Goal: Use online tool/utility: Utilize a website feature to perform a specific function

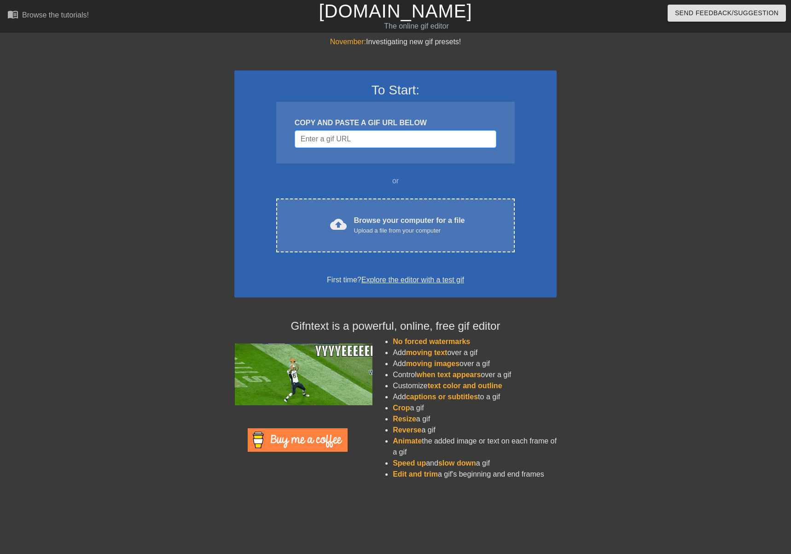
click at [351, 133] on input "Username" at bounding box center [396, 138] width 202 height 17
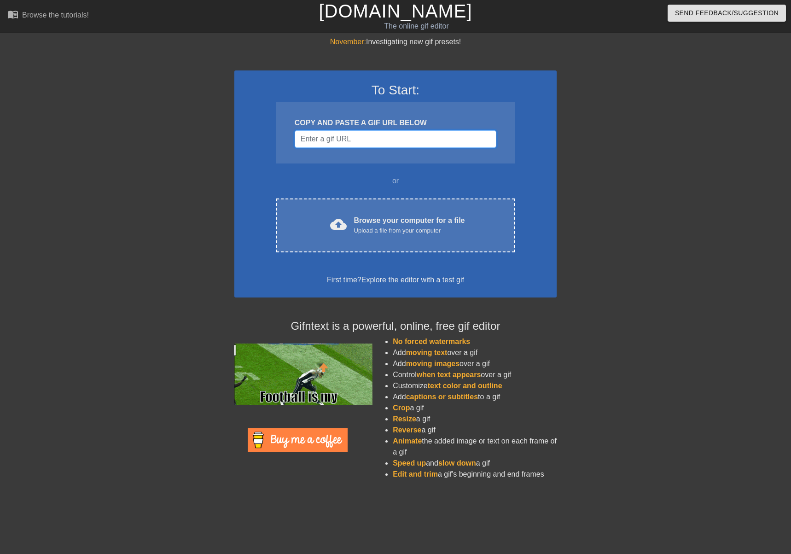
paste input "[URL][DOMAIN_NAME]"
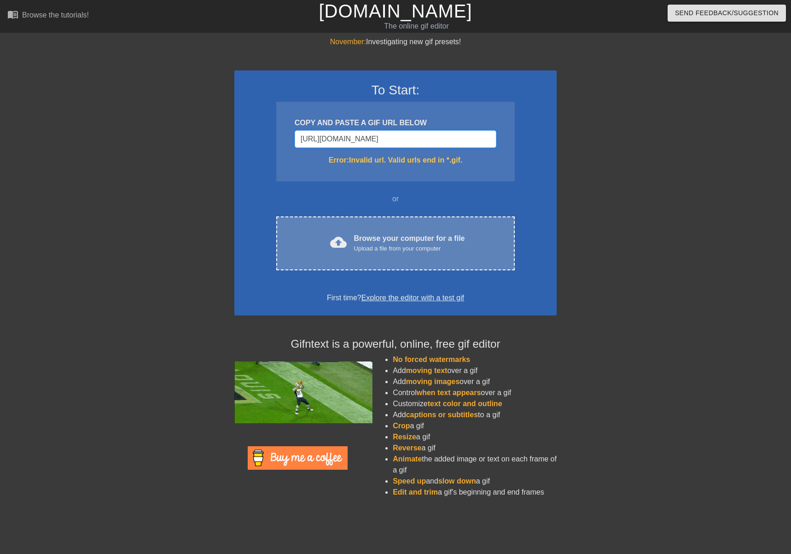
scroll to position [0, 462]
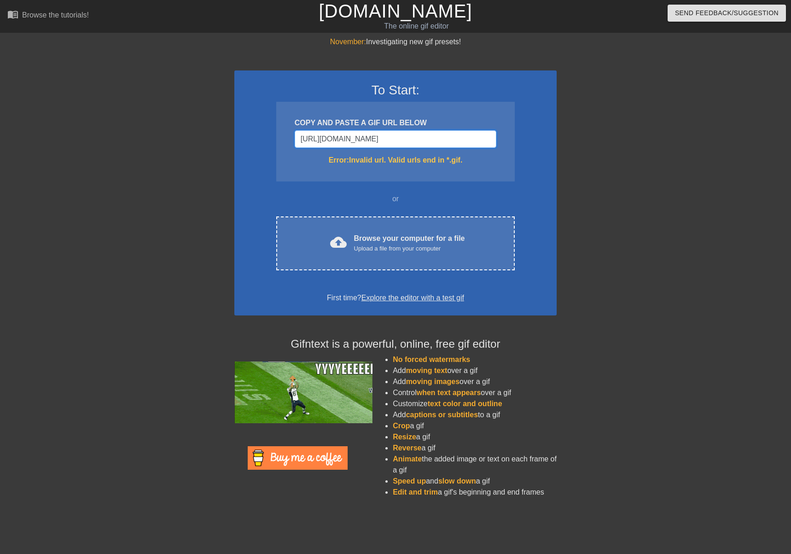
type input "[URL][DOMAIN_NAME]"
click at [362, 141] on input "[URL][DOMAIN_NAME]" at bounding box center [396, 138] width 202 height 17
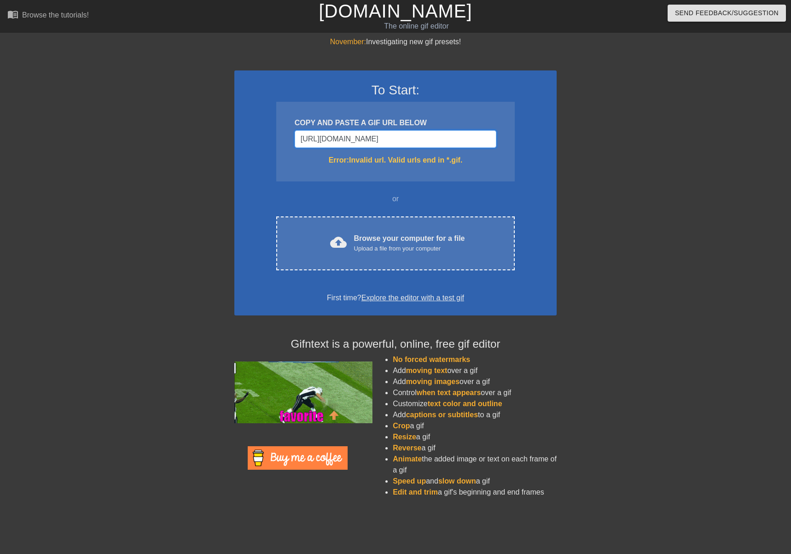
click at [362, 141] on input "[URL][DOMAIN_NAME]" at bounding box center [396, 138] width 202 height 17
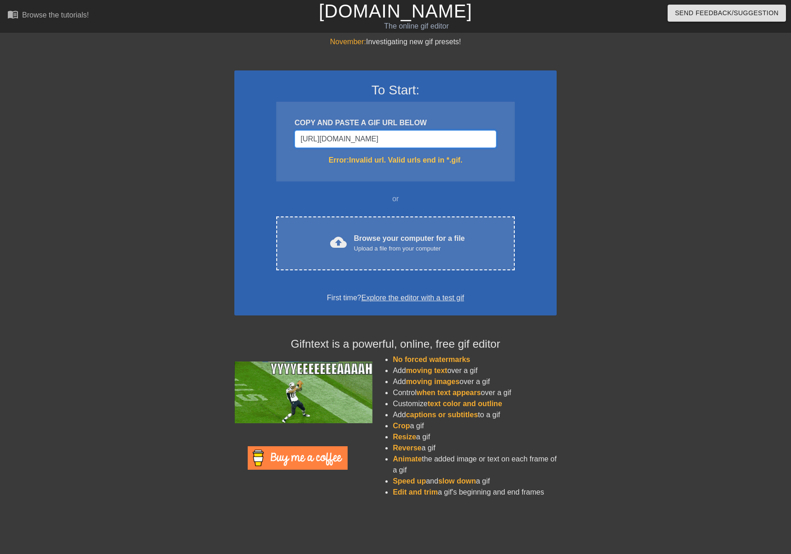
click at [362, 141] on input "[URL][DOMAIN_NAME]" at bounding box center [396, 138] width 202 height 17
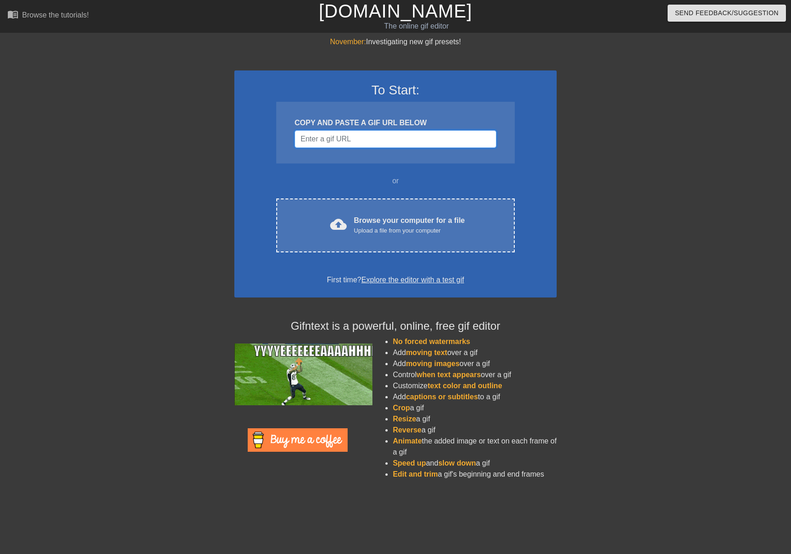
click at [326, 136] on input "Username" at bounding box center [396, 138] width 202 height 17
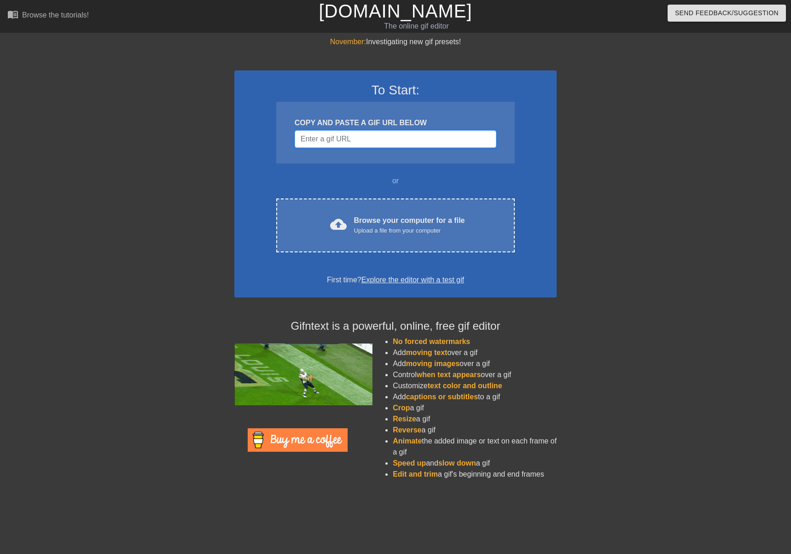
paste input "Username"
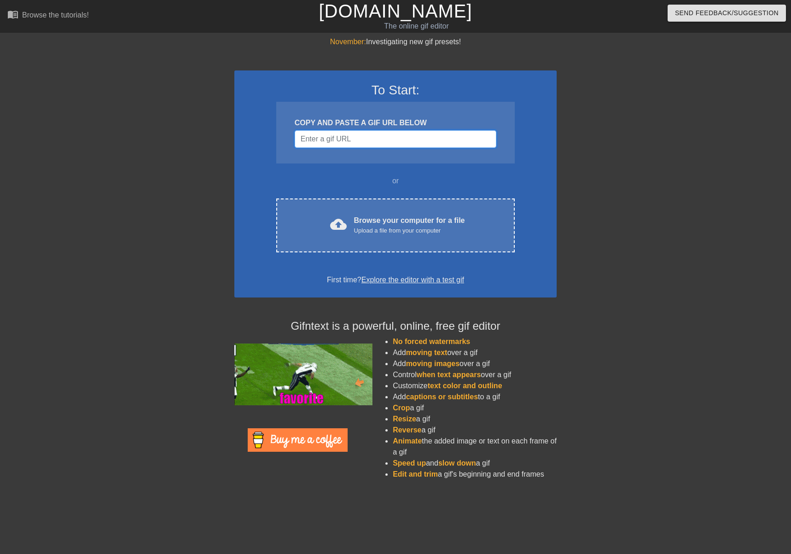
paste input "[URL][DOMAIN_NAME]"
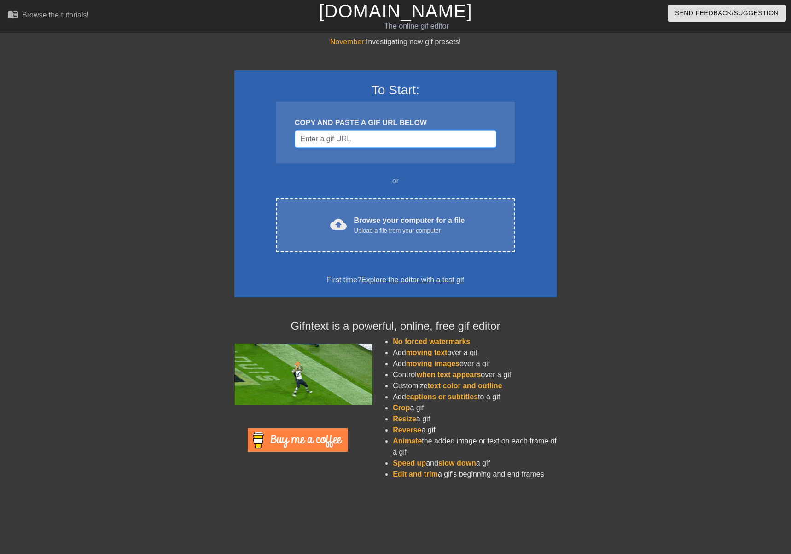
type input "[URL][DOMAIN_NAME]"
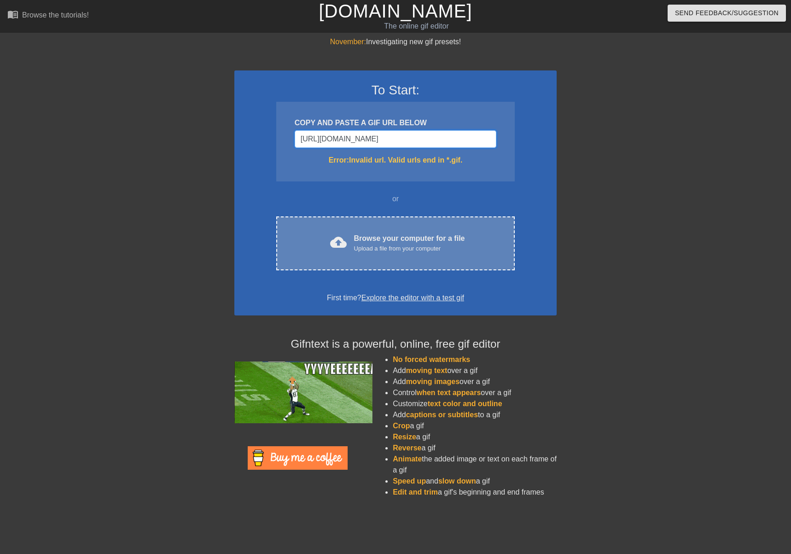
scroll to position [0, 462]
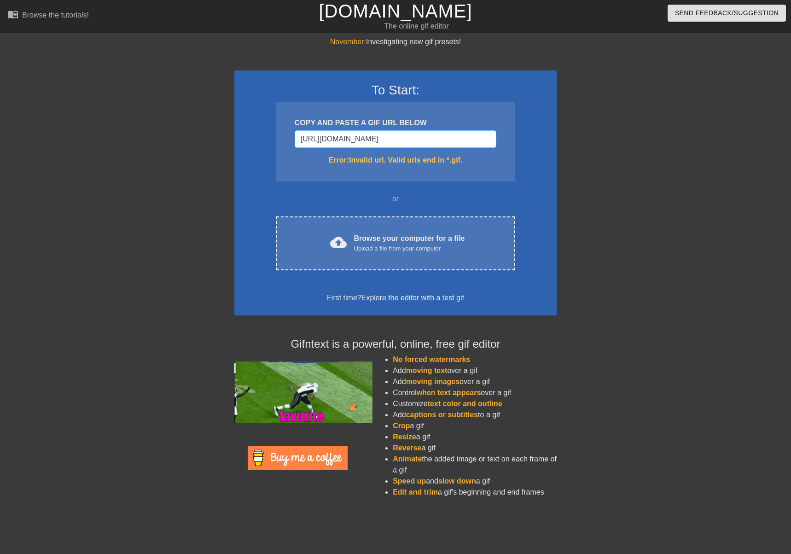
click at [385, 141] on input "[URL][DOMAIN_NAME]" at bounding box center [396, 138] width 202 height 17
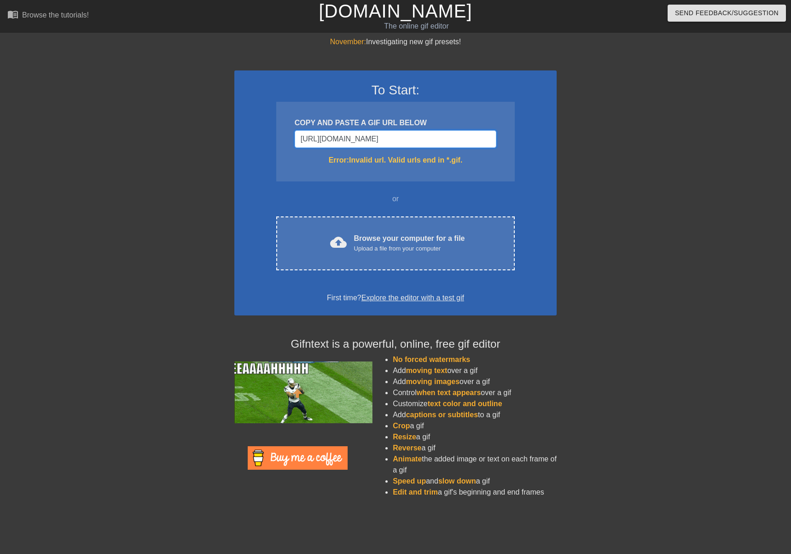
click at [385, 141] on input "[URL][DOMAIN_NAME]" at bounding box center [396, 138] width 202 height 17
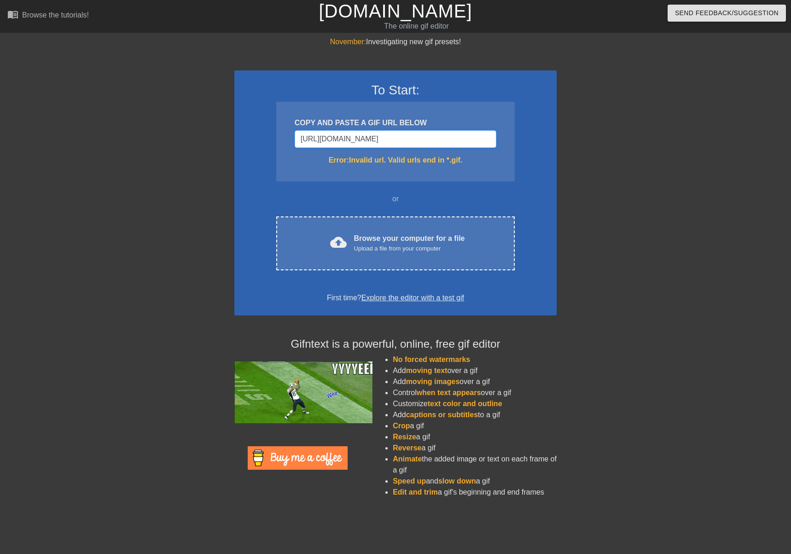
click at [385, 141] on input "[URL][DOMAIN_NAME]" at bounding box center [396, 138] width 202 height 17
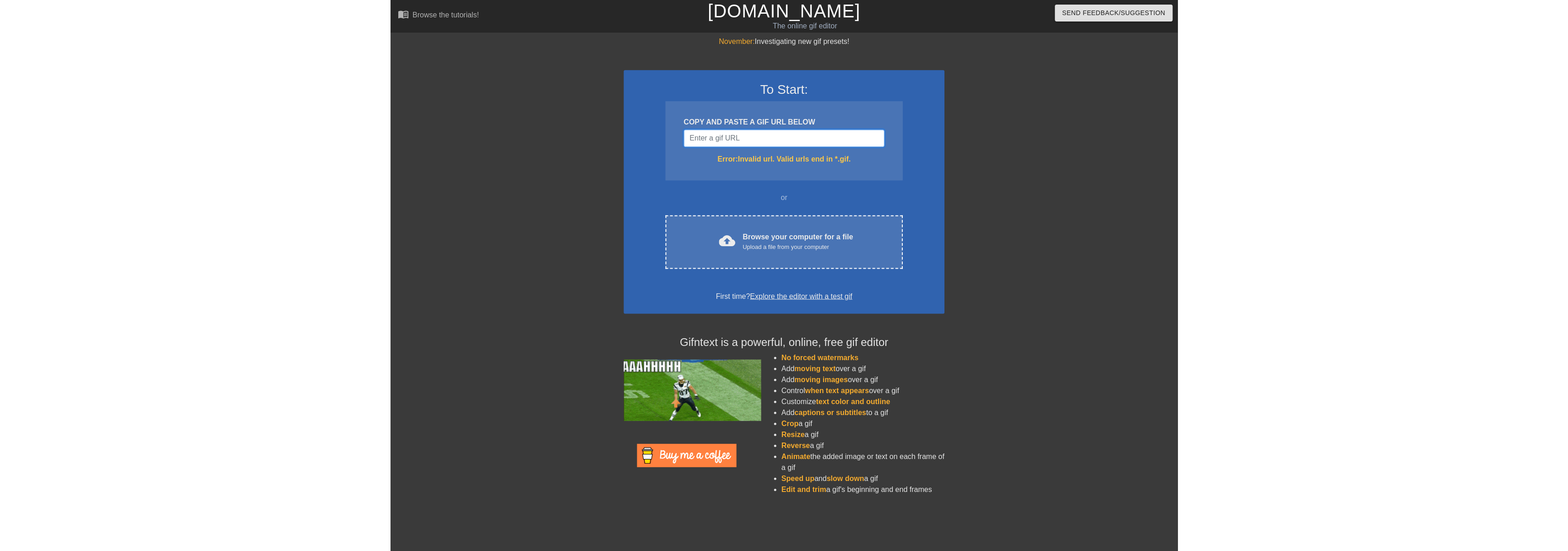
scroll to position [0, 0]
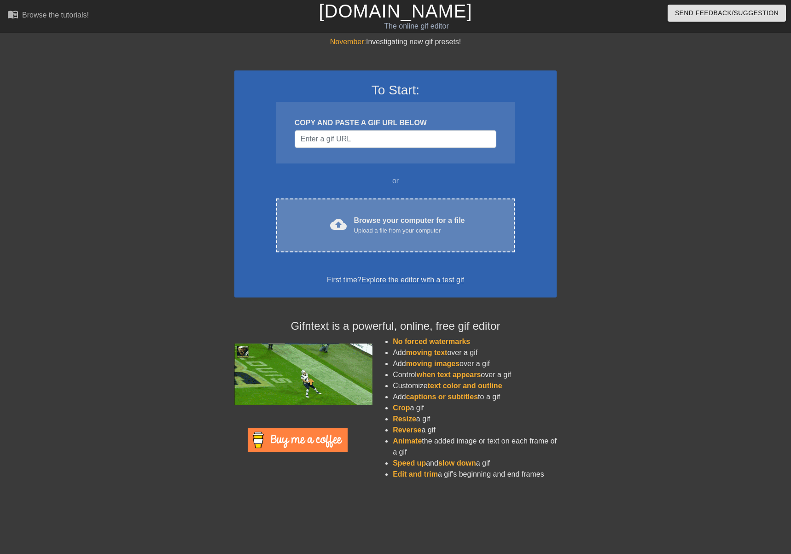
click at [402, 231] on div "Upload a file from your computer" at bounding box center [409, 230] width 111 height 9
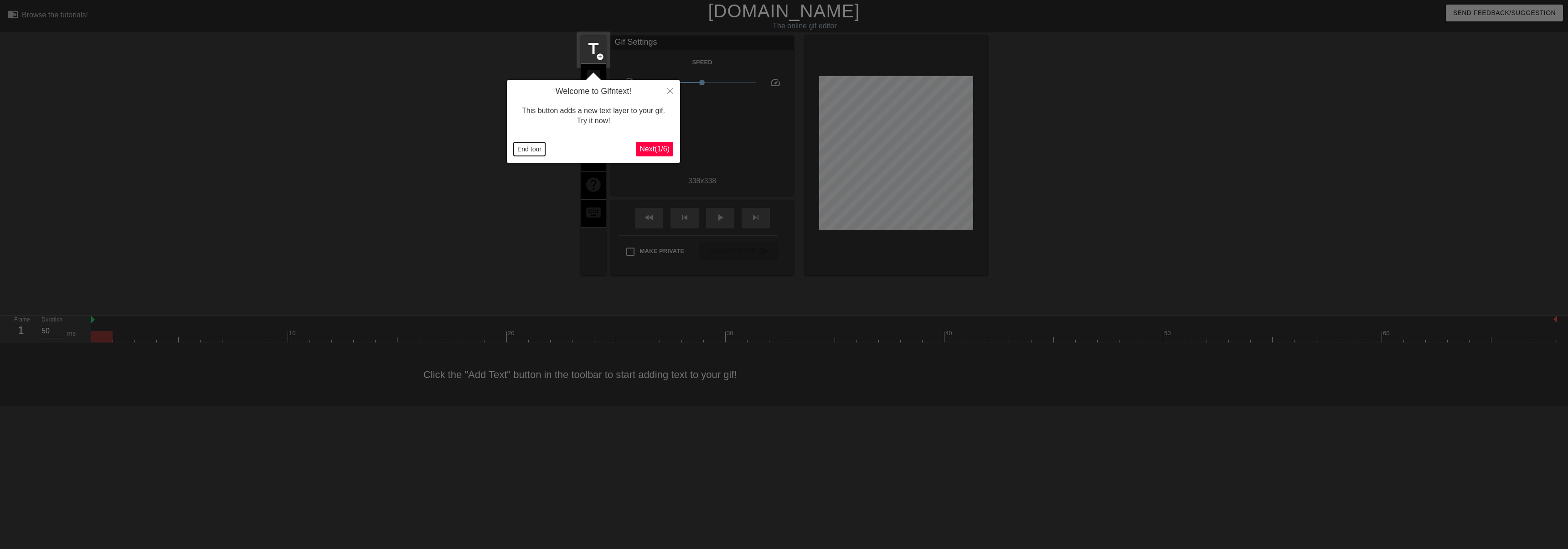
click at [534, 146] on button "End tour" at bounding box center [530, 150] width 32 height 14
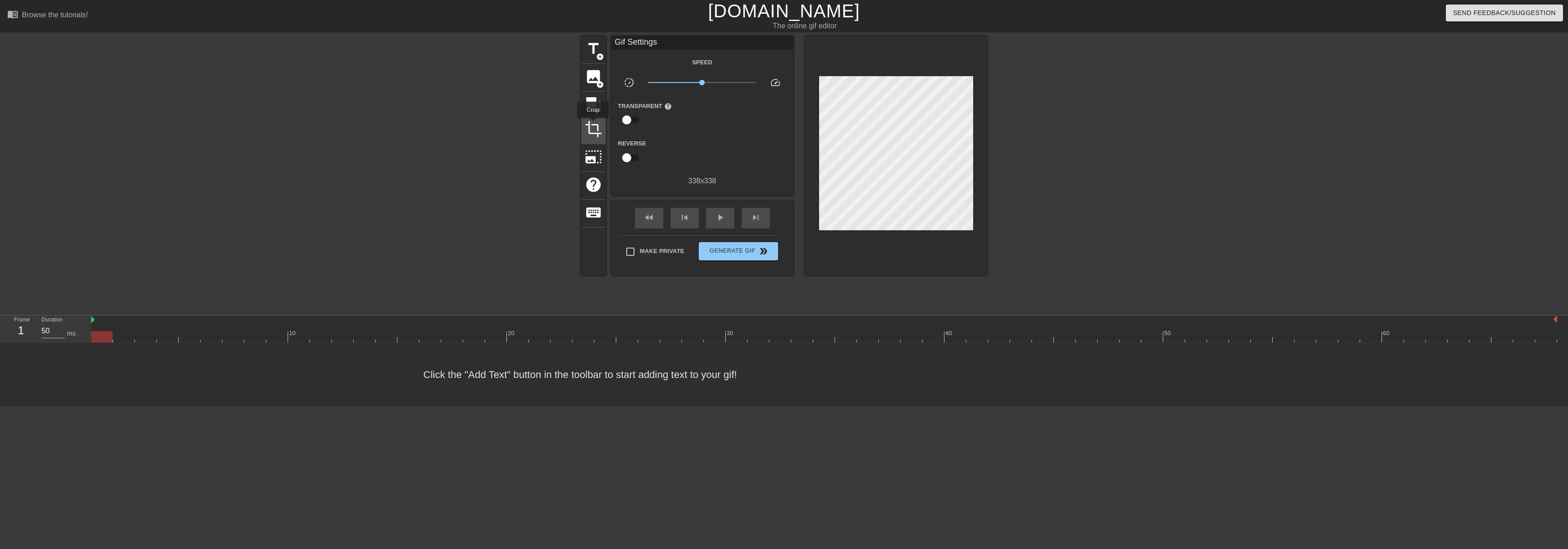
click at [593, 125] on span "crop" at bounding box center [592, 128] width 17 height 17
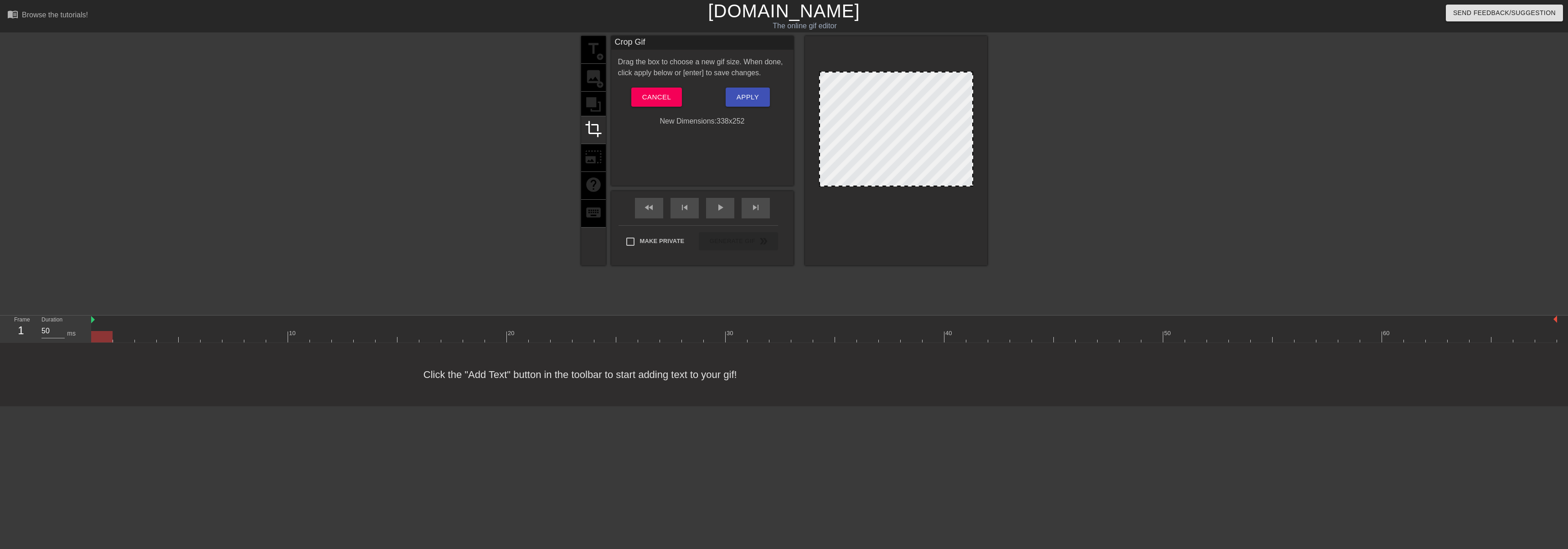
drag, startPoint x: 908, startPoint y: 223, endPoint x: 904, endPoint y: 184, distance: 39.2
click at [743, 98] on span "Apply" at bounding box center [748, 97] width 23 height 12
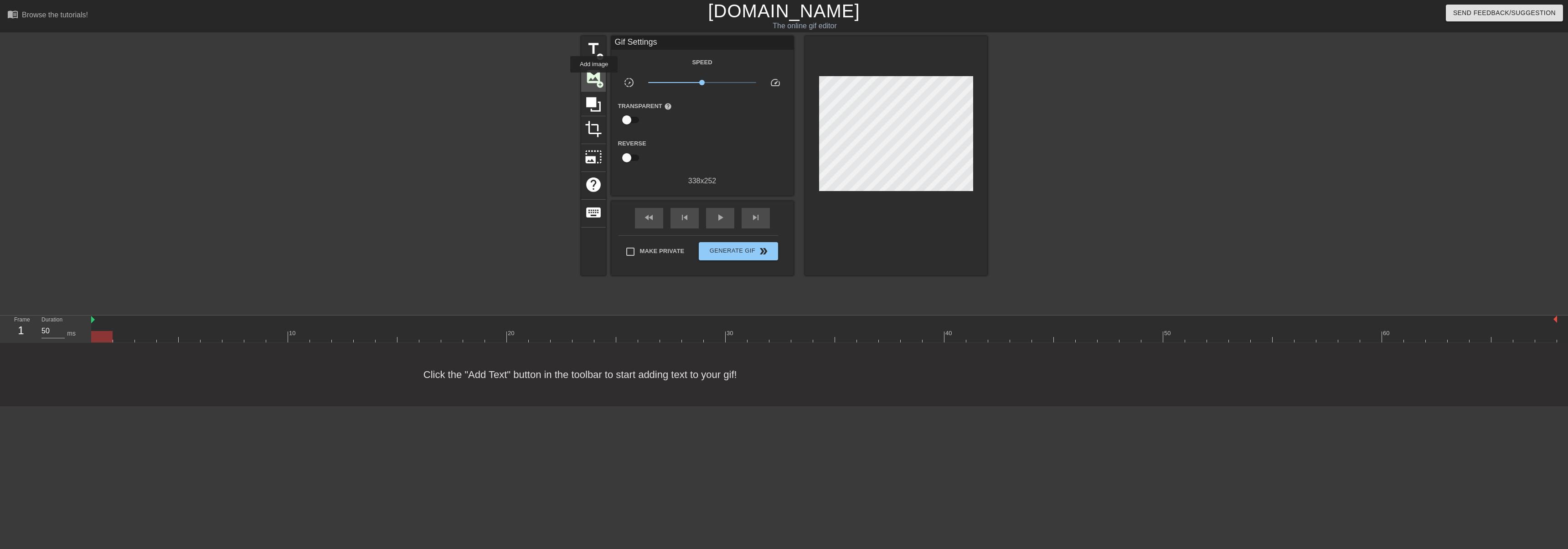
click at [594, 79] on span "image" at bounding box center [592, 76] width 17 height 17
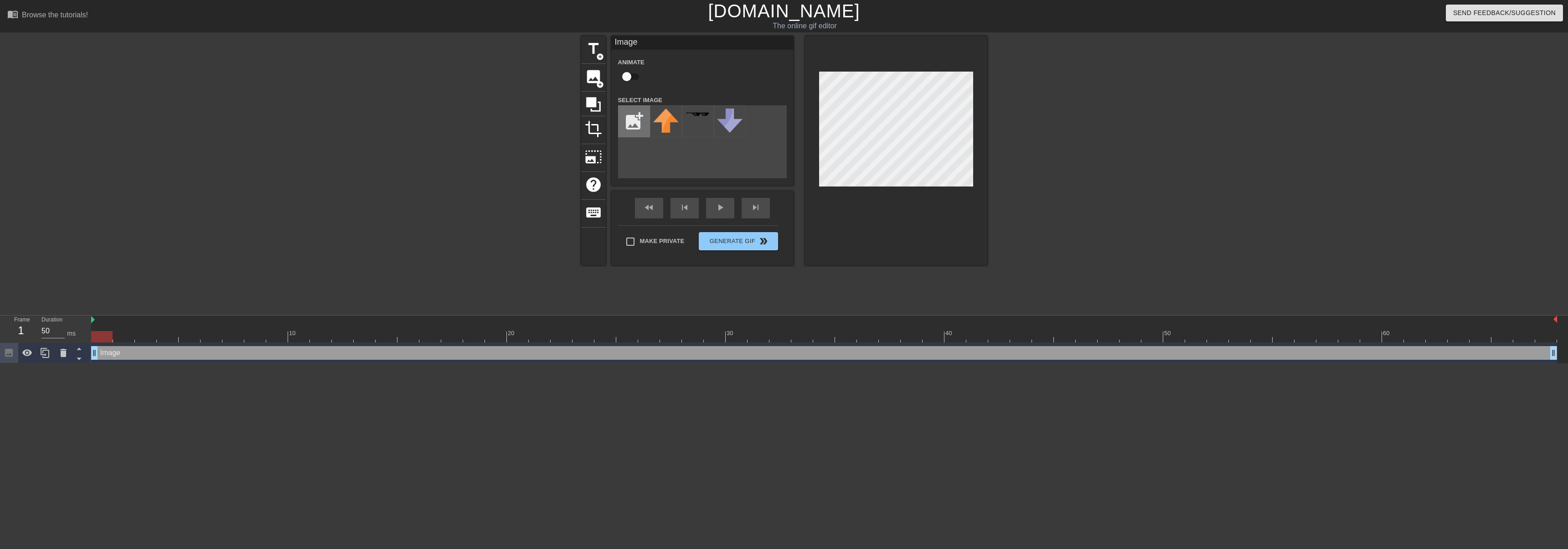
click at [629, 122] on input "file" at bounding box center [633, 121] width 31 height 31
type input "C:\fakepath\adamb.png"
click at [666, 129] on img at bounding box center [666, 123] width 26 height 29
click at [630, 237] on div "Make Private Generate Gif double_arrow" at bounding box center [697, 243] width 159 height 36
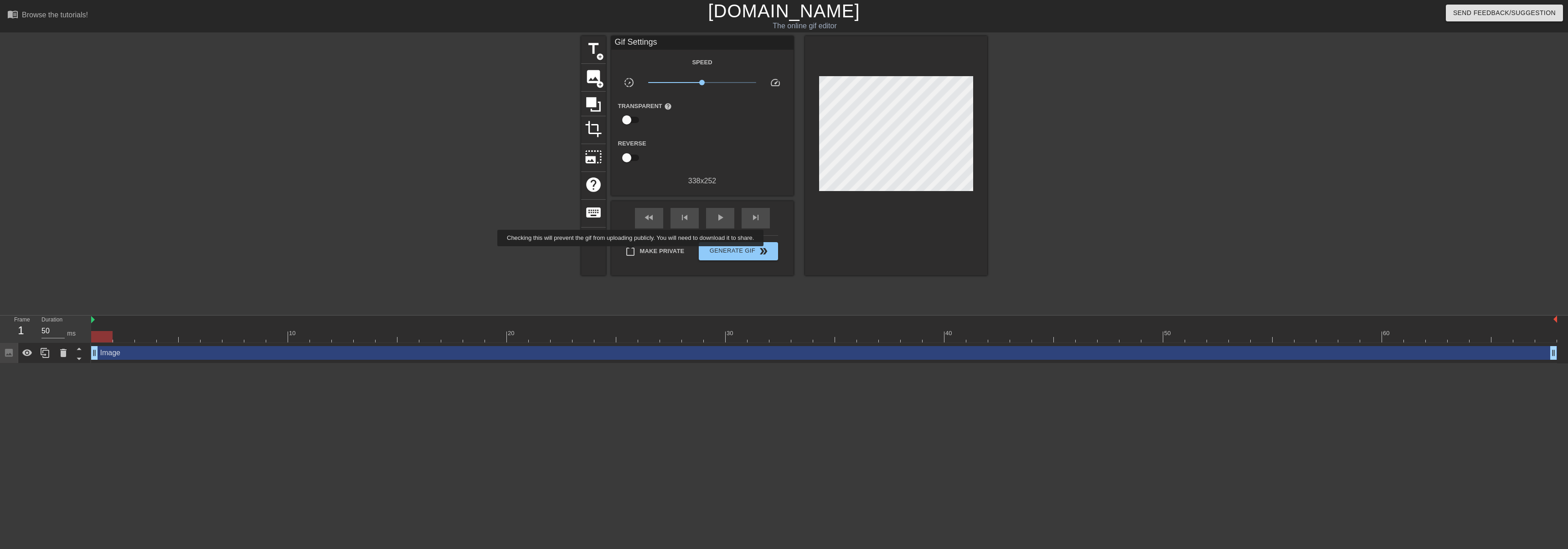
click at [632, 253] on input "Make Private" at bounding box center [630, 251] width 19 height 19
checkbox input "true"
drag, startPoint x: 106, startPoint y: 338, endPoint x: 167, endPoint y: 340, distance: 61.0
click at [167, 340] on div at bounding box center [167, 337] width 22 height 12
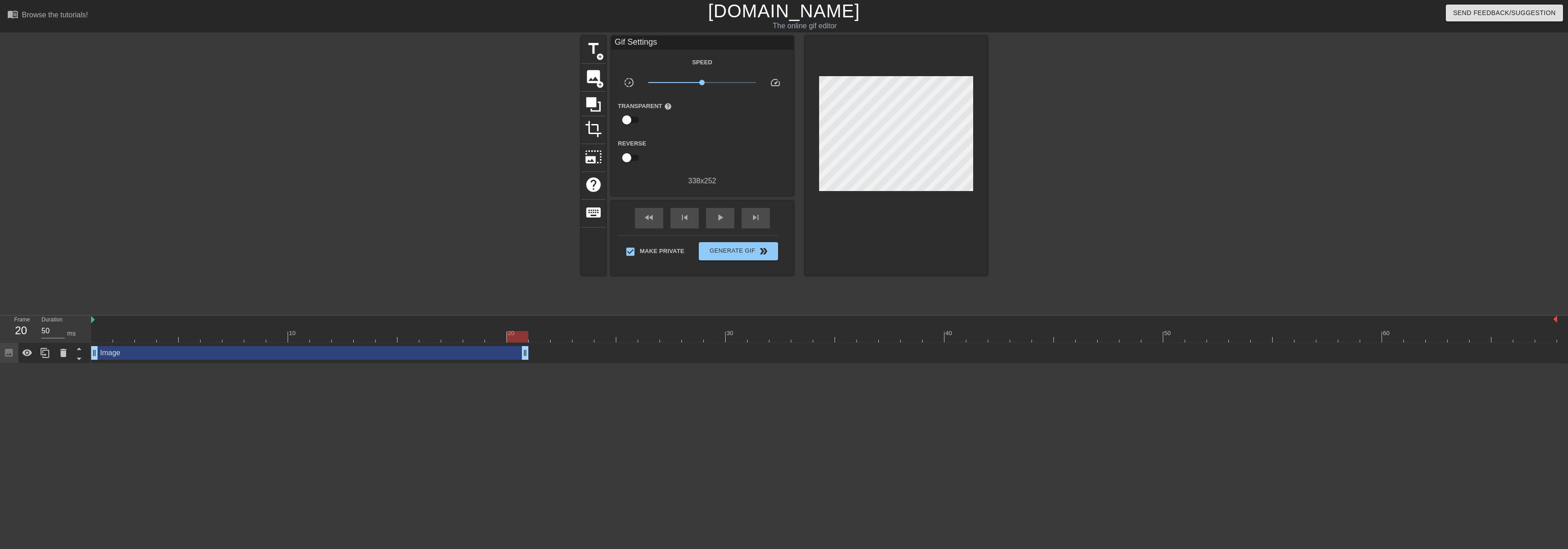
drag, startPoint x: 1552, startPoint y: 353, endPoint x: 532, endPoint y: 373, distance: 1020.2
click at [532, 364] on html "menu_book Browse the tutorials! [DOMAIN_NAME] The online gif editor Send Feedba…" at bounding box center [784, 181] width 1568 height 364
click at [50, 358] on icon at bounding box center [45, 353] width 11 height 11
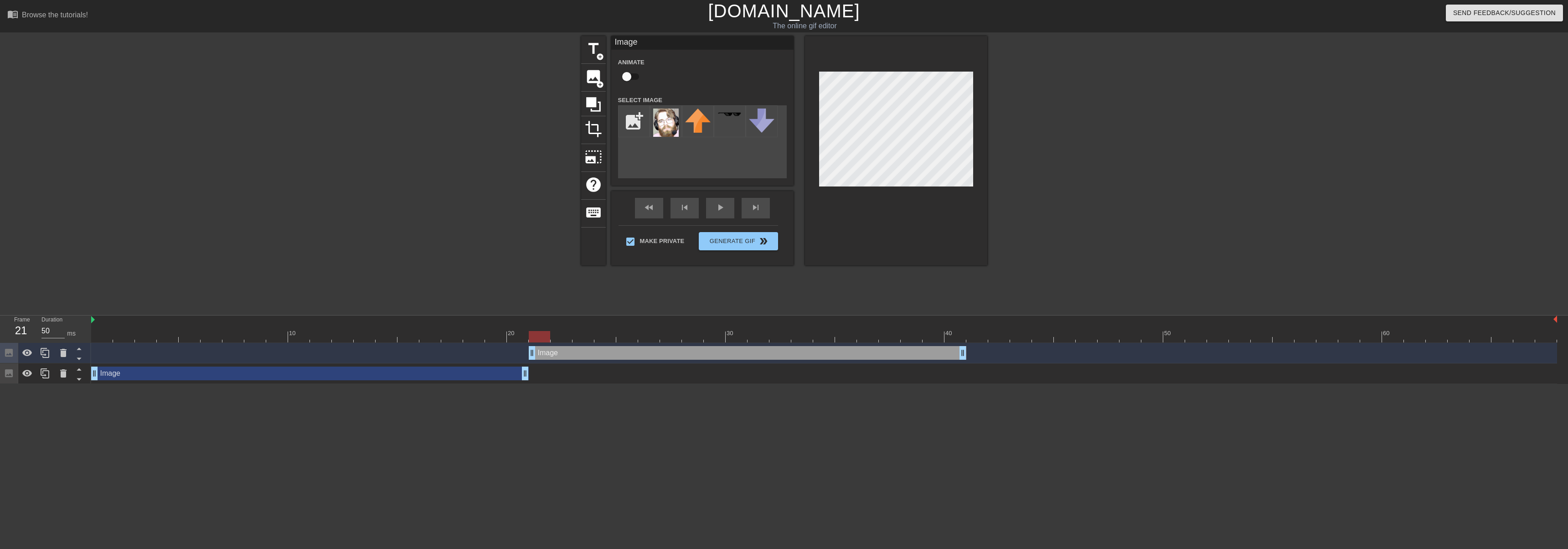
drag, startPoint x: 433, startPoint y: 356, endPoint x: 869, endPoint y: 348, distance: 436.1
click at [783, 348] on div "Image drag_handle drag_handle" at bounding box center [748, 353] width 438 height 14
drag, startPoint x: 523, startPoint y: 377, endPoint x: 536, endPoint y: 375, distance: 13.2
drag, startPoint x: 597, startPoint y: 356, endPoint x: 765, endPoint y: 349, distance: 168.1
click at [765, 349] on div "Image drag_handle drag_handle" at bounding box center [791, 353] width 438 height 14
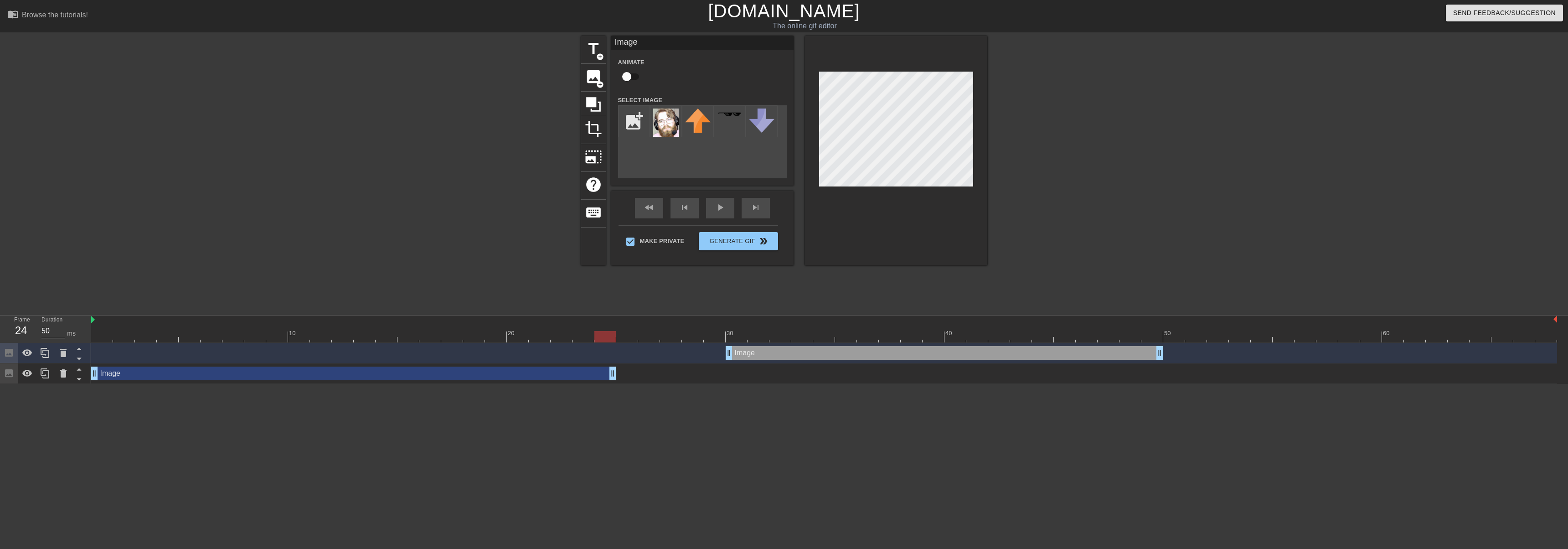
drag, startPoint x: 545, startPoint y: 374, endPoint x: 618, endPoint y: 369, distance: 73.2
click at [618, 369] on div "Image drag_handle drag_handle" at bounding box center [824, 374] width 1466 height 14
drag, startPoint x: 773, startPoint y: 353, endPoint x: 663, endPoint y: 357, distance: 110.1
click at [663, 357] on div "Image drag_handle drag_handle" at bounding box center [835, 353] width 438 height 14
drag, startPoint x: 622, startPoint y: 338, endPoint x: 1031, endPoint y: 363, distance: 409.8
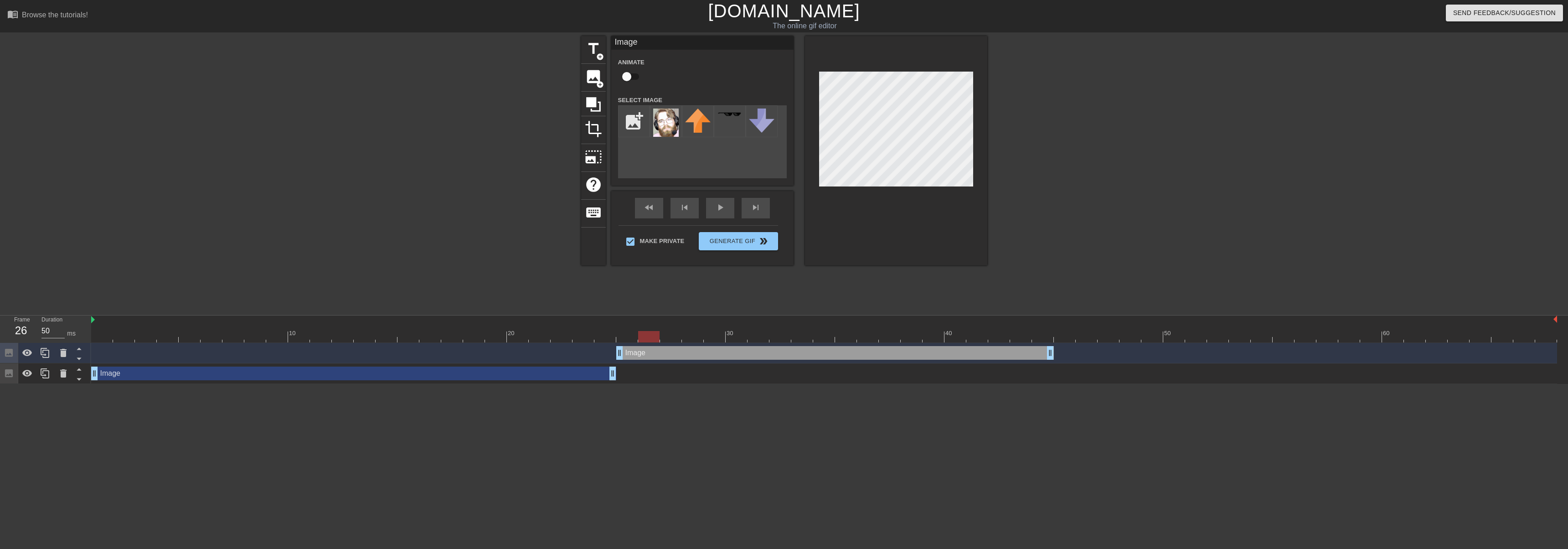
click at [640, 338] on div at bounding box center [649, 337] width 22 height 12
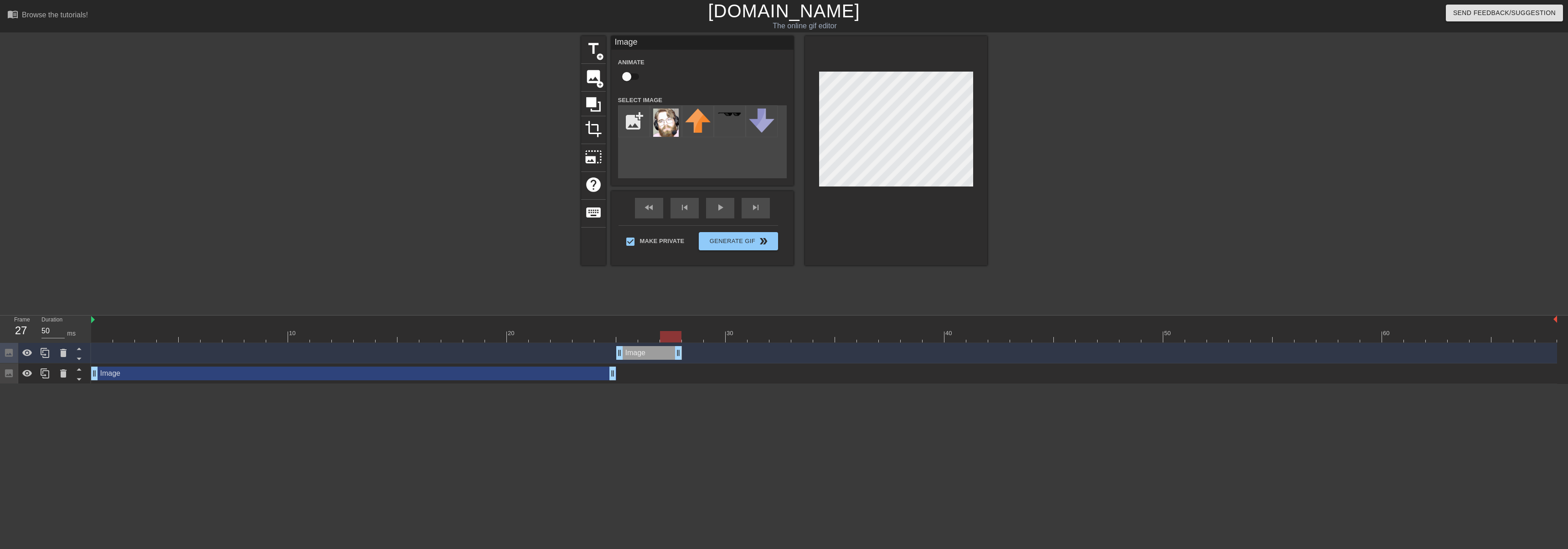
drag, startPoint x: 1049, startPoint y: 358, endPoint x: 683, endPoint y: 366, distance: 366.1
click at [683, 366] on div "Image drag_handle drag_handle Image drag_handle drag_handle" at bounding box center [829, 363] width 1477 height 41
click at [44, 362] on div at bounding box center [45, 353] width 18 height 20
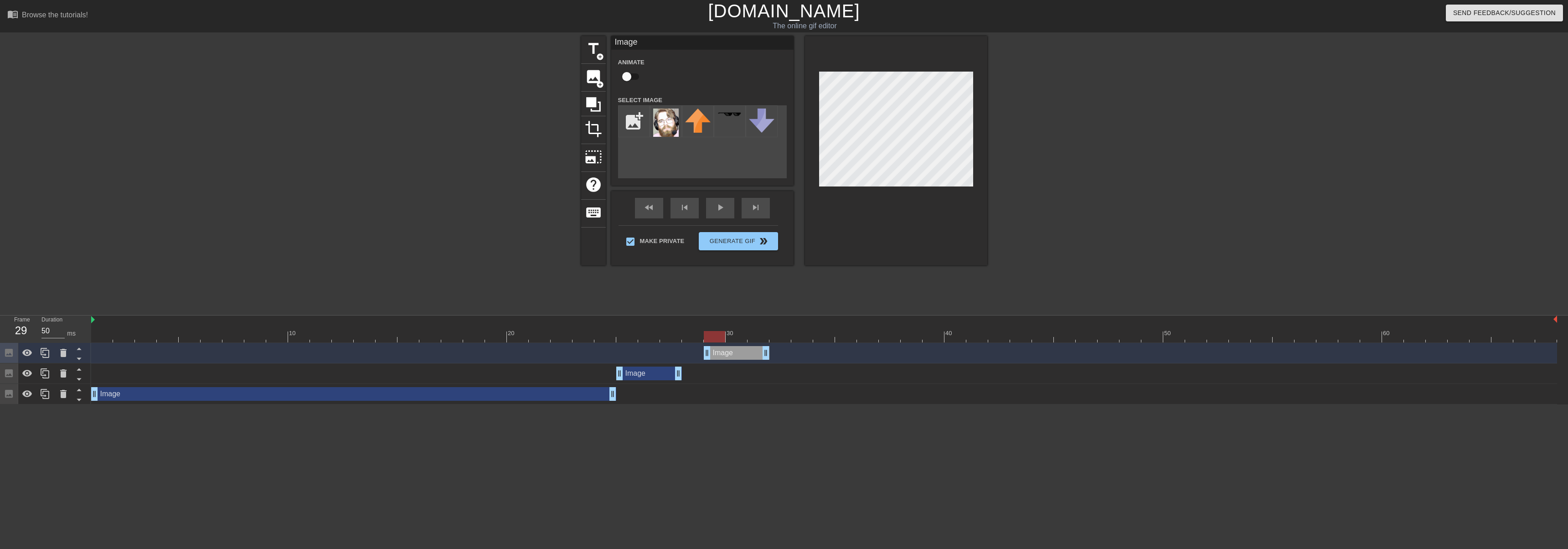
drag, startPoint x: 647, startPoint y: 360, endPoint x: 733, endPoint y: 355, distance: 86.1
click at [733, 355] on div "Image drag_handle drag_handle" at bounding box center [737, 353] width 65 height 14
drag, startPoint x: 728, startPoint y: 351, endPoint x: 710, endPoint y: 353, distance: 18.1
click at [710, 353] on div "Image drag_handle drag_handle" at bounding box center [714, 353] width 65 height 14
click at [783, 66] on div at bounding box center [896, 150] width 182 height 229
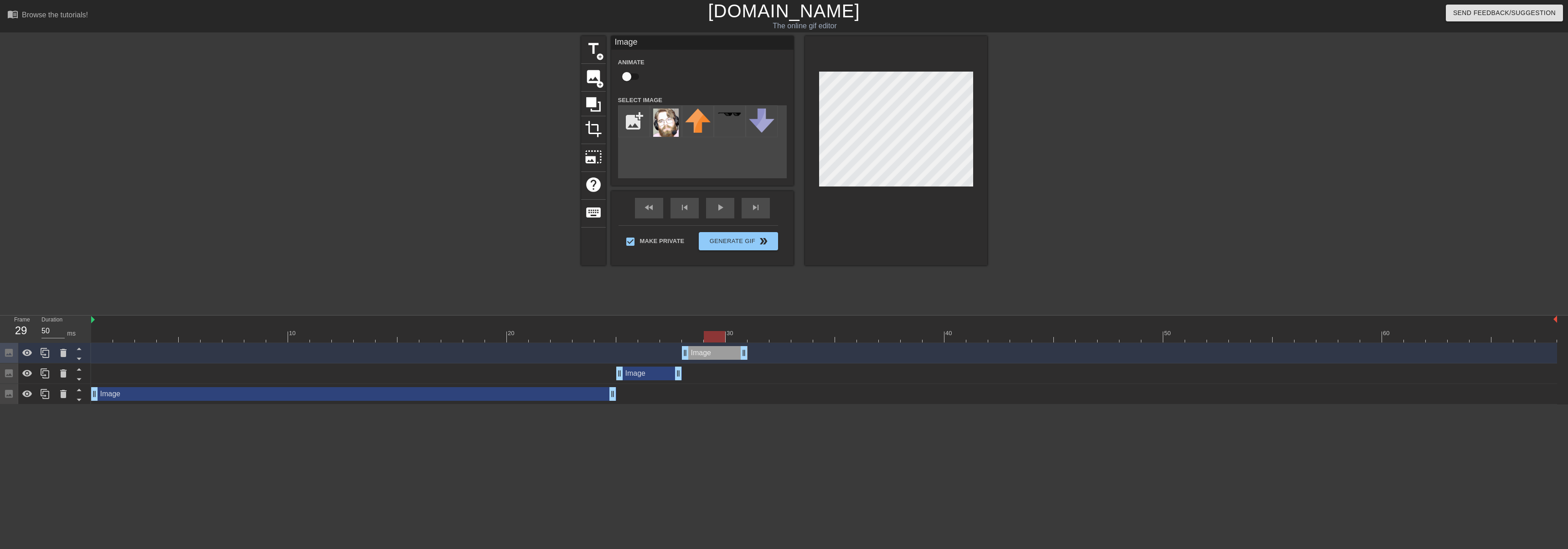
drag, startPoint x: 699, startPoint y: 336, endPoint x: 723, endPoint y: 334, distance: 24.1
click at [723, 334] on div at bounding box center [715, 337] width 22 height 12
drag, startPoint x: 720, startPoint y: 337, endPoint x: 737, endPoint y: 337, distance: 17.0
click at [737, 337] on div at bounding box center [737, 337] width 22 height 12
drag, startPoint x: 745, startPoint y: 354, endPoint x: 781, endPoint y: 350, distance: 36.2
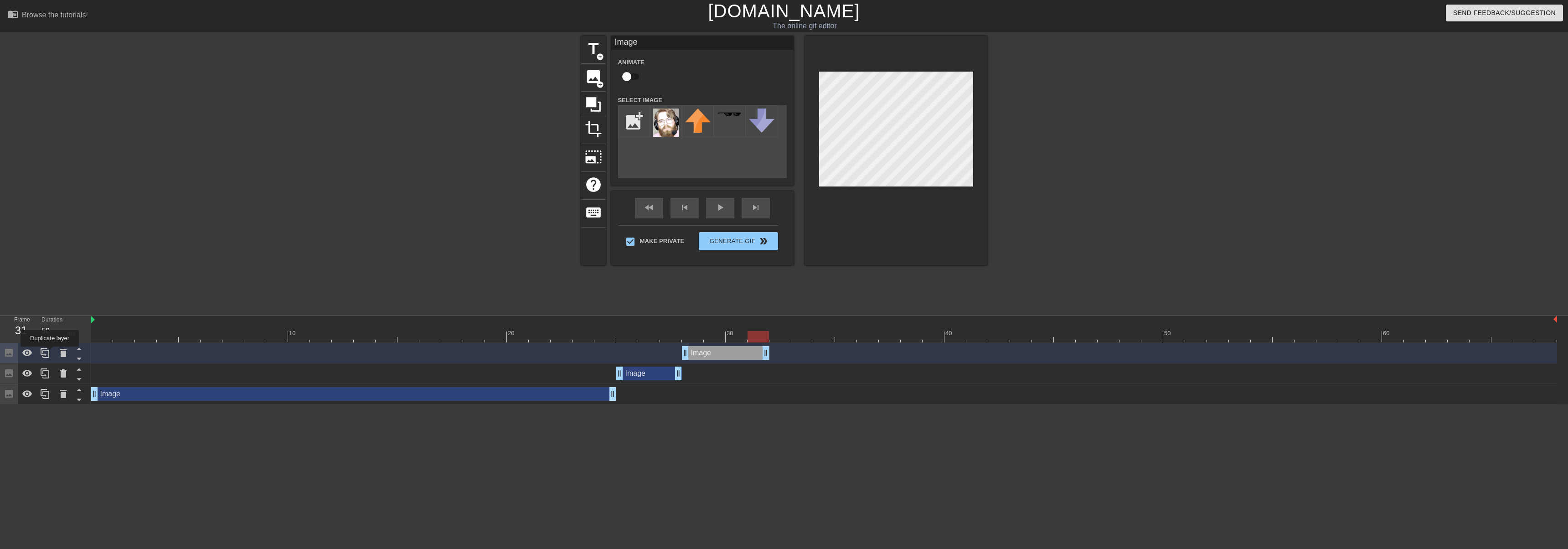
click at [50, 353] on icon at bounding box center [45, 353] width 11 height 11
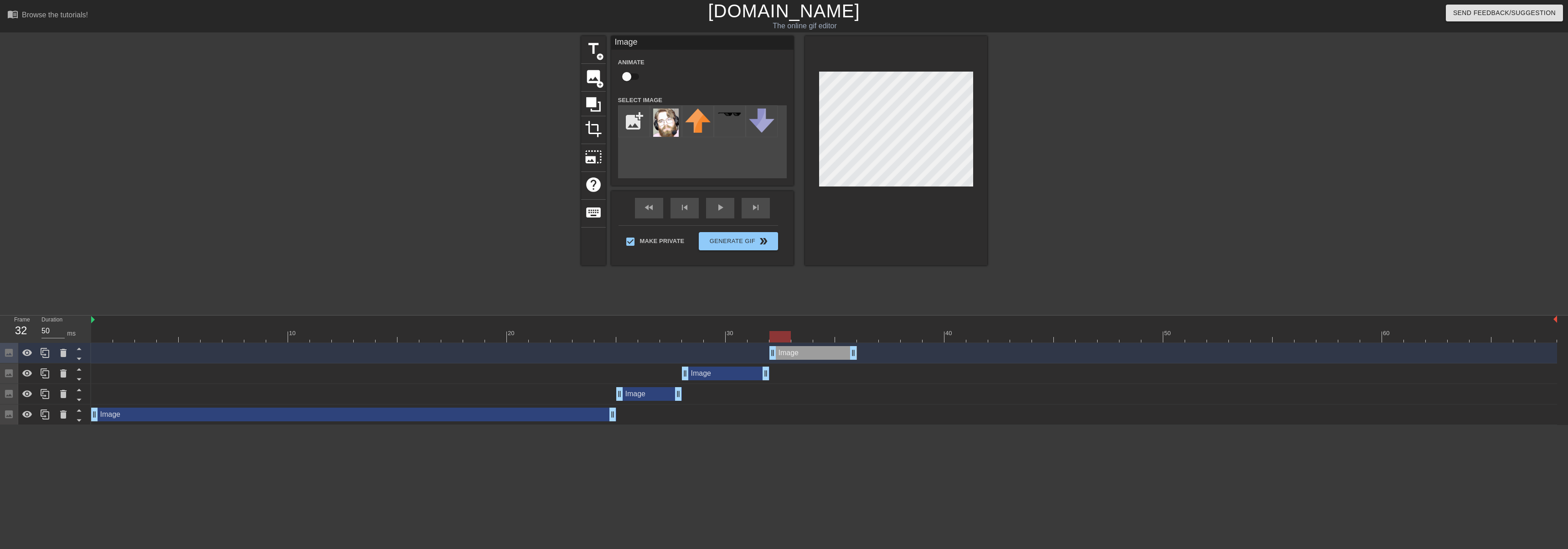
drag, startPoint x: 732, startPoint y: 356, endPoint x: 835, endPoint y: 270, distance: 134.2
click at [783, 358] on div "Image drag_handle drag_handle" at bounding box center [813, 353] width 87 height 14
click at [783, 69] on div at bounding box center [896, 150] width 182 height 229
drag, startPoint x: 853, startPoint y: 358, endPoint x: 809, endPoint y: 356, distance: 44.0
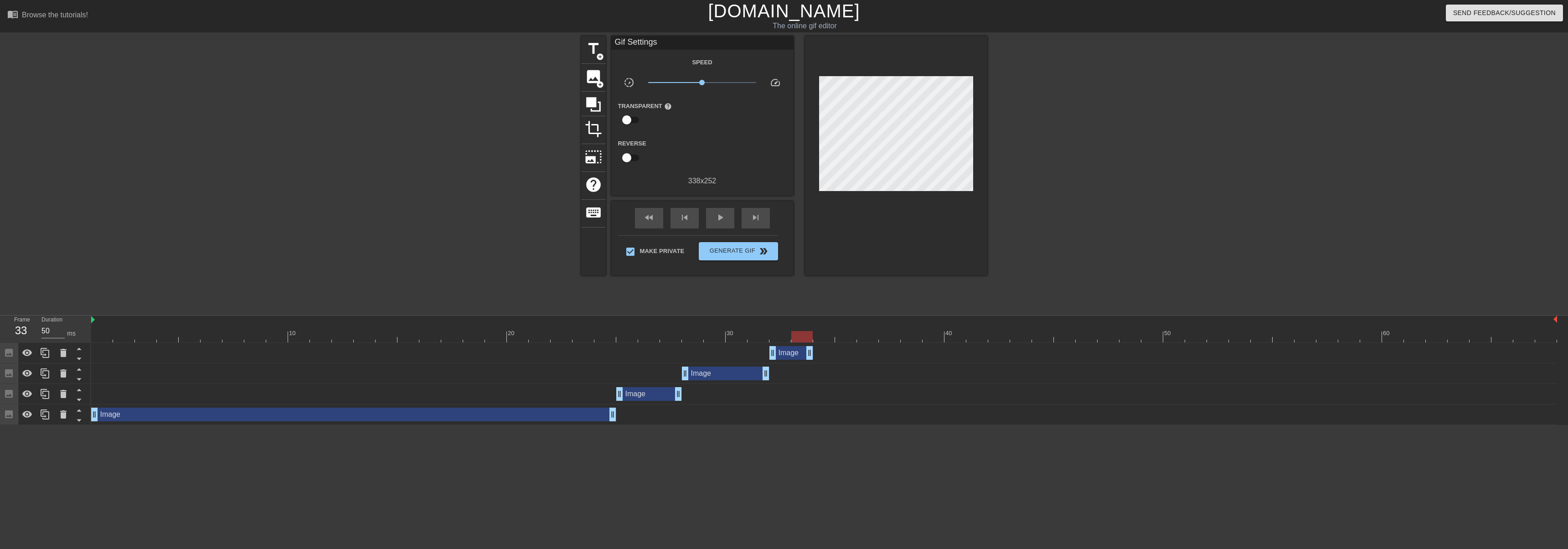
click at [783, 390] on div "Image drag_handle drag_handle" at bounding box center [824, 394] width 1466 height 14
drag, startPoint x: 804, startPoint y: 336, endPoint x: 845, endPoint y: 321, distance: 43.7
click at [783, 321] on div "10 20 30 40 50 60" at bounding box center [824, 328] width 1466 height 27
click at [594, 73] on span "image" at bounding box center [592, 76] width 17 height 17
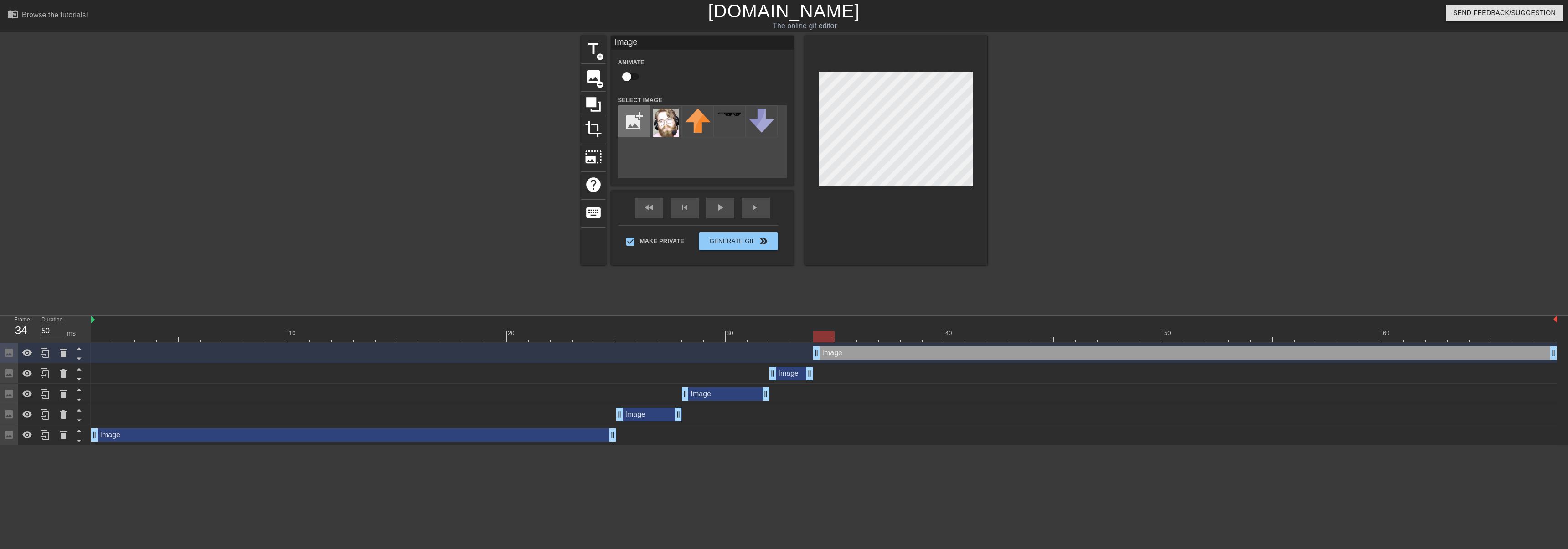
click at [628, 123] on input "file" at bounding box center [633, 121] width 31 height 31
type input "C:\fakepath\[PERSON_NAME].png"
click at [670, 121] on img at bounding box center [666, 122] width 26 height 26
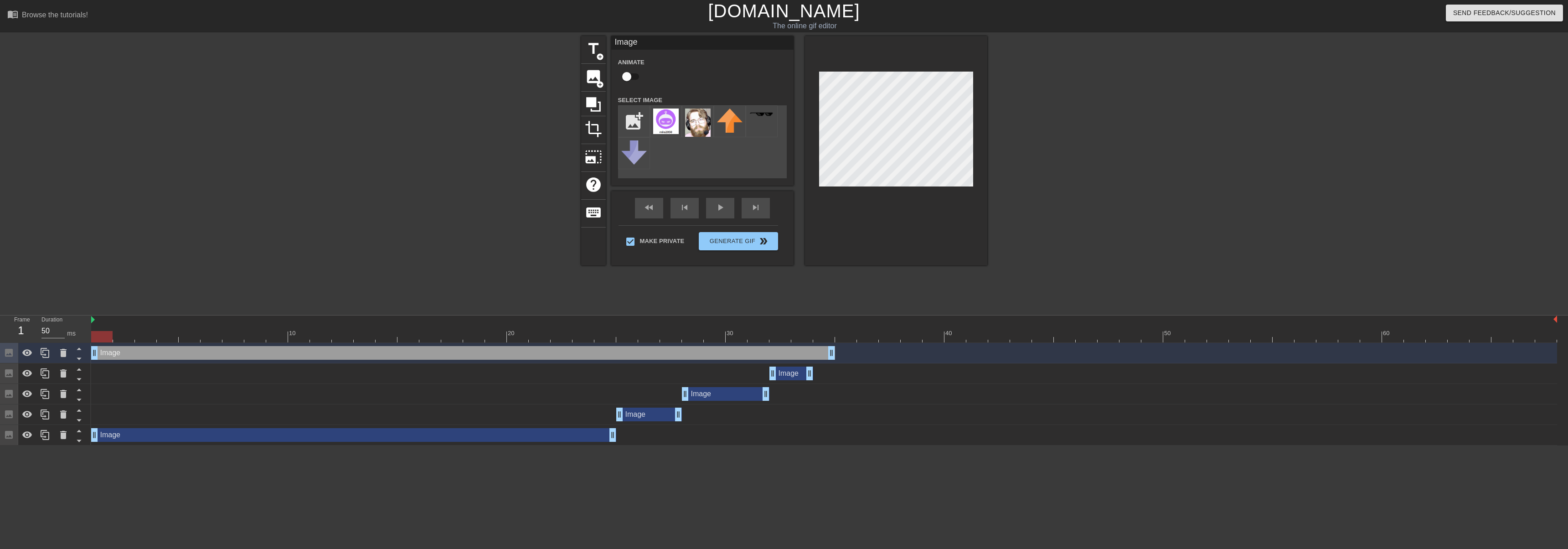
drag, startPoint x: 1041, startPoint y: 352, endPoint x: 252, endPoint y: 353, distance: 789.0
click at [252, 353] on div "Image drag_handle drag_handle" at bounding box center [463, 353] width 744 height 14
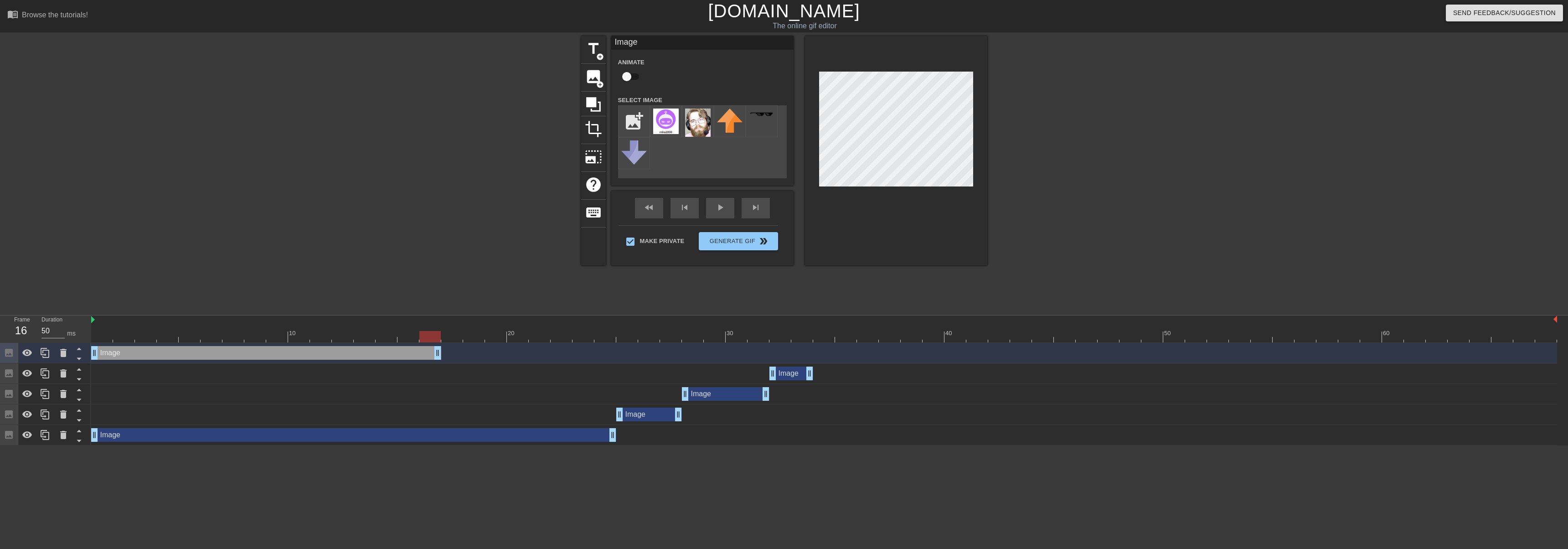
drag, startPoint x: 829, startPoint y: 358, endPoint x: 440, endPoint y: 355, distance: 389.0
click at [45, 351] on icon at bounding box center [45, 353] width 9 height 10
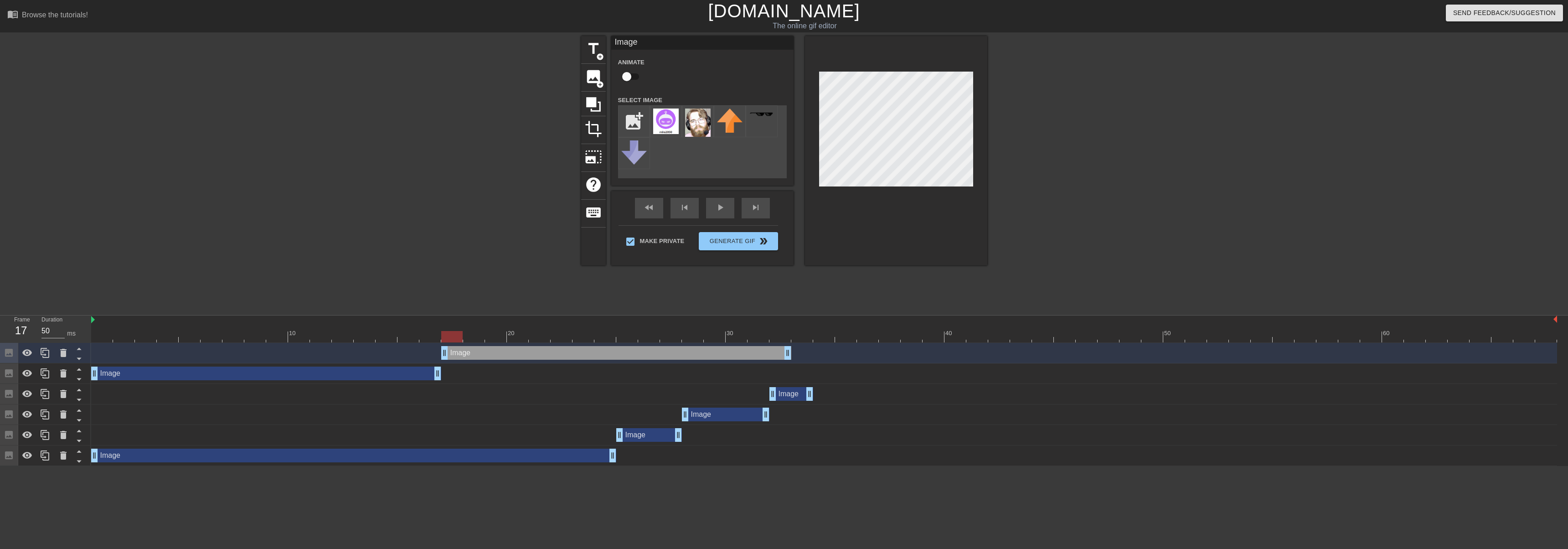
drag, startPoint x: 396, startPoint y: 353, endPoint x: 749, endPoint y: 346, distance: 353.1
click at [749, 346] on div "Image drag_handle drag_handle" at bounding box center [615, 353] width 350 height 14
drag, startPoint x: 786, startPoint y: 350, endPoint x: 539, endPoint y: 356, distance: 247.1
click at [46, 352] on icon at bounding box center [45, 353] width 11 height 11
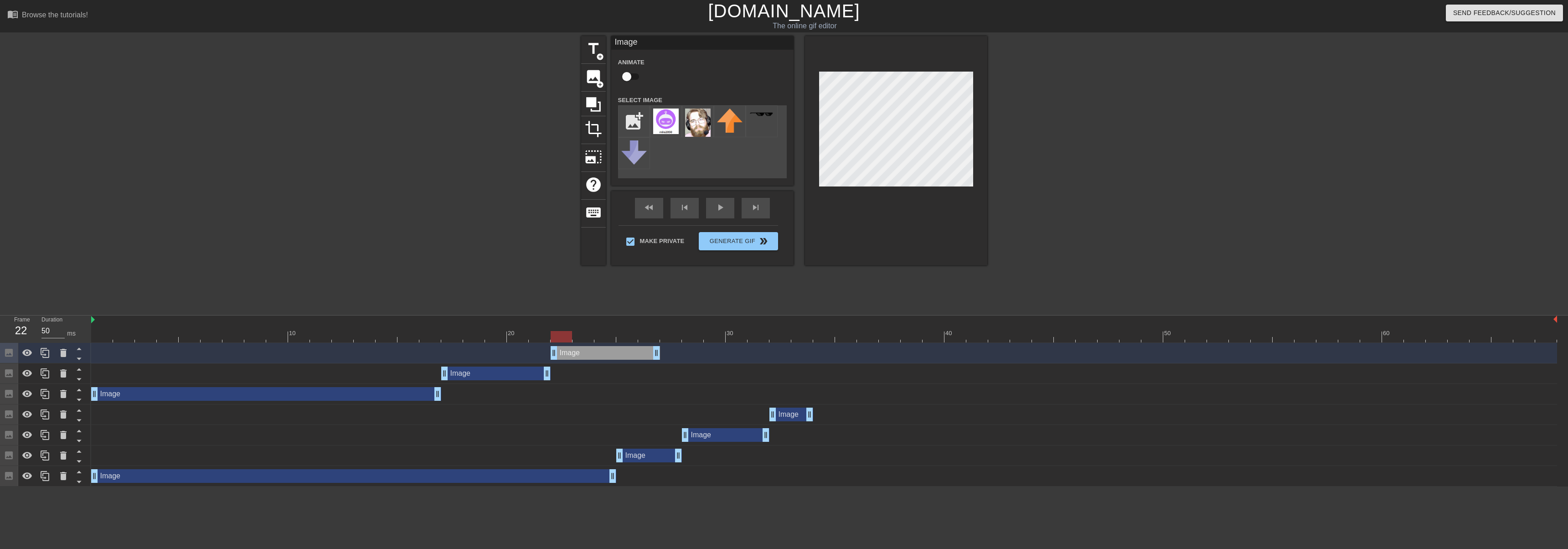
drag, startPoint x: 500, startPoint y: 355, endPoint x: 612, endPoint y: 355, distance: 112.0
click at [612, 355] on div "Image drag_handle drag_handle" at bounding box center [605, 353] width 109 height 14
drag, startPoint x: 569, startPoint y: 339, endPoint x: 653, endPoint y: 345, distance: 84.2
click at [648, 337] on div at bounding box center [649, 337] width 22 height 12
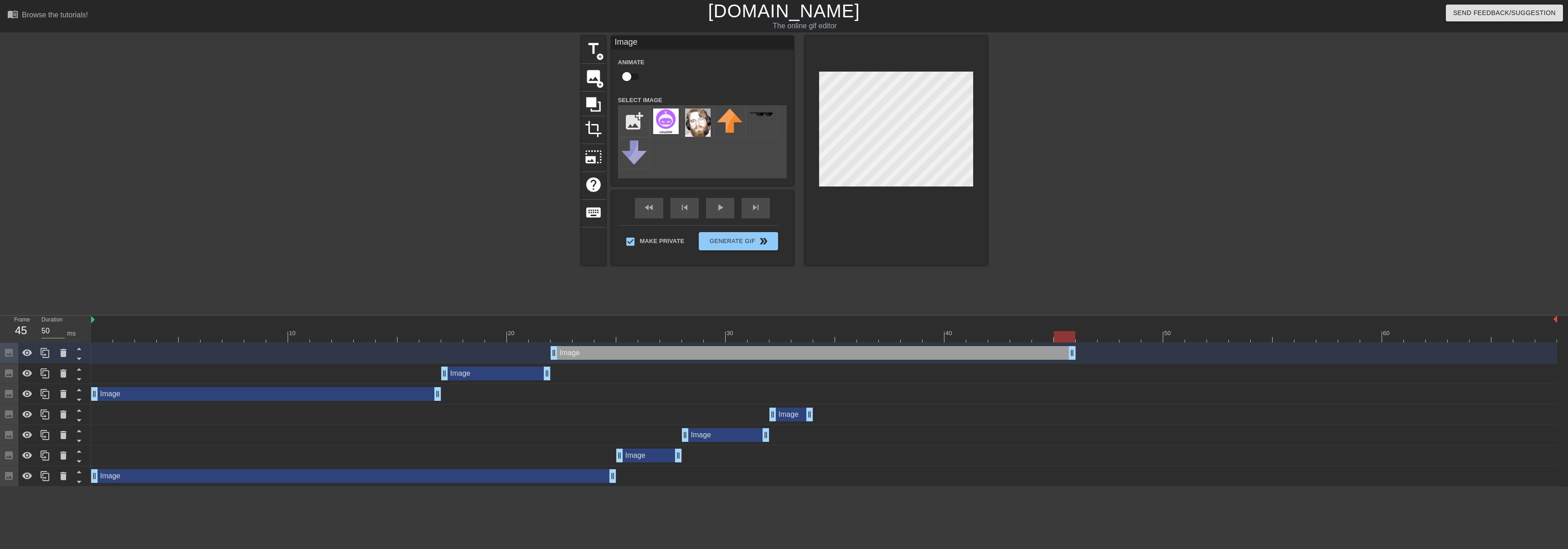
drag, startPoint x: 658, startPoint y: 352, endPoint x: 911, endPoint y: 357, distance: 253.0
click at [783, 367] on div "Image drag_handle drag_handle Image drag_handle drag_handle Image drag_handle d…" at bounding box center [829, 414] width 1477 height 144
drag, startPoint x: 52, startPoint y: 357, endPoint x: 172, endPoint y: 358, distance: 120.0
click at [50, 357] on div at bounding box center [45, 353] width 18 height 20
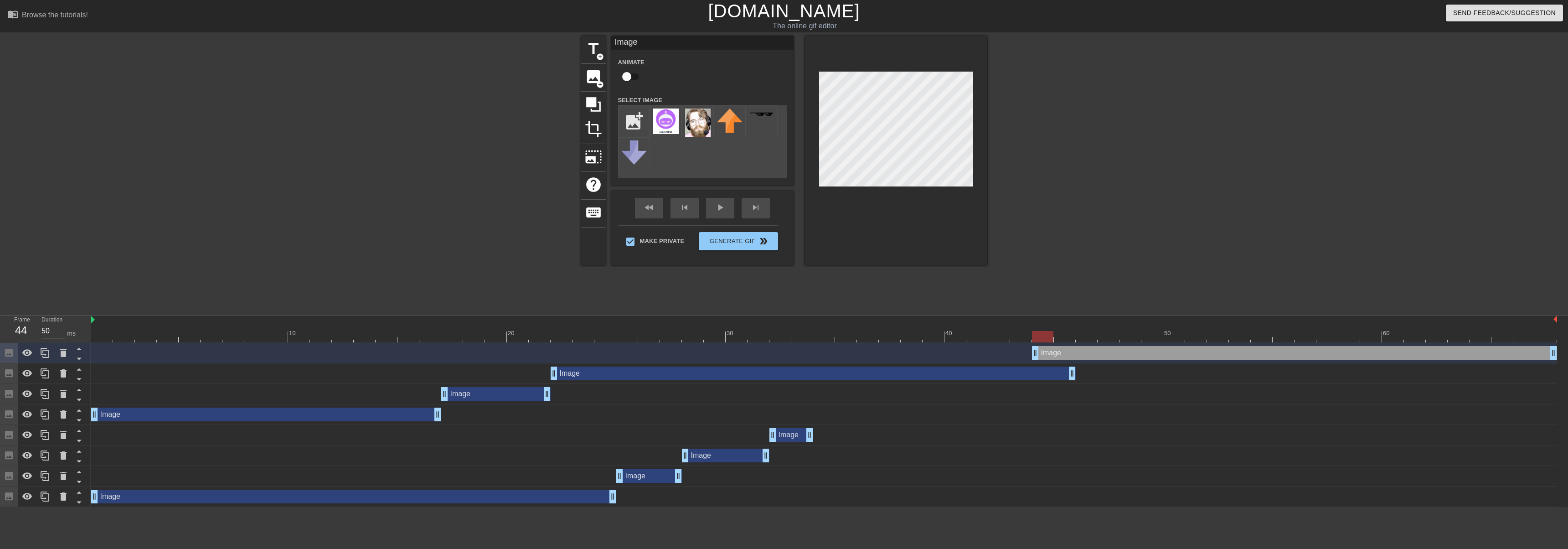
drag, startPoint x: 1014, startPoint y: 354, endPoint x: 1331, endPoint y: 358, distance: 317.0
click at [783, 349] on div "Image drag_handle drag_handle" at bounding box center [1295, 353] width 525 height 14
drag, startPoint x: 1035, startPoint y: 355, endPoint x: 1078, endPoint y: 351, distance: 43.2
drag, startPoint x: 1082, startPoint y: 338, endPoint x: 1264, endPoint y: 339, distance: 182.0
click at [783, 339] on div at bounding box center [1262, 337] width 22 height 12
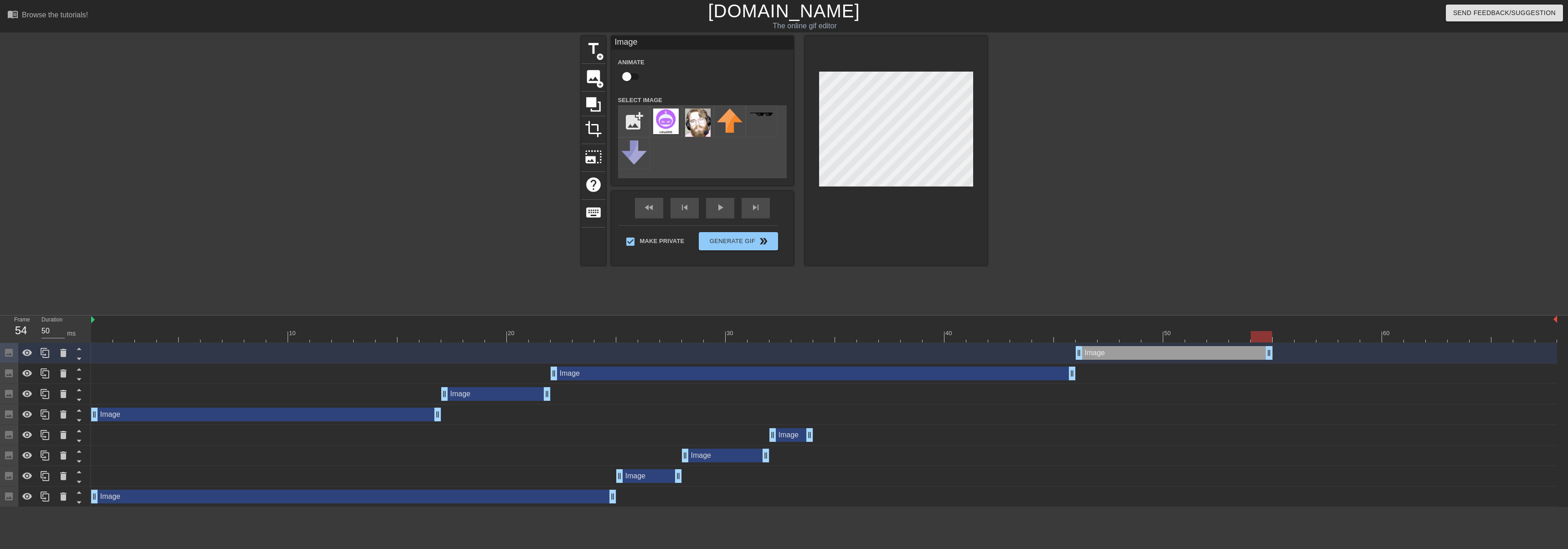
drag, startPoint x: 1550, startPoint y: 355, endPoint x: 1270, endPoint y: 358, distance: 280.0
click at [48, 350] on icon at bounding box center [45, 353] width 11 height 11
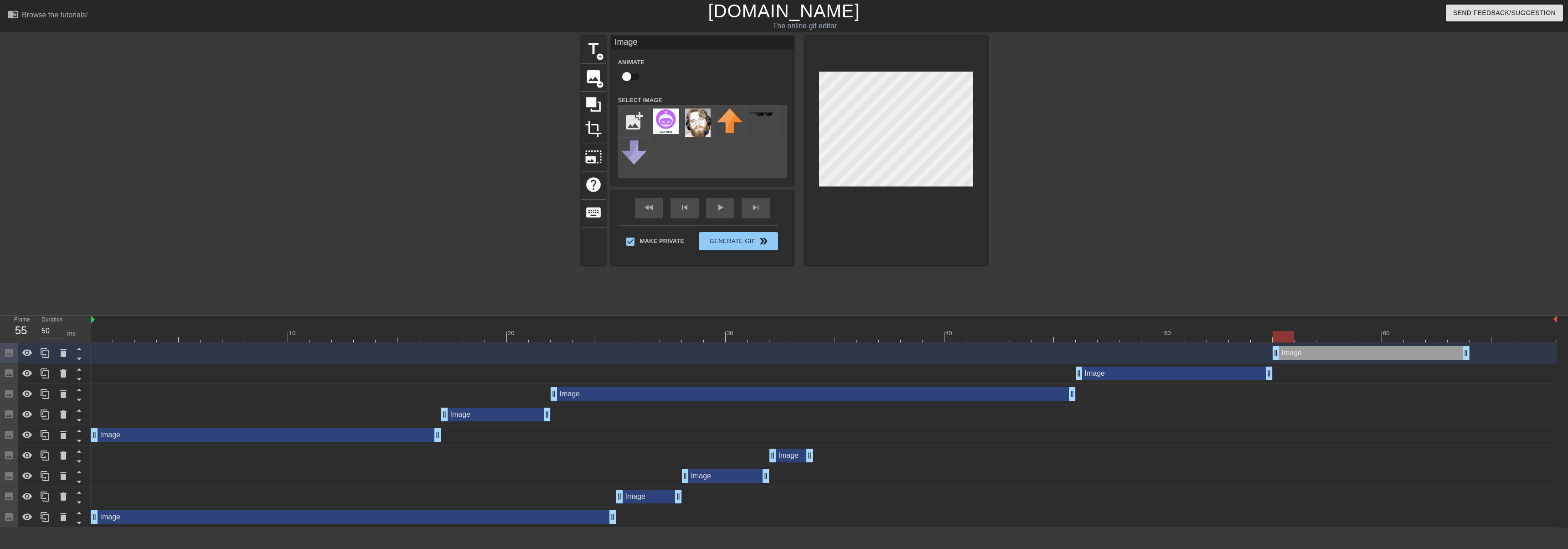
drag, startPoint x: 1241, startPoint y: 358, endPoint x: 1454, endPoint y: 351, distance: 213.1
click at [783, 354] on div "Image drag_handle drag_handle" at bounding box center [1371, 353] width 197 height 14
drag, startPoint x: 1284, startPoint y: 337, endPoint x: 1325, endPoint y: 342, distance: 41.3
click at [783, 342] on div at bounding box center [1327, 337] width 22 height 12
drag, startPoint x: 1387, startPoint y: 358, endPoint x: 1412, endPoint y: 355, distance: 25.2
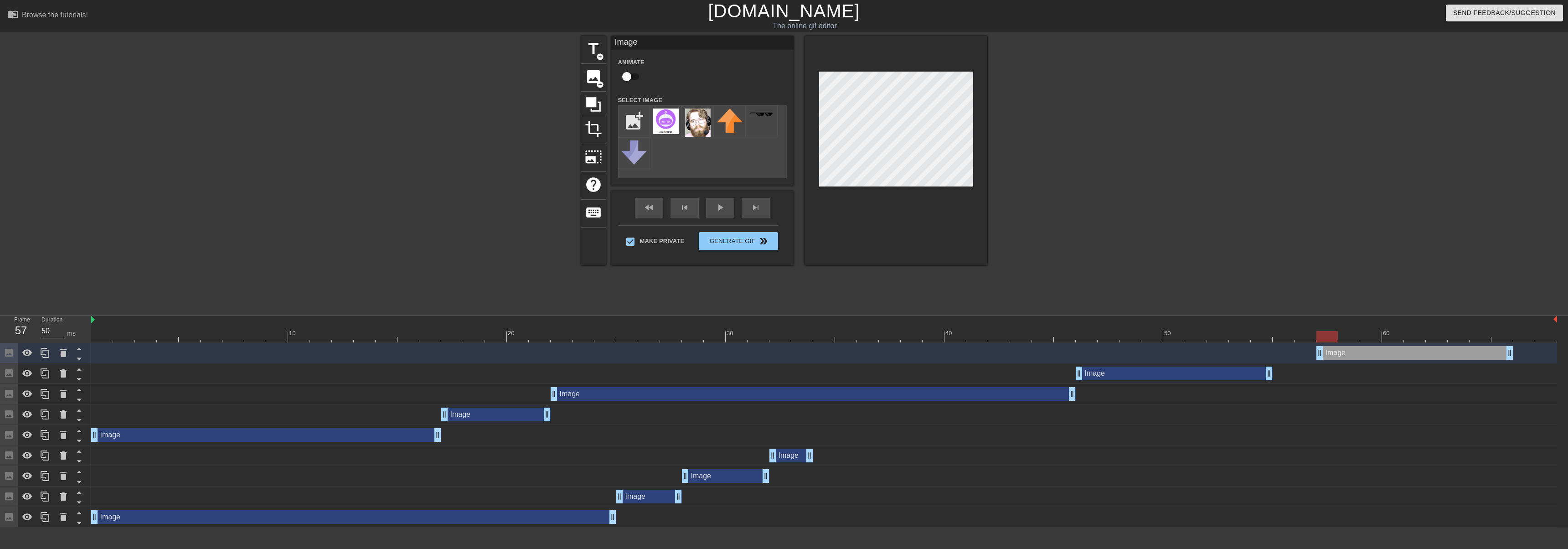
click at [783, 356] on div "Image drag_handle drag_handle" at bounding box center [1414, 353] width 197 height 14
drag, startPoint x: 1333, startPoint y: 335, endPoint x: 1495, endPoint y: 337, distance: 162.0
click at [783, 337] on div at bounding box center [1503, 337] width 22 height 12
drag, startPoint x: 1512, startPoint y: 354, endPoint x: 1568, endPoint y: 352, distance: 56.0
click at [783, 352] on div "Image drag_handle drag_handle Image drag_handle drag_handle Image drag_handle d…" at bounding box center [829, 435] width 1477 height 184
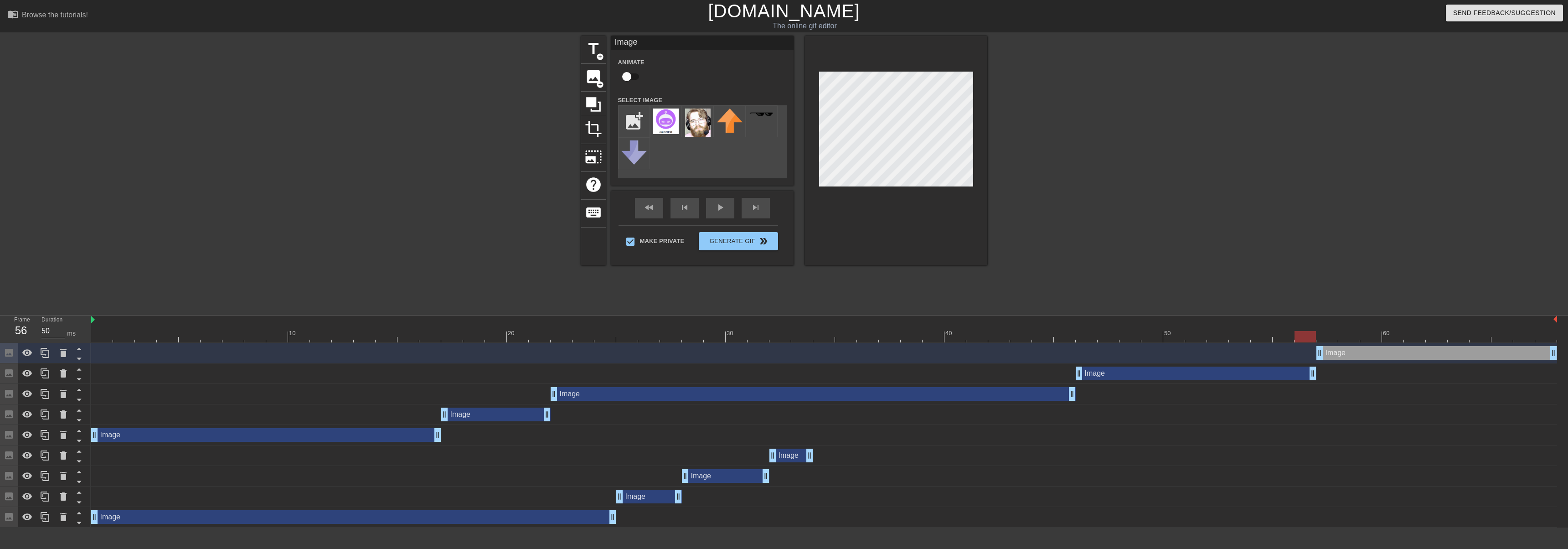
drag, startPoint x: 1272, startPoint y: 374, endPoint x: 1311, endPoint y: 371, distance: 39.1
click at [783, 203] on div at bounding box center [1067, 172] width 137 height 274
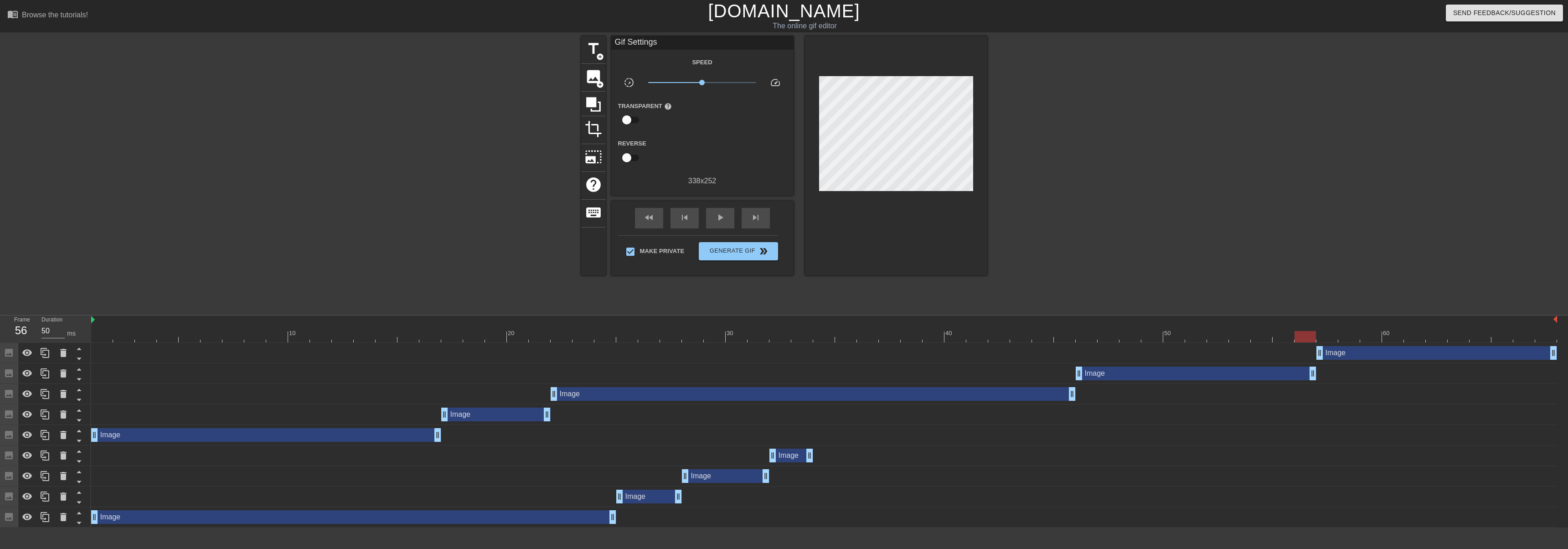
click at [97, 337] on div at bounding box center [824, 337] width 1466 height 12
click at [783, 214] on div "title add_circle image add_circle crop photo_size_select_large help keyboard Gi…" at bounding box center [784, 172] width 1568 height 274
drag, startPoint x: 99, startPoint y: 341, endPoint x: 103, endPoint y: 315, distance: 26.3
click at [101, 318] on div "10 20 30 40 50 60" at bounding box center [824, 328] width 1466 height 27
click at [589, 47] on span "title" at bounding box center [592, 48] width 17 height 17
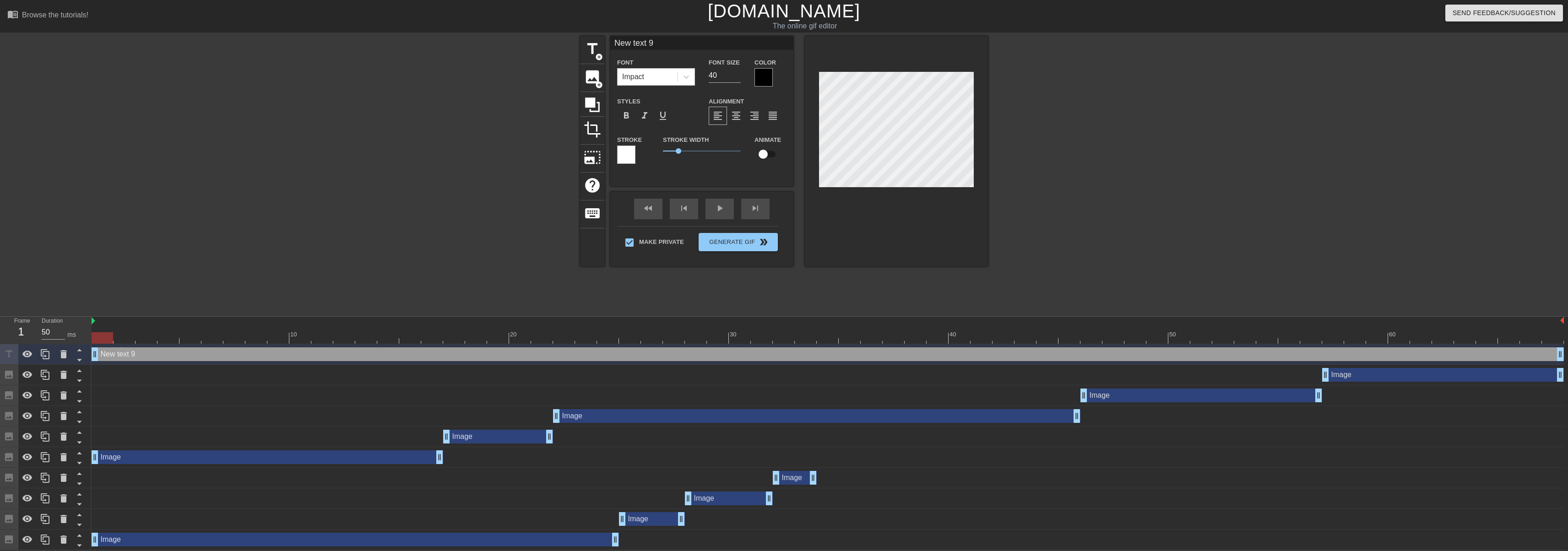
scroll to position [1, 1]
type input "w"
type textarea "w"
type input "we"
type textarea "we"
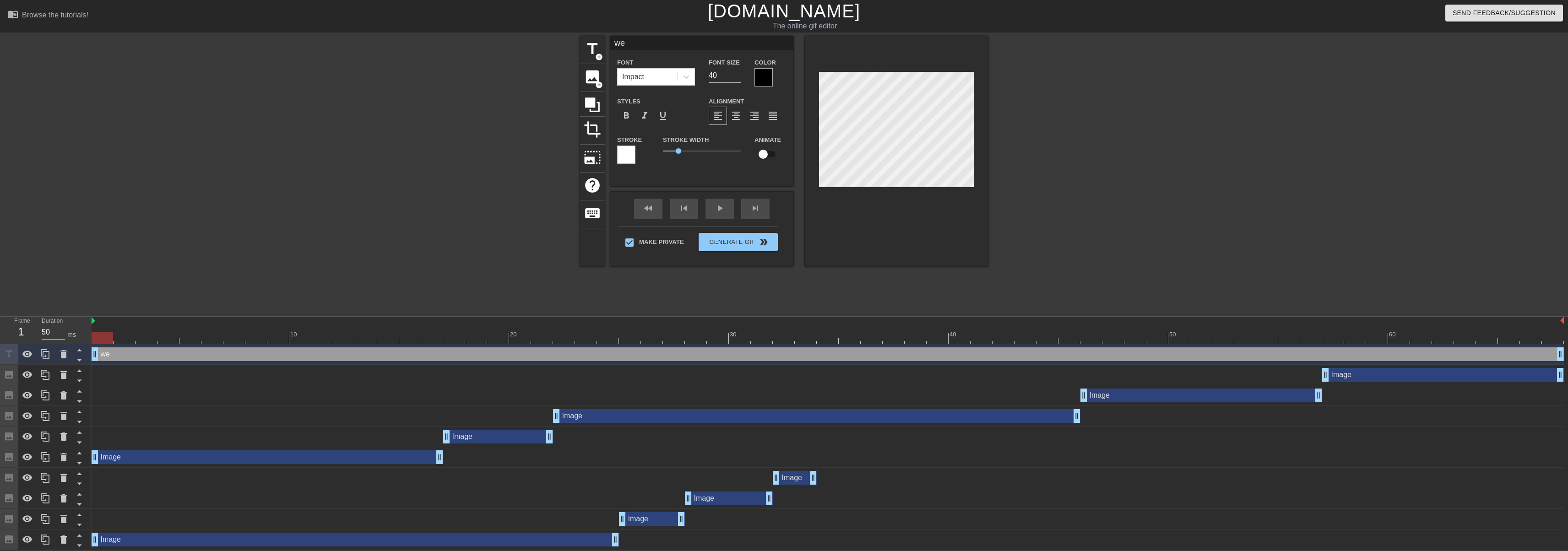
type input "wee"
type textarea "wee"
type input "week"
type textarea "week"
type input "week"
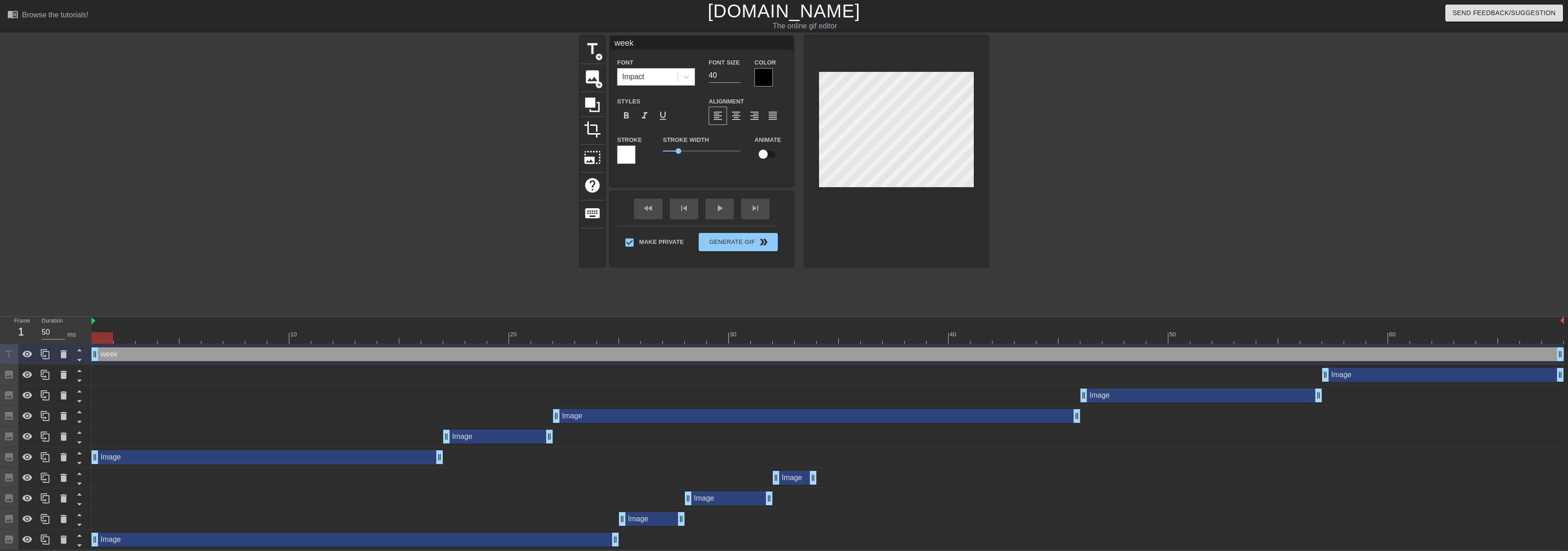
type textarea "week"
type input "week 2"
type textarea "week 2"
type input "week 2"
type textarea "week 2"
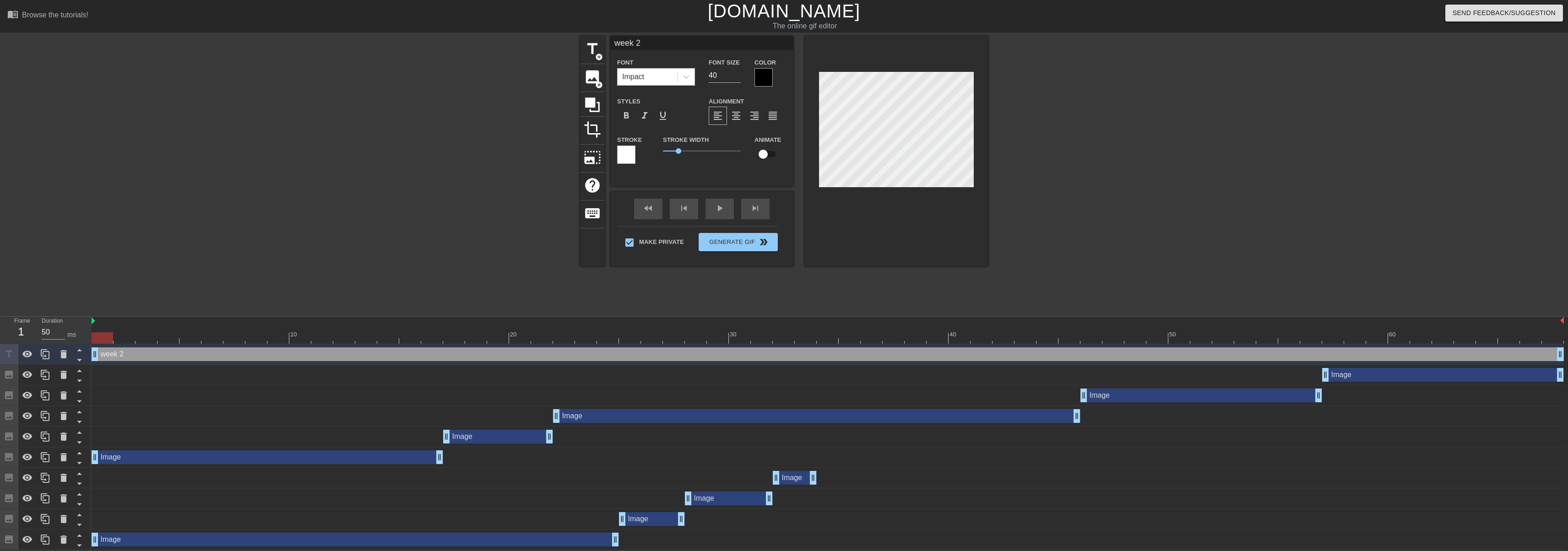
type input "week 2 w"
type textarea "week 2 w"
type input "week 2 wi"
type textarea "week 2 wi"
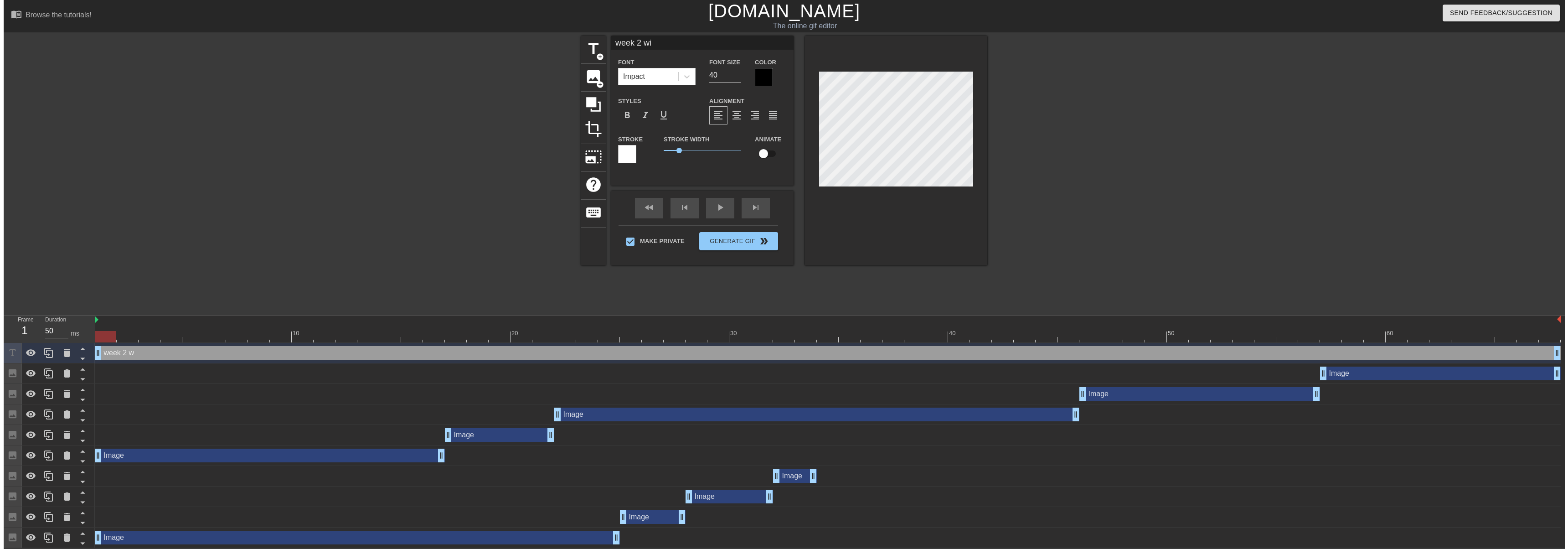
scroll to position [1, 2]
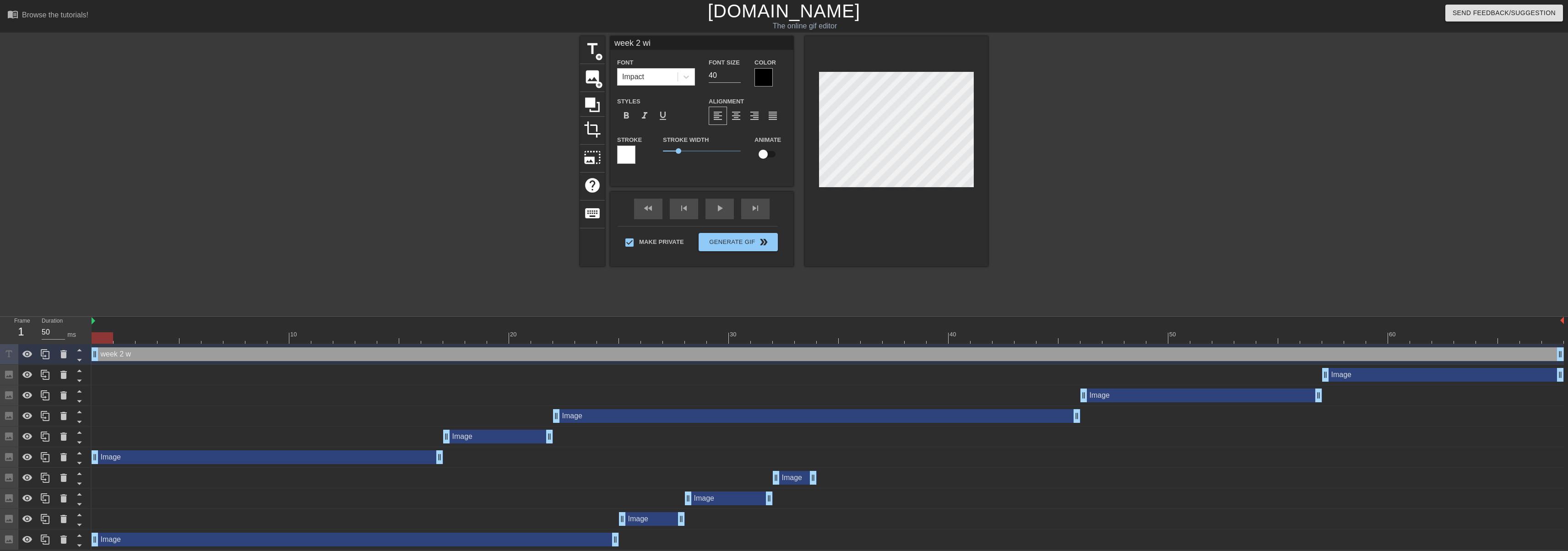
type input "week 2 win"
type textarea "week 2 win"
click at [738, 77] on input "39" at bounding box center [724, 76] width 32 height 15
click at [738, 77] on input "38" at bounding box center [724, 76] width 32 height 15
click at [738, 77] on input "37" at bounding box center [724, 76] width 32 height 15
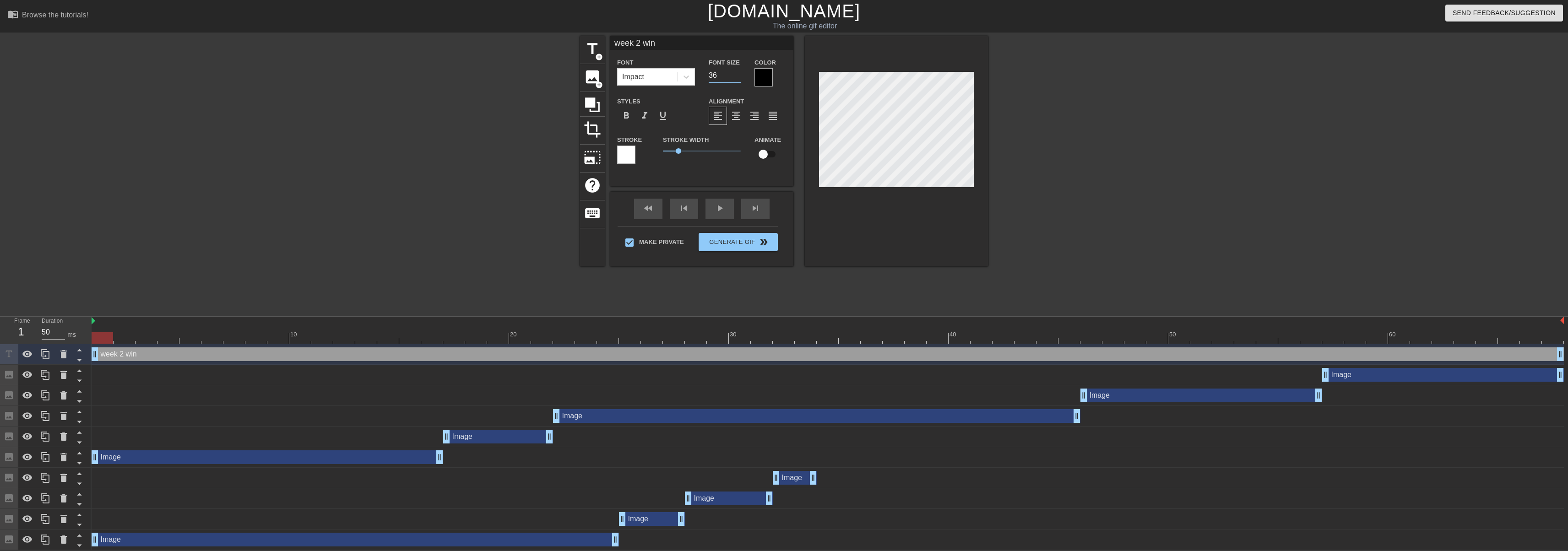
click at [738, 77] on input "36" at bounding box center [724, 76] width 32 height 15
click at [738, 77] on input "35" at bounding box center [724, 76] width 32 height 15
click at [738, 77] on input "34" at bounding box center [724, 76] width 32 height 15
click at [738, 77] on input "33" at bounding box center [724, 76] width 32 height 15
click at [738, 77] on input "32" at bounding box center [724, 76] width 32 height 15
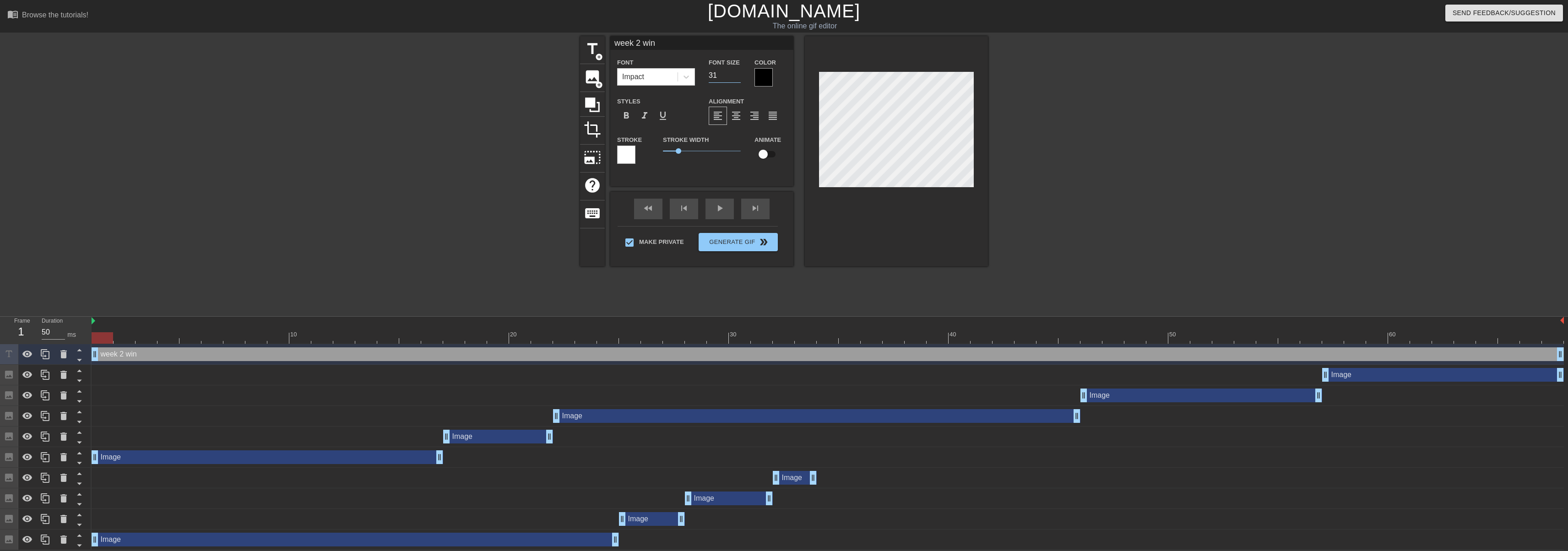
click at [738, 77] on input "31" at bounding box center [724, 76] width 32 height 15
click at [738, 77] on input "30" at bounding box center [724, 76] width 32 height 15
click at [738, 77] on input "29" at bounding box center [724, 76] width 32 height 15
click at [738, 77] on input "28" at bounding box center [724, 76] width 32 height 15
click at [738, 76] on input "27" at bounding box center [724, 76] width 32 height 15
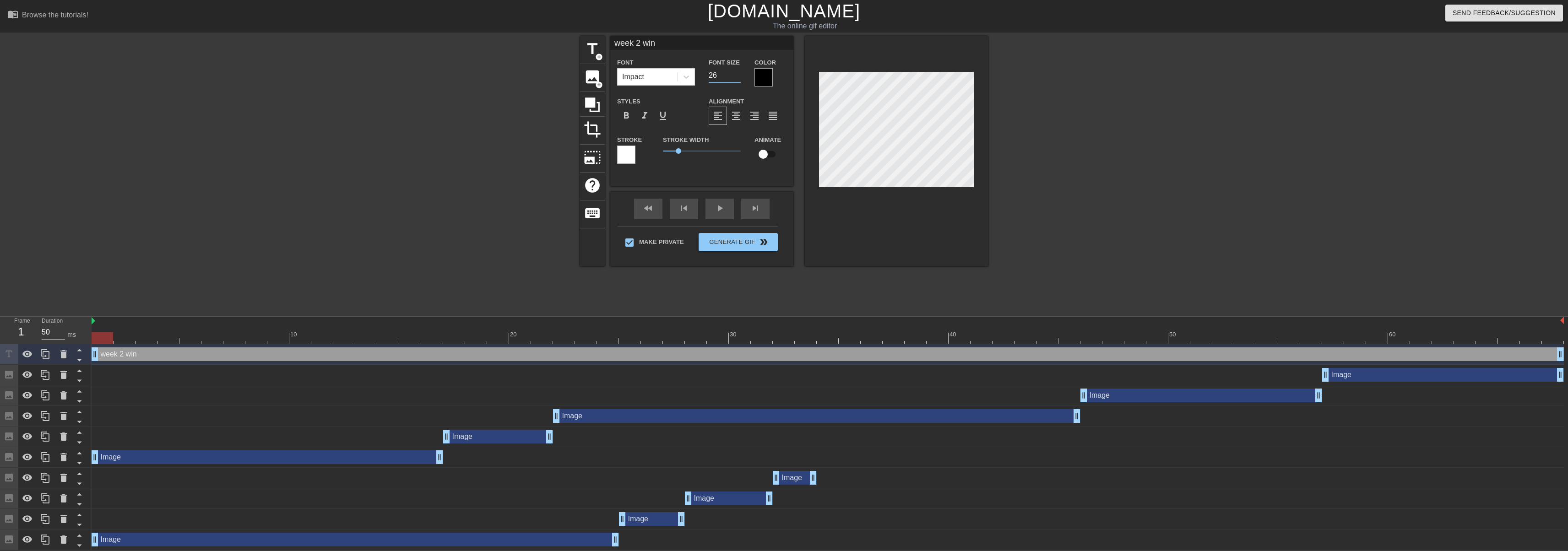
click at [738, 76] on input "26" at bounding box center [724, 76] width 32 height 15
click at [738, 76] on input "25" at bounding box center [724, 76] width 32 height 15
click at [738, 76] on input "24" at bounding box center [724, 76] width 32 height 15
click at [738, 76] on input "23" at bounding box center [724, 76] width 32 height 15
type input "22"
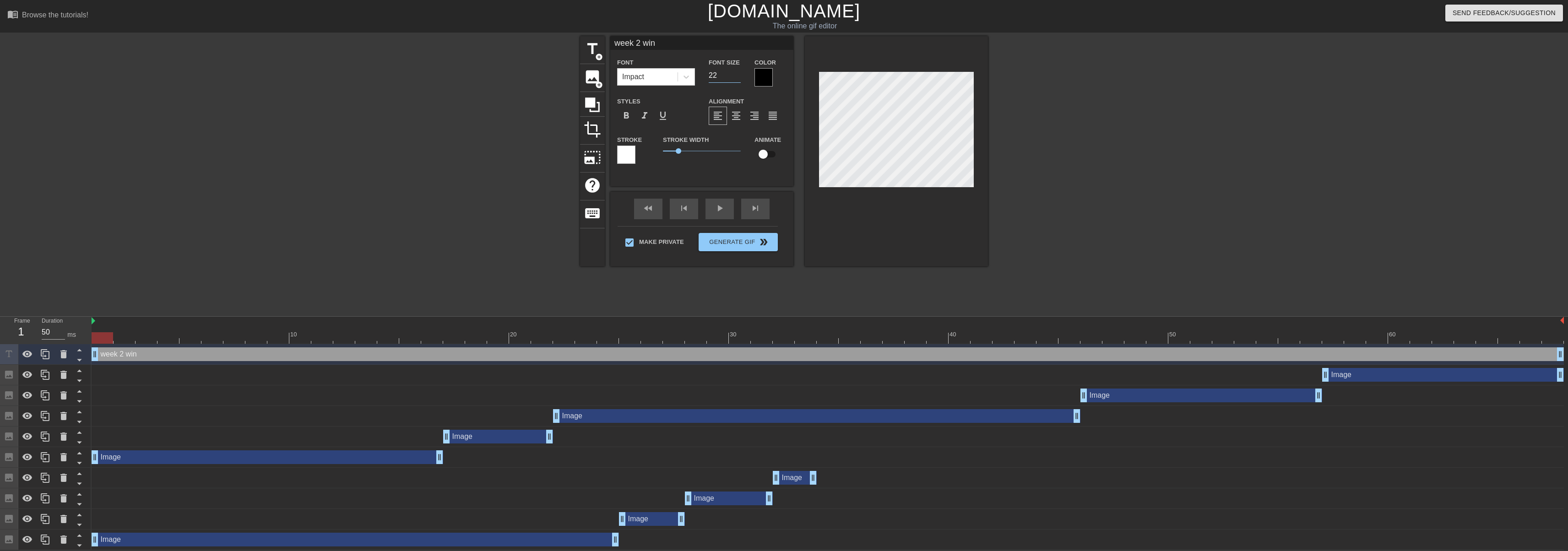
click at [737, 75] on input "22" at bounding box center [724, 76] width 32 height 15
click at [749, 102] on div "Alignment format_align_left format_align_center format_align_right format_align…" at bounding box center [747, 110] width 92 height 30
click at [594, 44] on span "title" at bounding box center [592, 48] width 17 height 17
type input "New text 10"
type input "40"
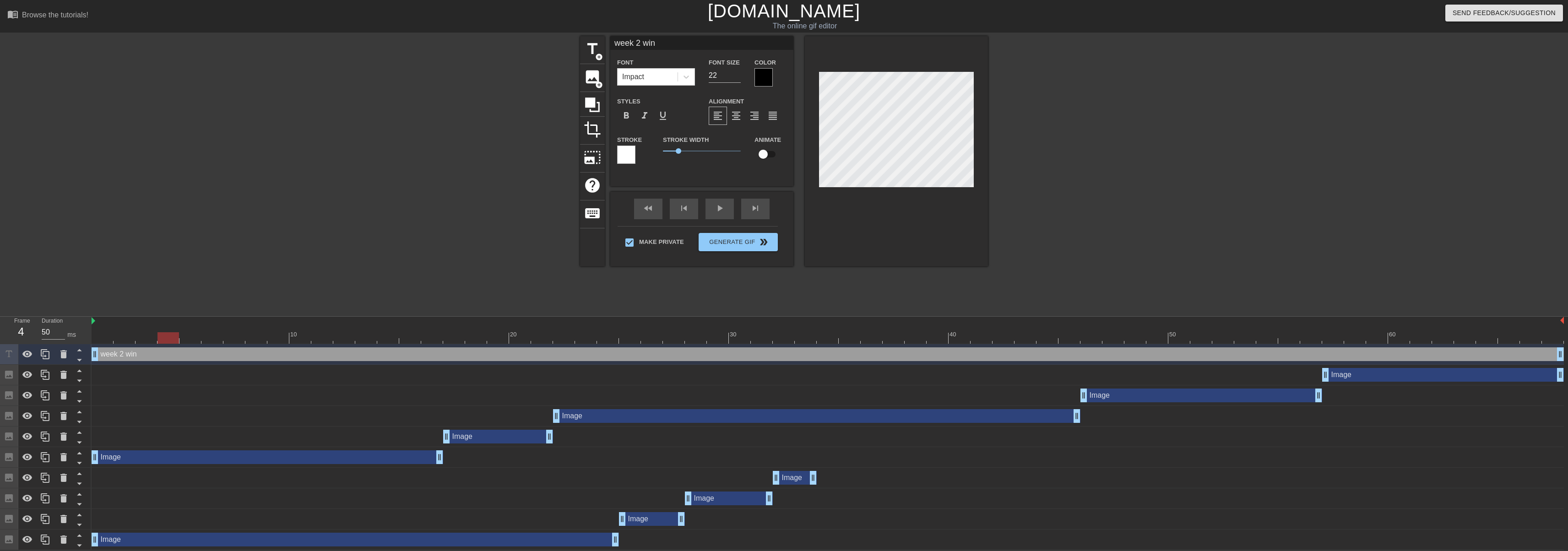
drag, startPoint x: 106, startPoint y: 337, endPoint x: 520, endPoint y: 315, distance: 414.6
click at [179, 339] on div at bounding box center [168, 338] width 22 height 12
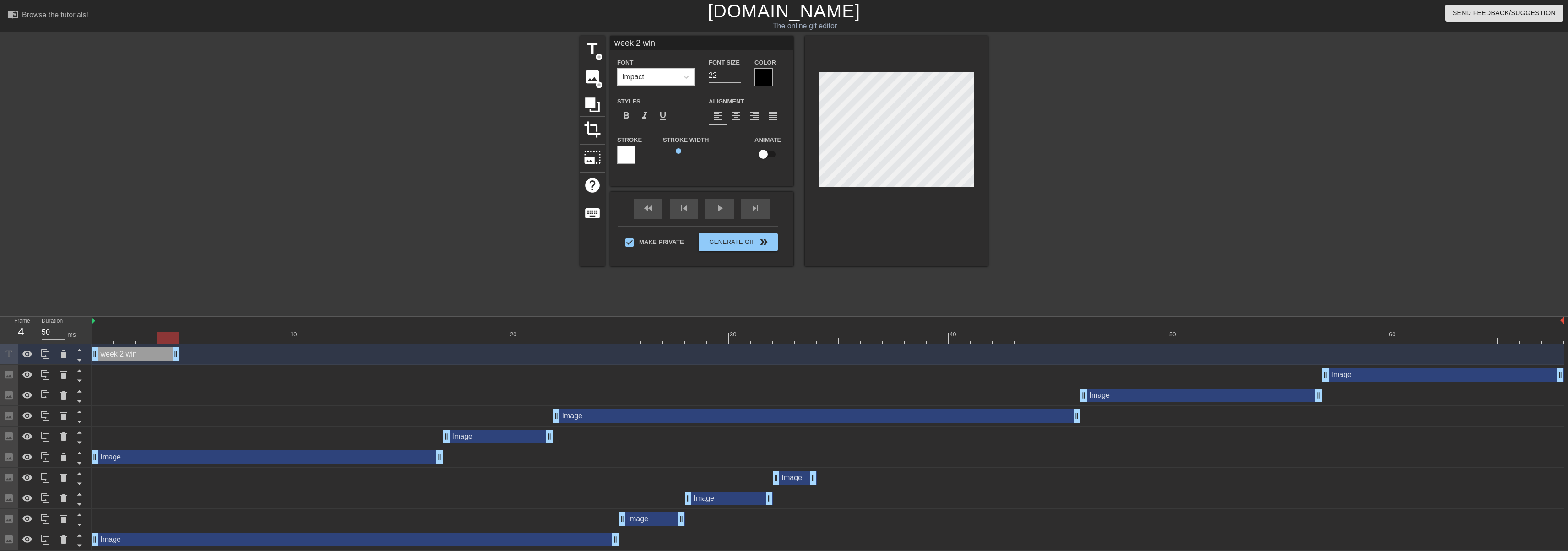
drag, startPoint x: 1558, startPoint y: 355, endPoint x: 183, endPoint y: 356, distance: 1375.0
click at [183, 356] on div "week 2 win drag_handle drag_handle" at bounding box center [828, 354] width 1472 height 14
click at [49, 353] on icon at bounding box center [45, 354] width 9 height 10
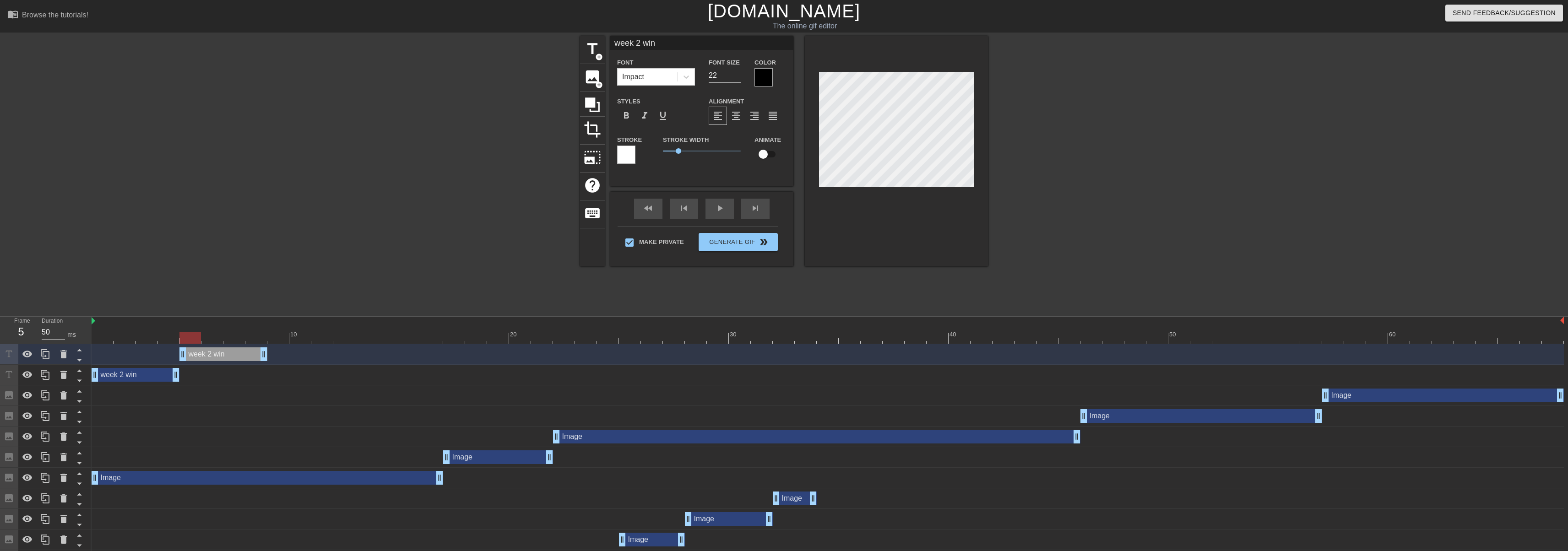
drag, startPoint x: 138, startPoint y: 356, endPoint x: 233, endPoint y: 356, distance: 95.0
click at [230, 362] on div "week 2 win drag_handle drag_handle" at bounding box center [828, 354] width 1472 height 21
drag, startPoint x: 222, startPoint y: 339, endPoint x: 212, endPoint y: 335, distance: 10.8
click at [212, 335] on div at bounding box center [212, 338] width 22 height 12
drag, startPoint x: 264, startPoint y: 356, endPoint x: 222, endPoint y: 352, distance: 42.2
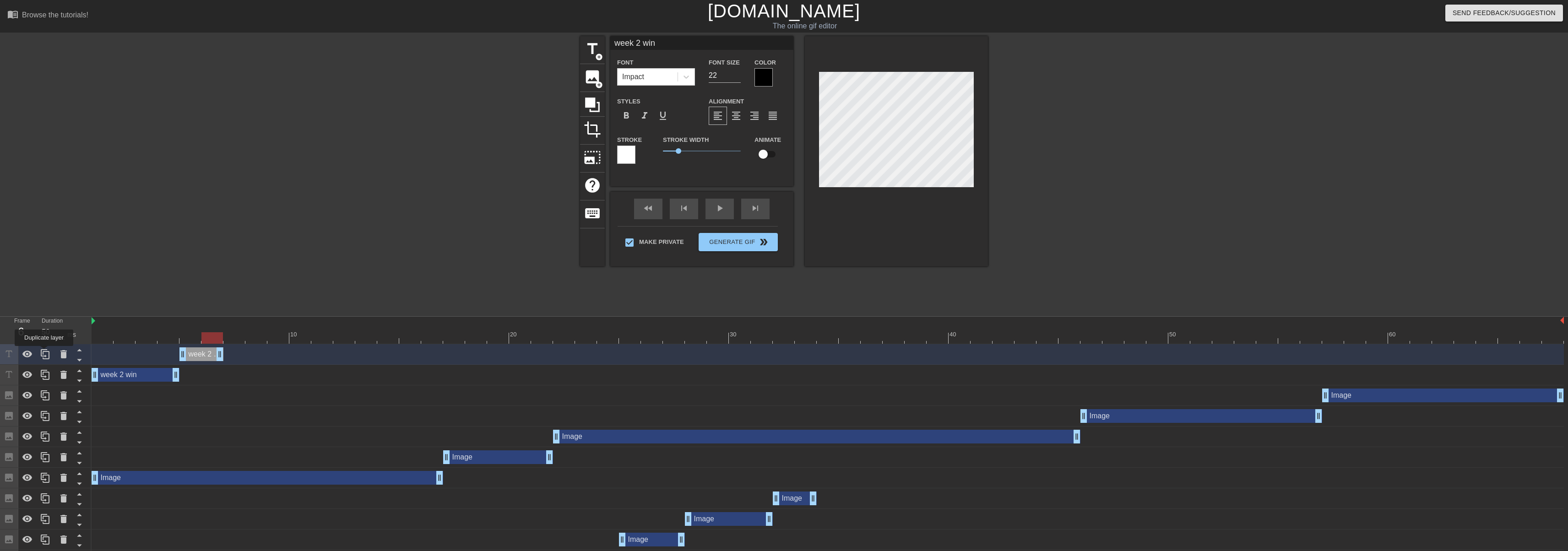
drag, startPoint x: 44, startPoint y: 352, endPoint x: 175, endPoint y: 352, distance: 131.0
click at [45, 353] on icon at bounding box center [45, 354] width 11 height 11
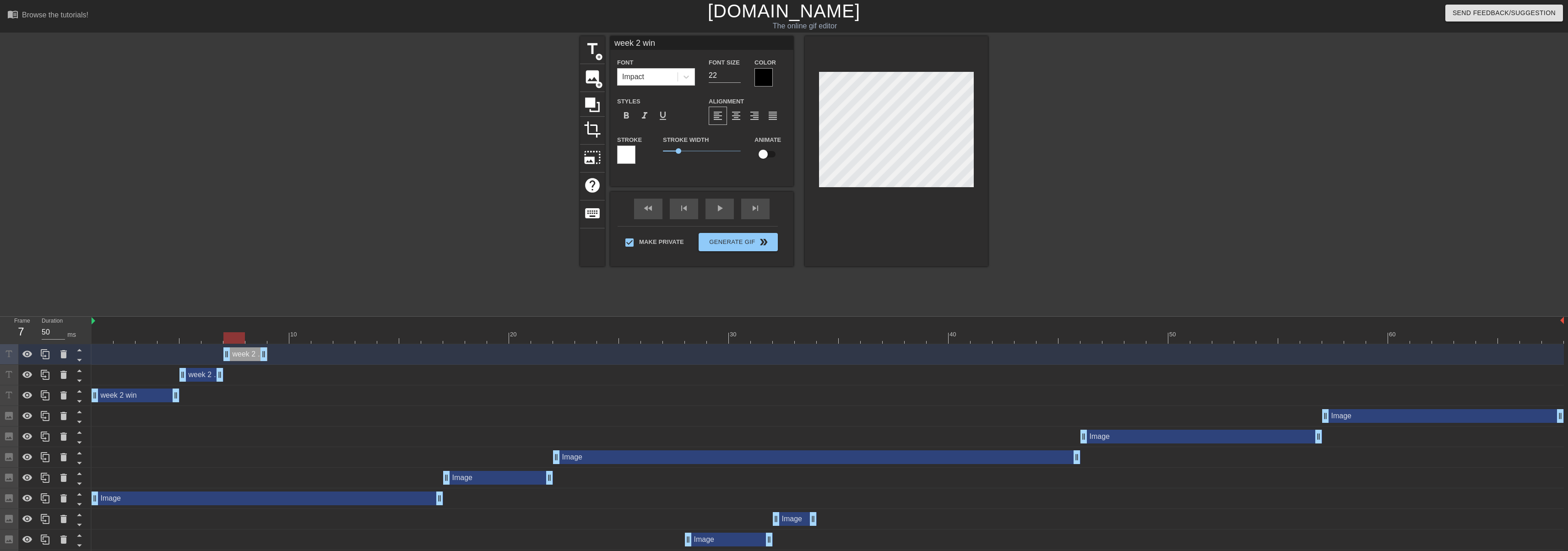
drag, startPoint x: 195, startPoint y: 352, endPoint x: 243, endPoint y: 350, distance: 48.0
click at [243, 354] on div "week 2 win drag_handle drag_handle" at bounding box center [246, 354] width 44 height 14
drag, startPoint x: 235, startPoint y: 339, endPoint x: 254, endPoint y: 338, distance: 19.0
click at [254, 338] on div at bounding box center [257, 338] width 22 height 12
drag, startPoint x: 282, startPoint y: 357, endPoint x: 289, endPoint y: 360, distance: 7.6
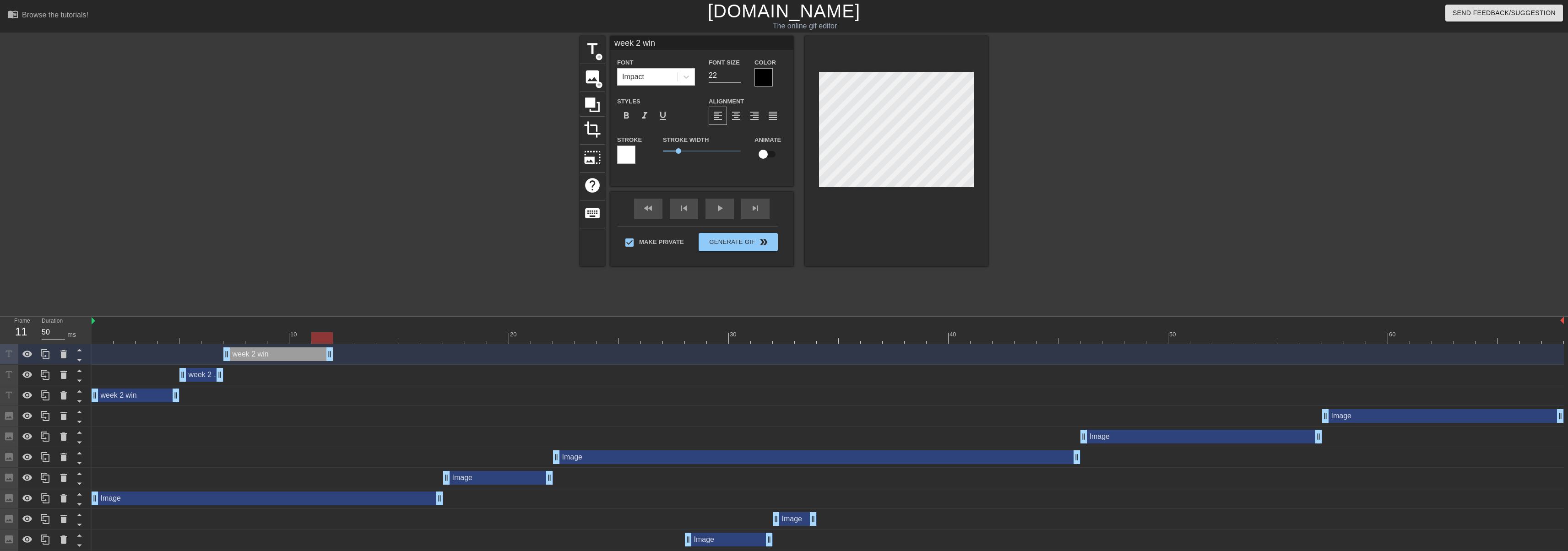
click at [338, 363] on div "week 2 win drag_handle drag_handle" at bounding box center [828, 354] width 1472 height 21
click at [46, 353] on icon at bounding box center [45, 354] width 11 height 11
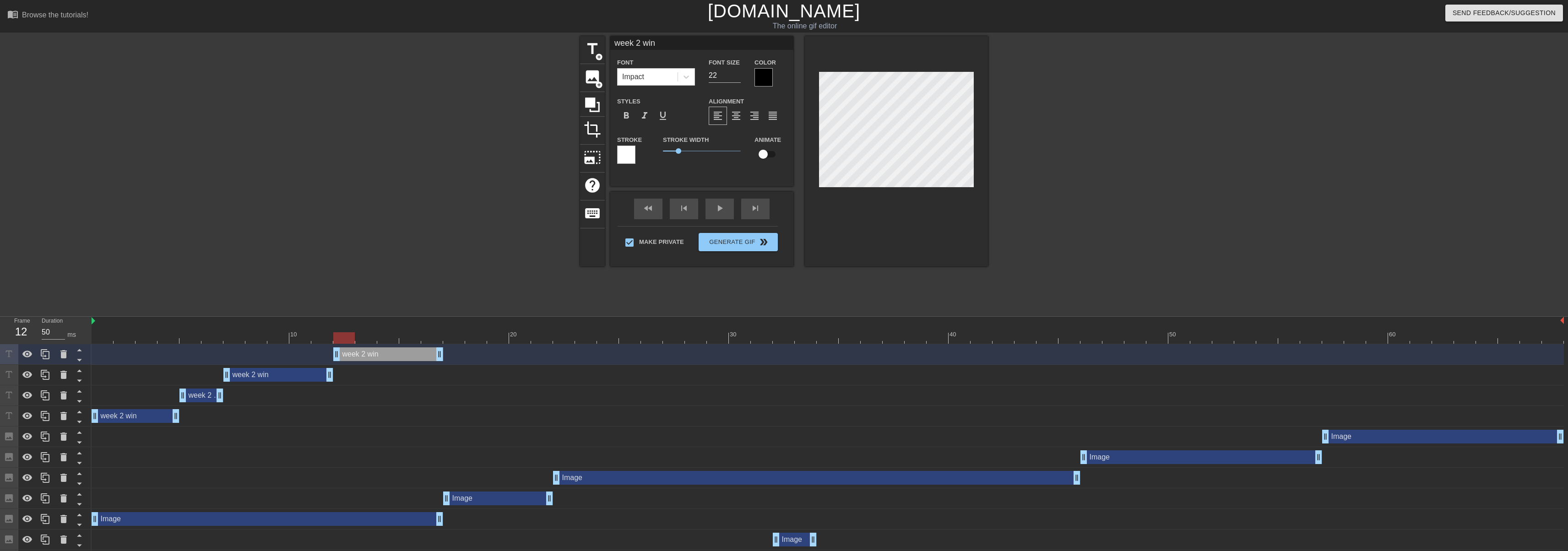
drag, startPoint x: 283, startPoint y: 354, endPoint x: 437, endPoint y: 315, distance: 158.9
click at [381, 358] on div "week 2 win drag_handle drag_handle" at bounding box center [388, 354] width 109 height 14
drag, startPoint x: 344, startPoint y: 339, endPoint x: 431, endPoint y: 348, distance: 87.5
click at [431, 342] on div at bounding box center [432, 338] width 22 height 12
drag, startPoint x: 454, startPoint y: 354, endPoint x: 400, endPoint y: 359, distance: 54.2
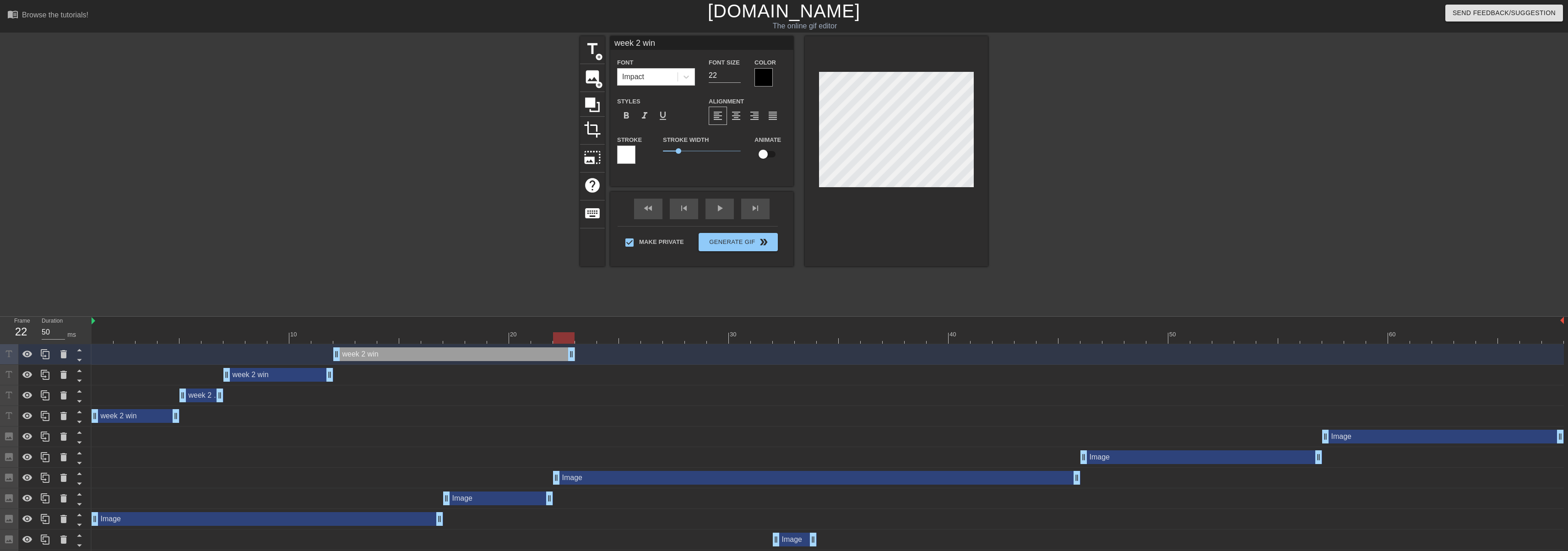
click at [571, 363] on div "week 2 win drag_handle drag_handle" at bounding box center [828, 354] width 1472 height 21
click at [47, 354] on icon at bounding box center [45, 354] width 11 height 11
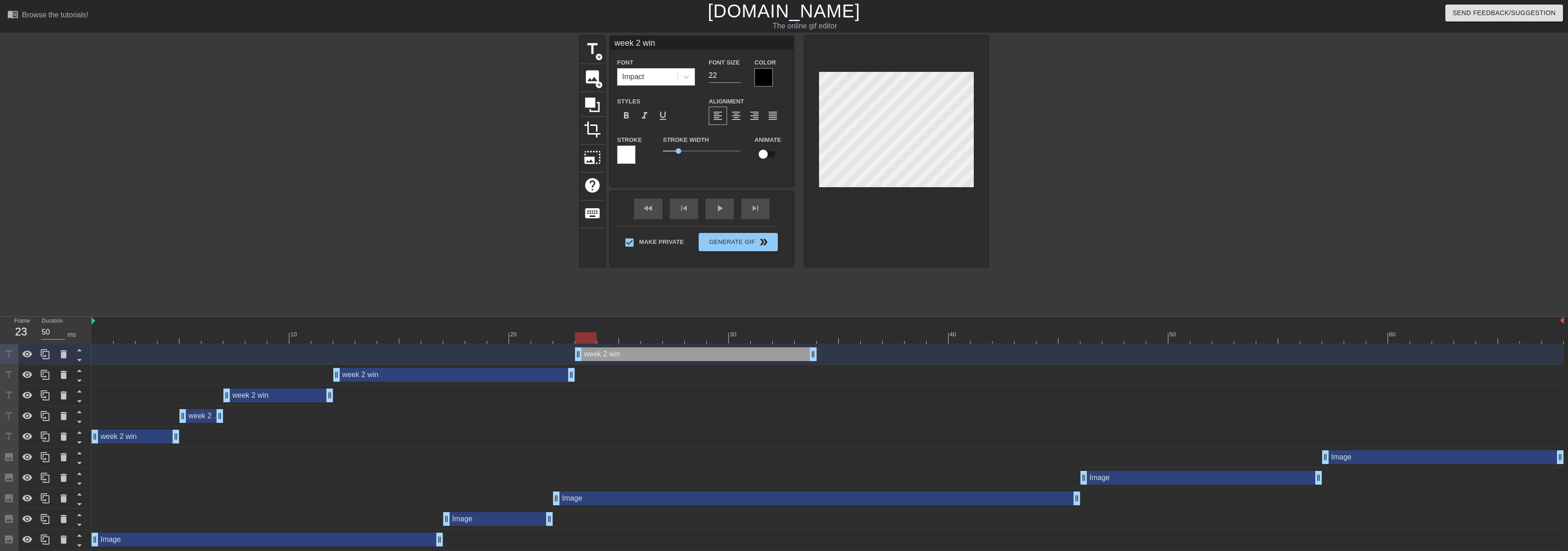
drag, startPoint x: 448, startPoint y: 352, endPoint x: 690, endPoint y: 357, distance: 242.1
click at [690, 357] on div "week 2 win drag_handle drag_handle" at bounding box center [695, 354] width 242 height 14
drag, startPoint x: 815, startPoint y: 355, endPoint x: 600, endPoint y: 356, distance: 215.0
click at [600, 356] on div "week 2 win drag_handle drag_handle" at bounding box center [828, 354] width 1472 height 14
click at [47, 352] on icon at bounding box center [45, 354] width 9 height 10
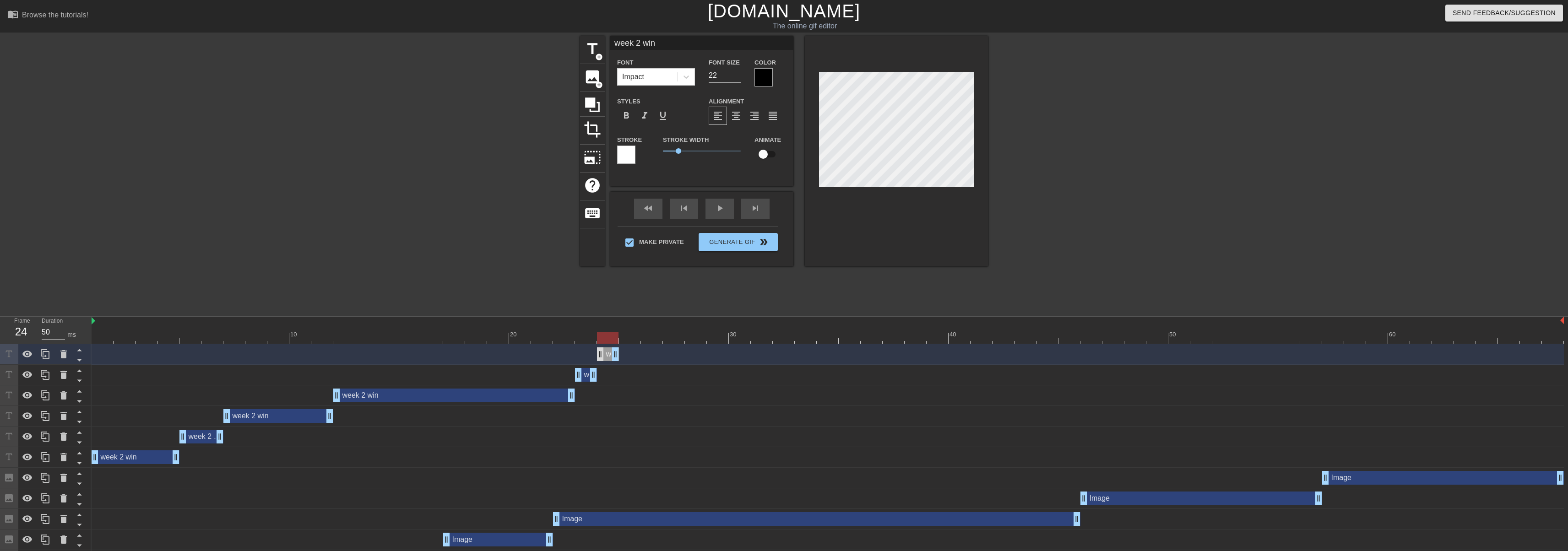
drag, startPoint x: 585, startPoint y: 354, endPoint x: 601, endPoint y: 356, distance: 16.1
click at [601, 356] on div "week 2 win drag_handle drag_handle" at bounding box center [608, 354] width 22 height 14
click at [50, 351] on icon at bounding box center [45, 354] width 11 height 11
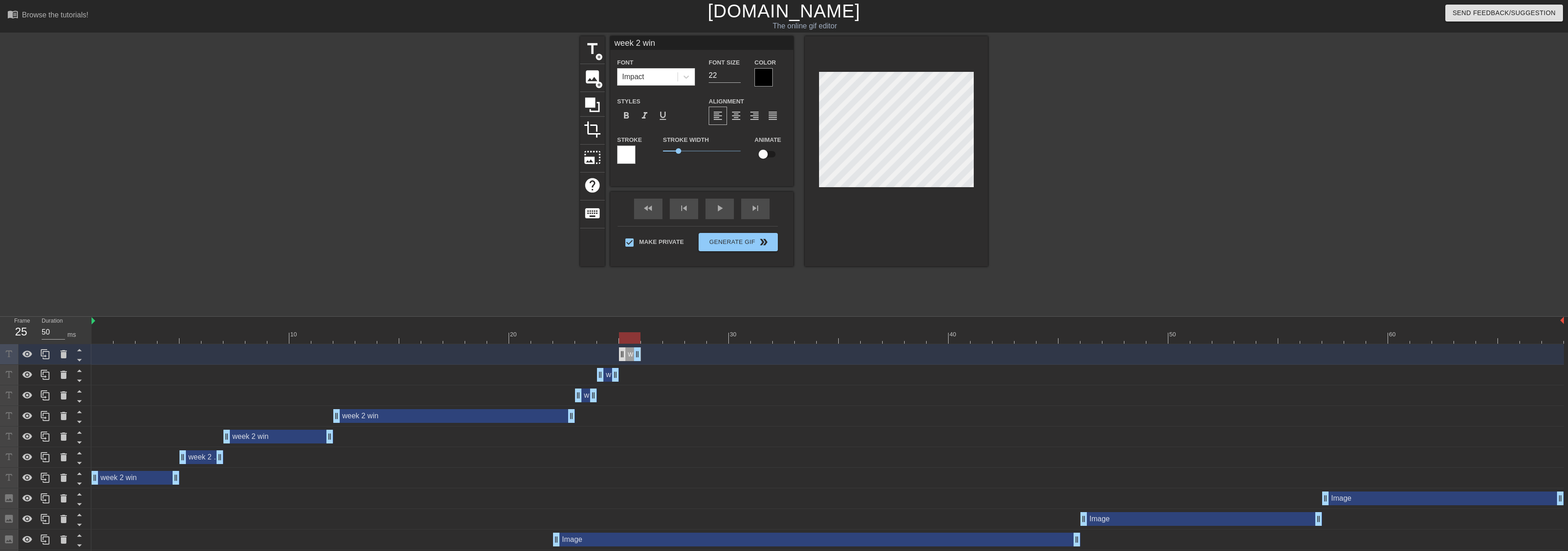
drag, startPoint x: 607, startPoint y: 355, endPoint x: 623, endPoint y: 356, distance: 16.0
click at [623, 356] on div "week 2 win drag_handle drag_handle" at bounding box center [630, 354] width 22 height 14
click at [42, 350] on icon at bounding box center [45, 354] width 9 height 10
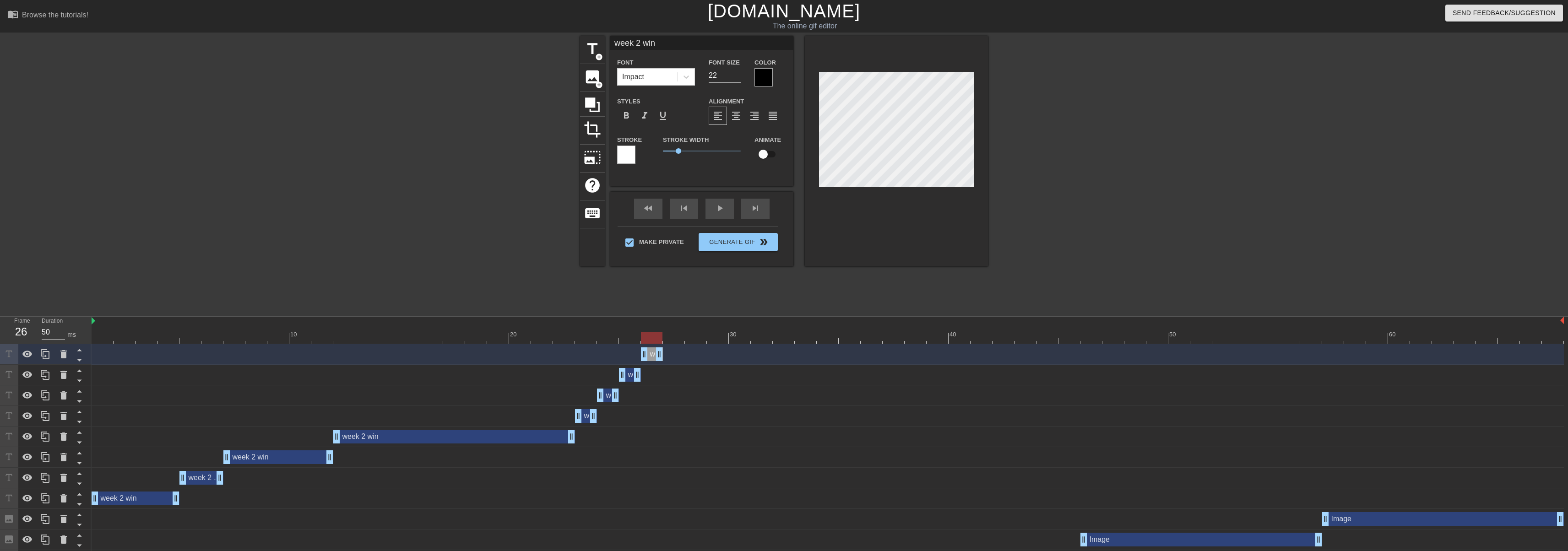
drag, startPoint x: 628, startPoint y: 356, endPoint x: 668, endPoint y: 327, distance: 49.4
click at [655, 354] on div "week 2 win drag_handle drag_handle" at bounding box center [652, 354] width 22 height 14
click at [51, 354] on div at bounding box center [45, 354] width 18 height 20
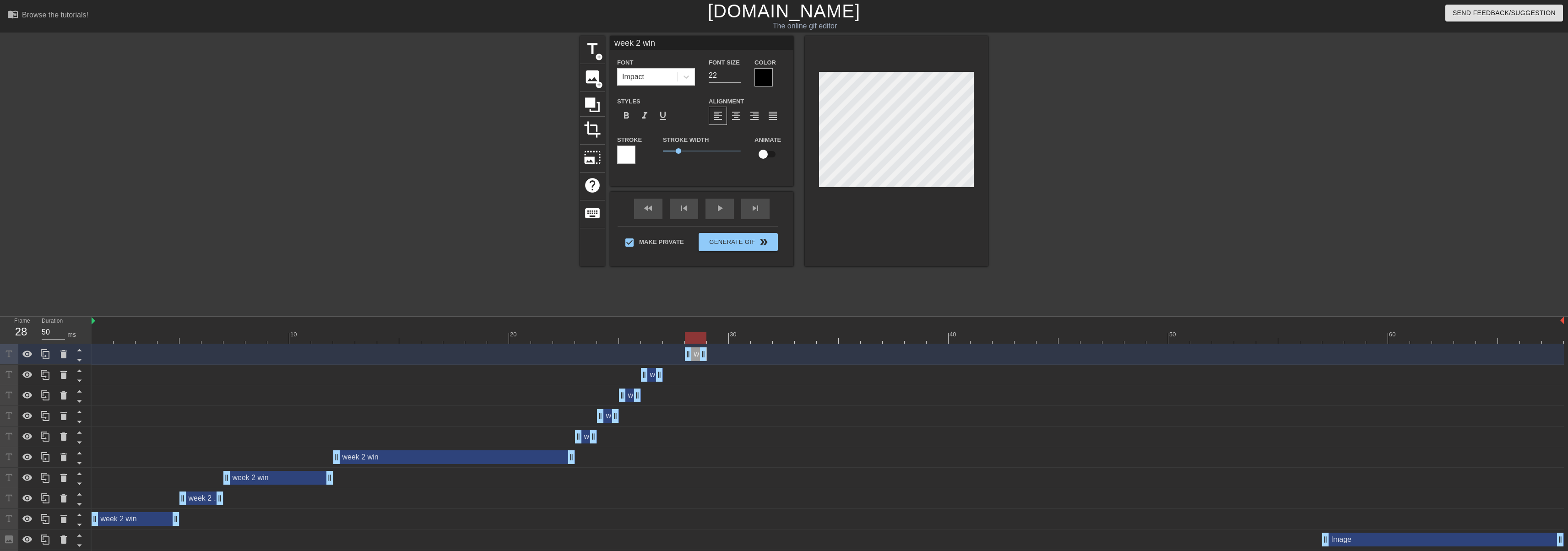
drag, startPoint x: 650, startPoint y: 355, endPoint x: 683, endPoint y: 355, distance: 33.0
click at [683, 355] on div "week 2 win drag_handle drag_handle" at bounding box center [828, 354] width 1472 height 14
click at [46, 353] on icon at bounding box center [45, 354] width 11 height 11
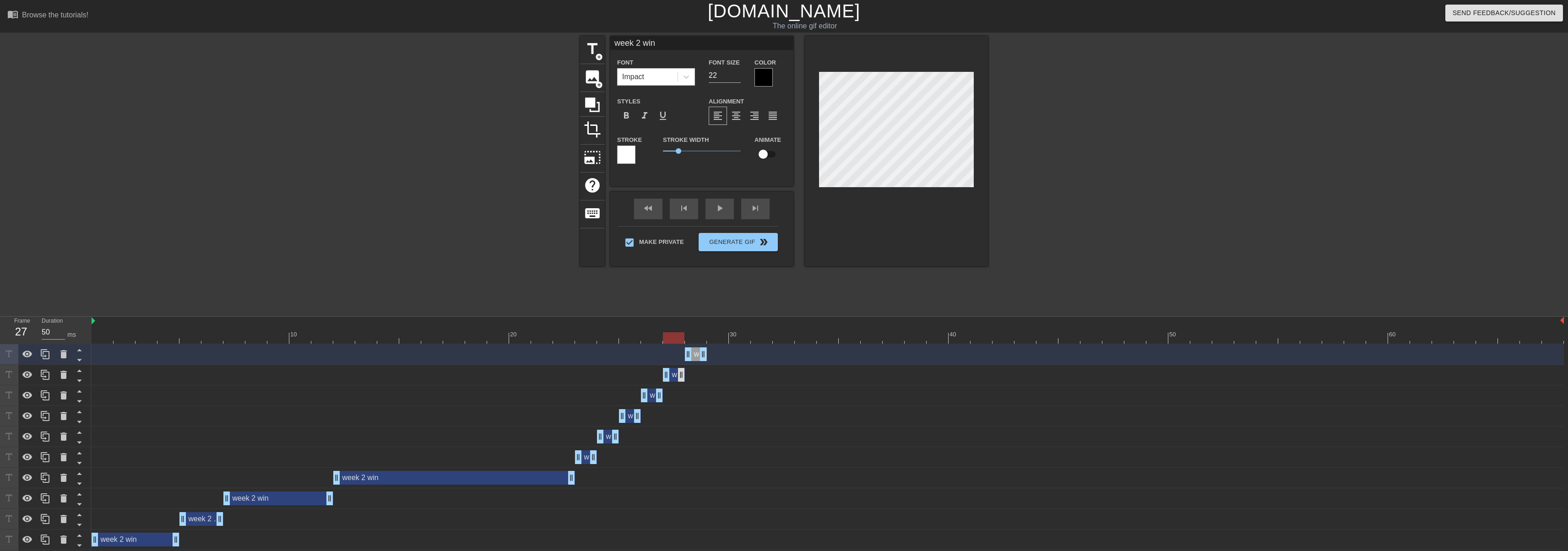
drag, startPoint x: 695, startPoint y: 376, endPoint x: 678, endPoint y: 376, distance: 17.0
click at [678, 376] on div "week 2 win drag_handle drag_handle" at bounding box center [674, 375] width 22 height 14
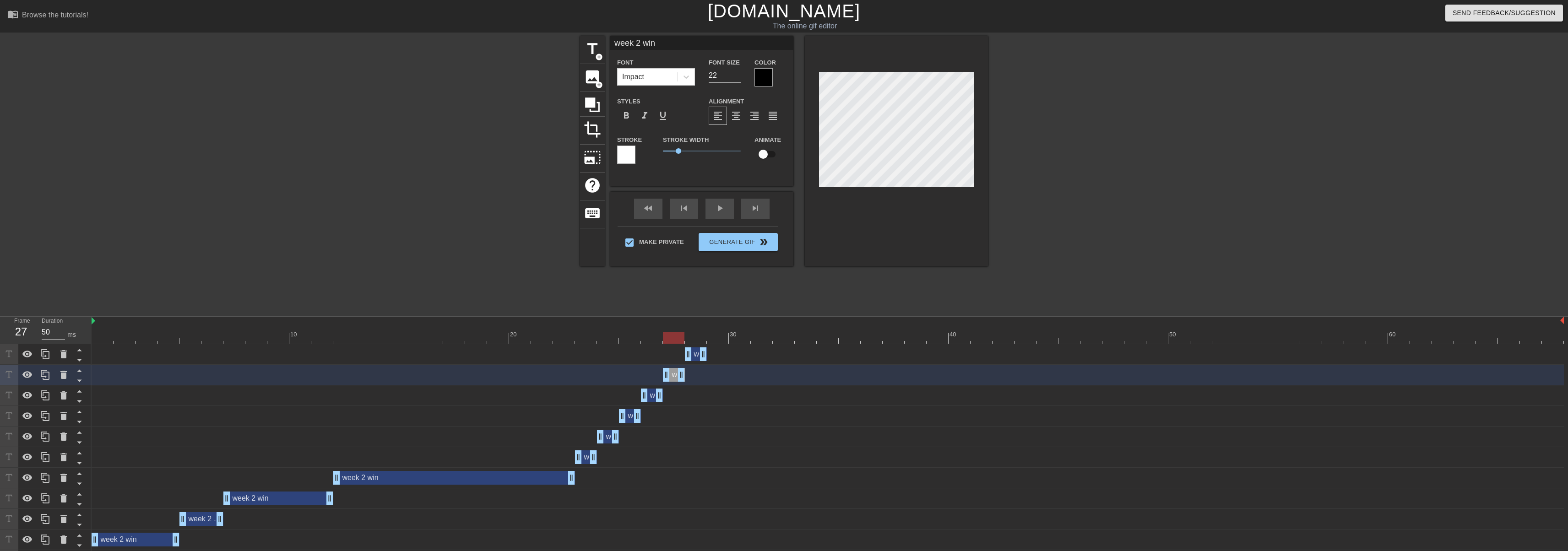
click at [696, 353] on div "week 2 win drag_handle drag_handle" at bounding box center [695, 354] width 22 height 14
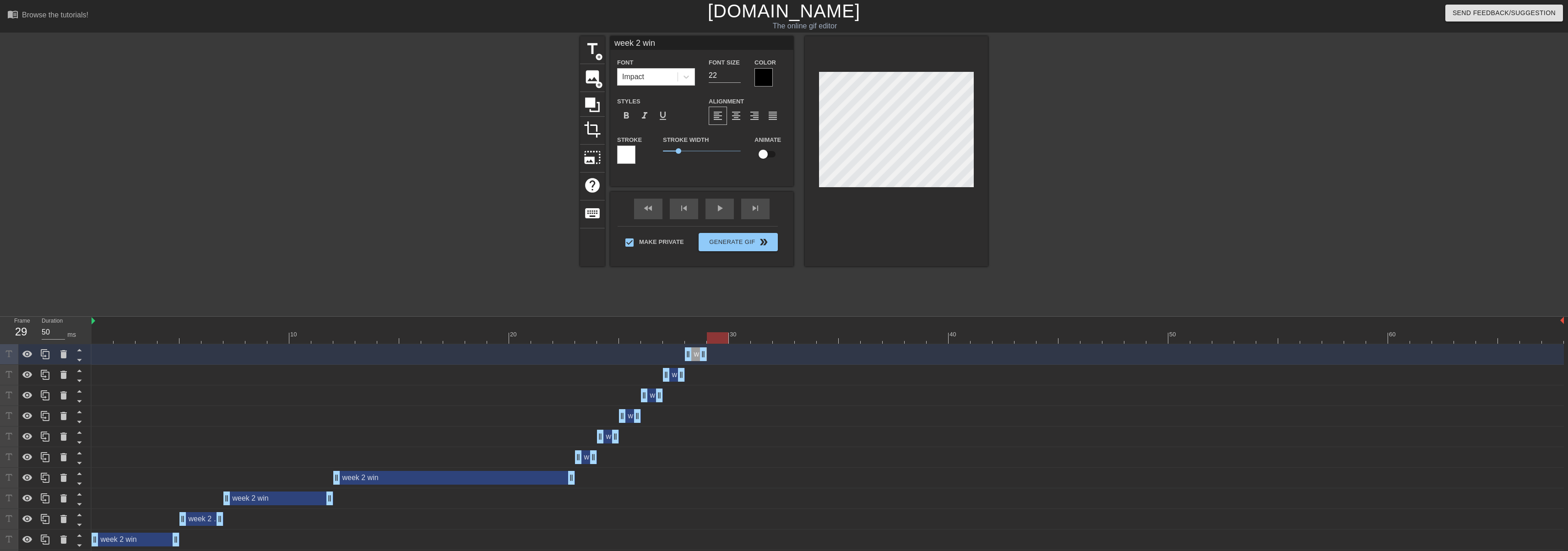
drag, startPoint x: 678, startPoint y: 339, endPoint x: 701, endPoint y: 338, distance: 23.0
click at [715, 337] on div at bounding box center [718, 338] width 22 height 12
click at [46, 355] on icon at bounding box center [45, 354] width 11 height 11
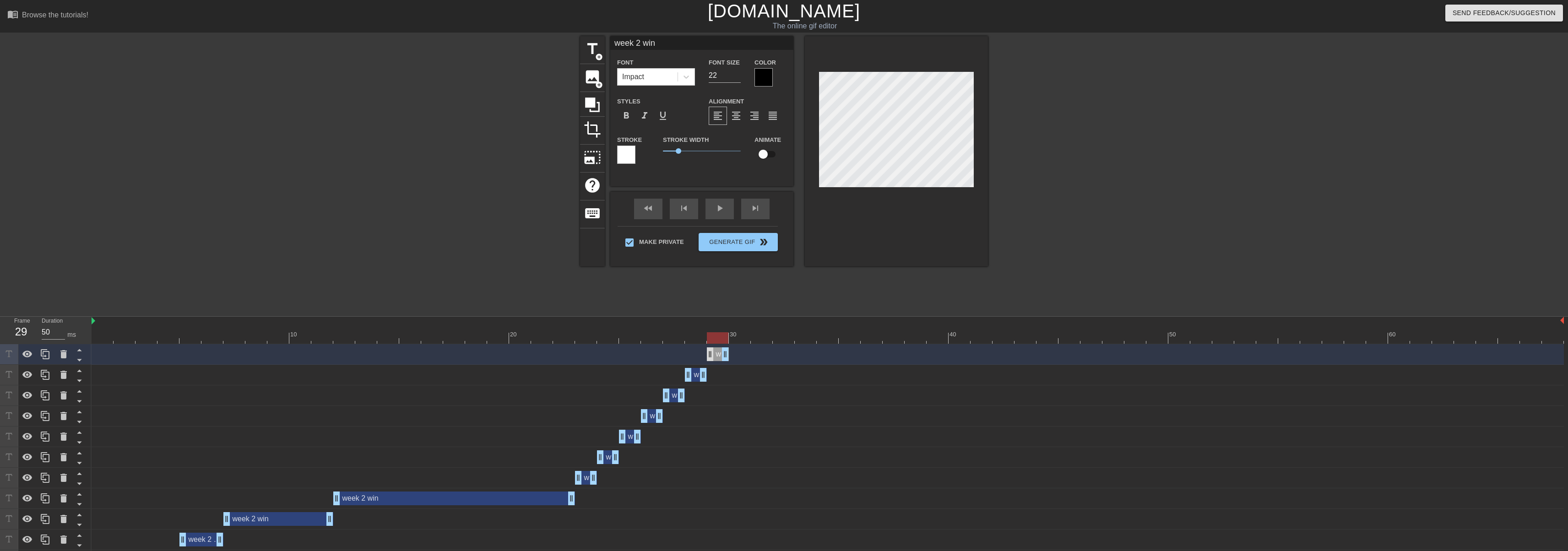
drag, startPoint x: 695, startPoint y: 357, endPoint x: 713, endPoint y: 353, distance: 18.4
click at [713, 353] on div "week 2 win drag_handle drag_handle" at bounding box center [718, 354] width 22 height 14
click at [46, 351] on icon at bounding box center [45, 354] width 11 height 11
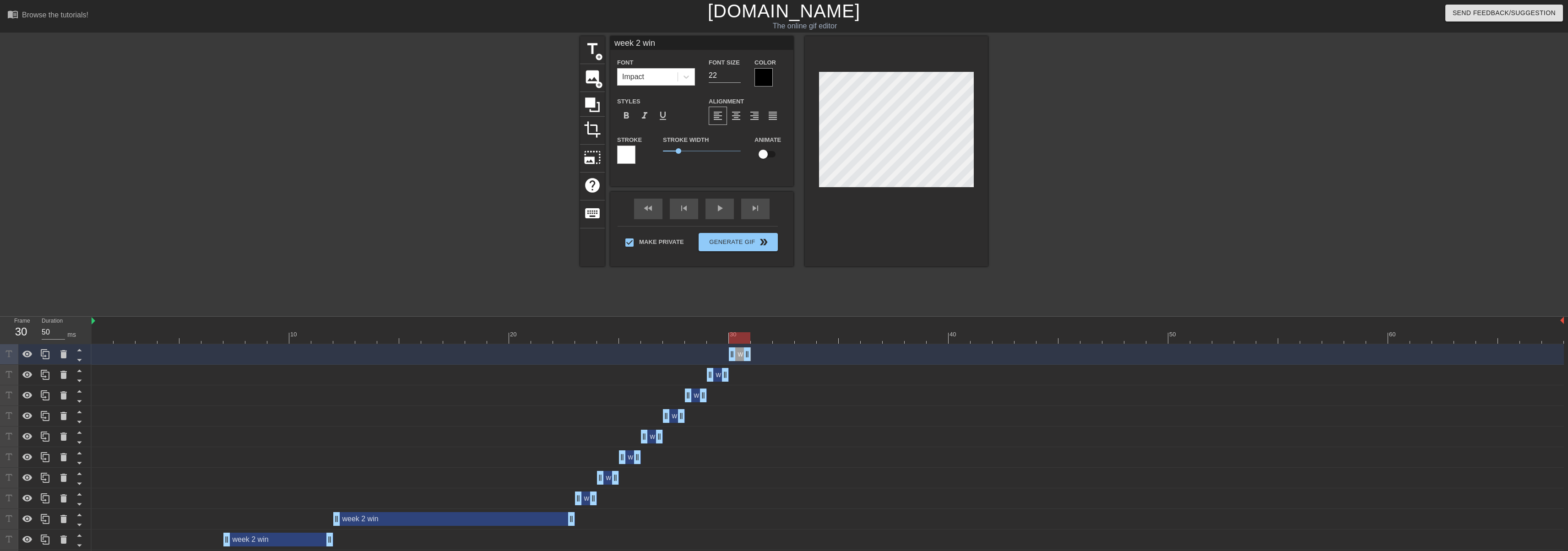
drag, startPoint x: 719, startPoint y: 357, endPoint x: 752, endPoint y: 335, distance: 39.7
click at [746, 356] on div "week 2 win drag_handle drag_handle" at bounding box center [740, 354] width 22 height 14
click at [42, 355] on icon at bounding box center [45, 354] width 9 height 10
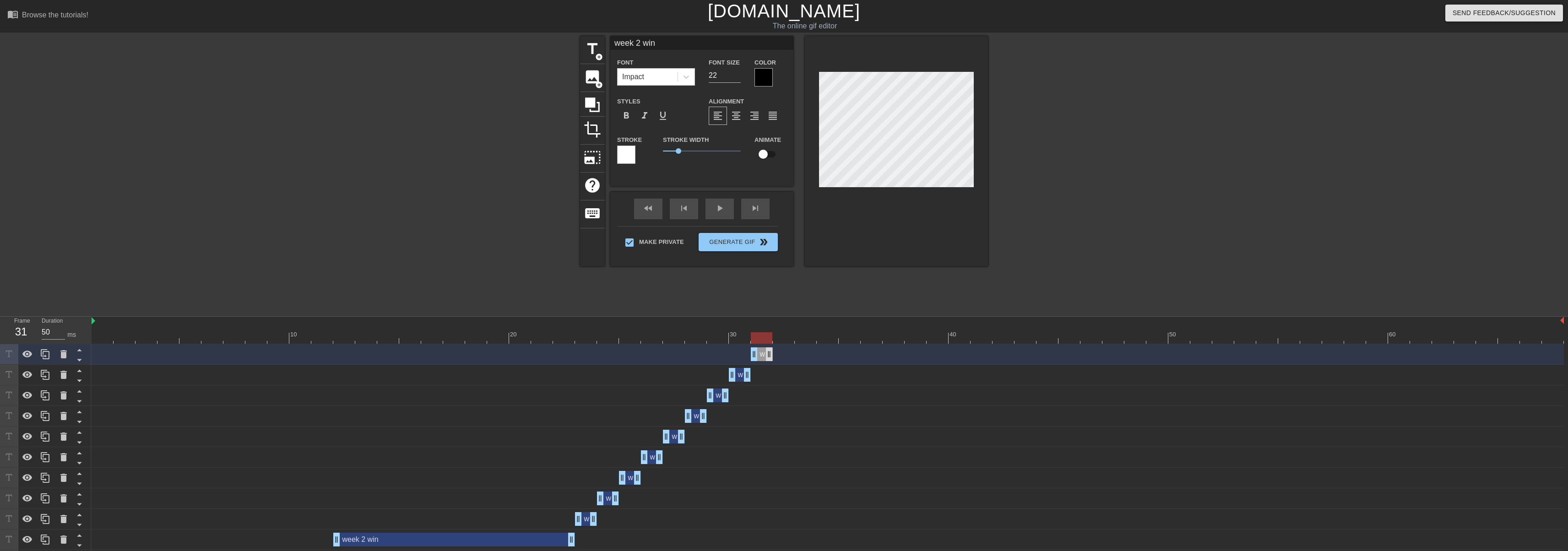
drag, startPoint x: 737, startPoint y: 355, endPoint x: 766, endPoint y: 354, distance: 29.0
click at [766, 354] on div "week 2 win drag_handle drag_handle" at bounding box center [762, 354] width 22 height 14
click at [46, 356] on icon at bounding box center [45, 354] width 9 height 10
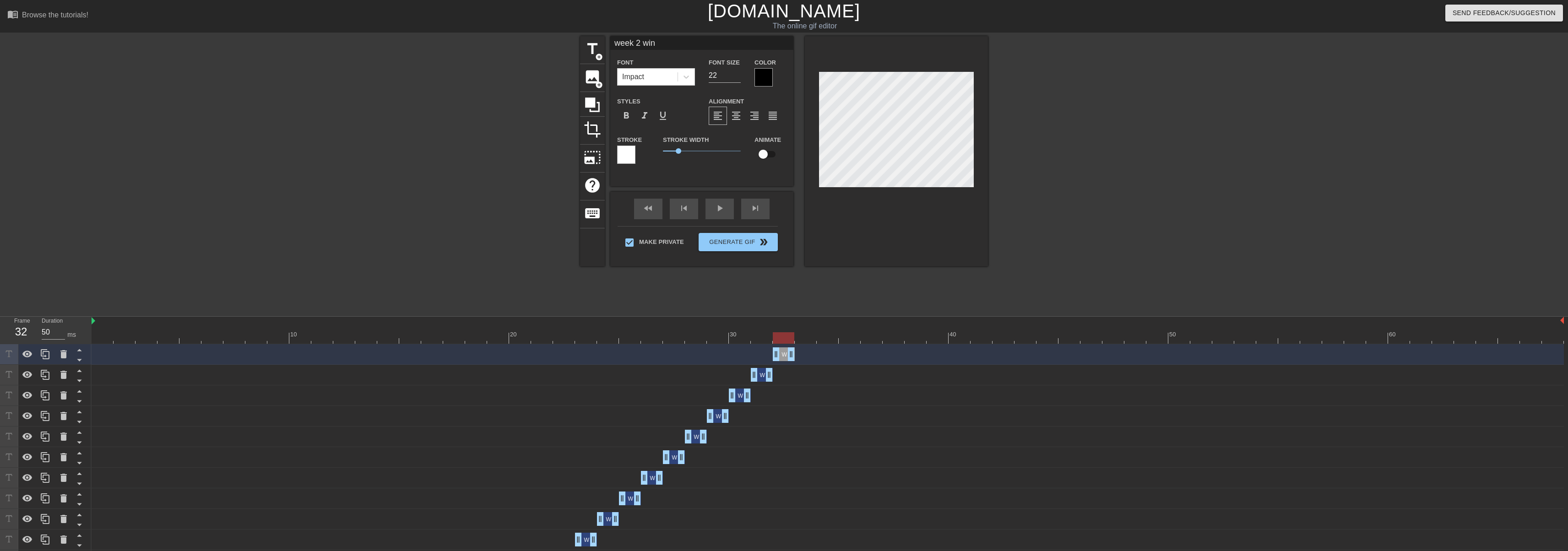
drag, startPoint x: 762, startPoint y: 357, endPoint x: 785, endPoint y: 355, distance: 23.1
click at [785, 355] on div "week 2 win drag_handle drag_handle" at bounding box center [784, 354] width 22 height 14
click at [45, 357] on icon at bounding box center [45, 354] width 11 height 11
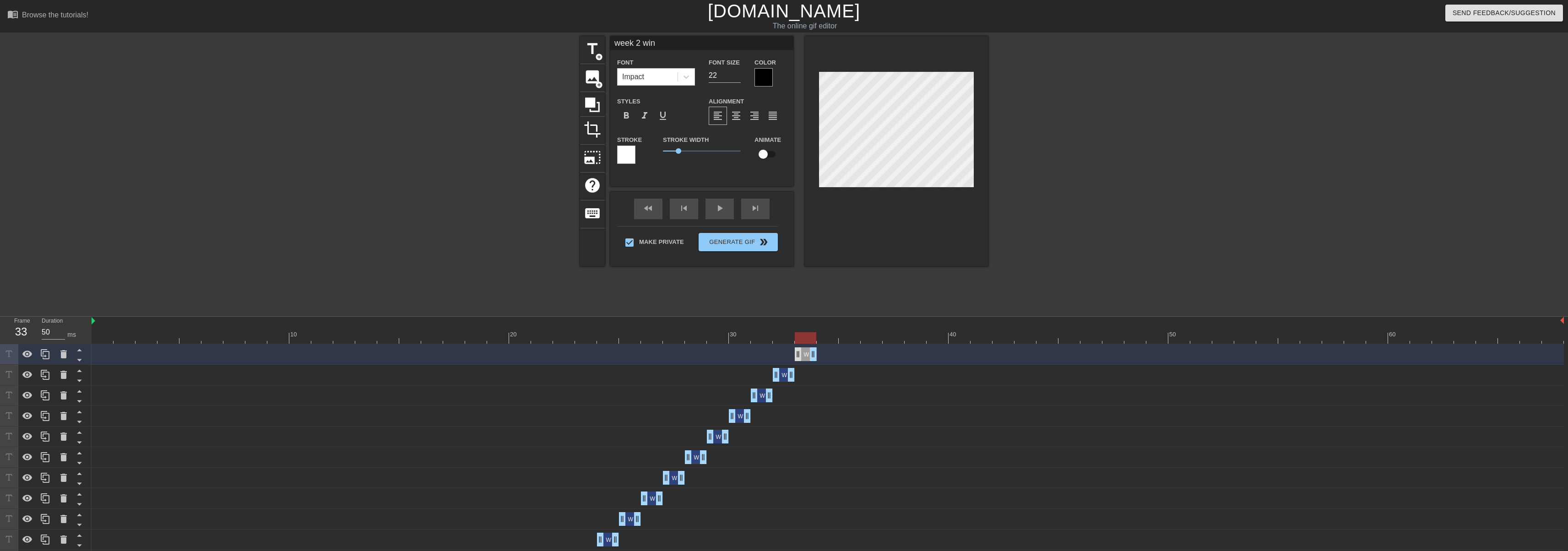
drag, startPoint x: 790, startPoint y: 353, endPoint x: 802, endPoint y: 353, distance: 12.0
click at [786, 353] on div "week 2 win drag_handle drag_handle" at bounding box center [806, 354] width 22 height 14
drag, startPoint x: 808, startPoint y: 357, endPoint x: 847, endPoint y: 235, distance: 128.1
click at [786, 354] on div "week 2 win drag_handle drag_handle" at bounding box center [828, 354] width 22 height 14
drag, startPoint x: 800, startPoint y: 376, endPoint x: 804, endPoint y: 372, distance: 5.7
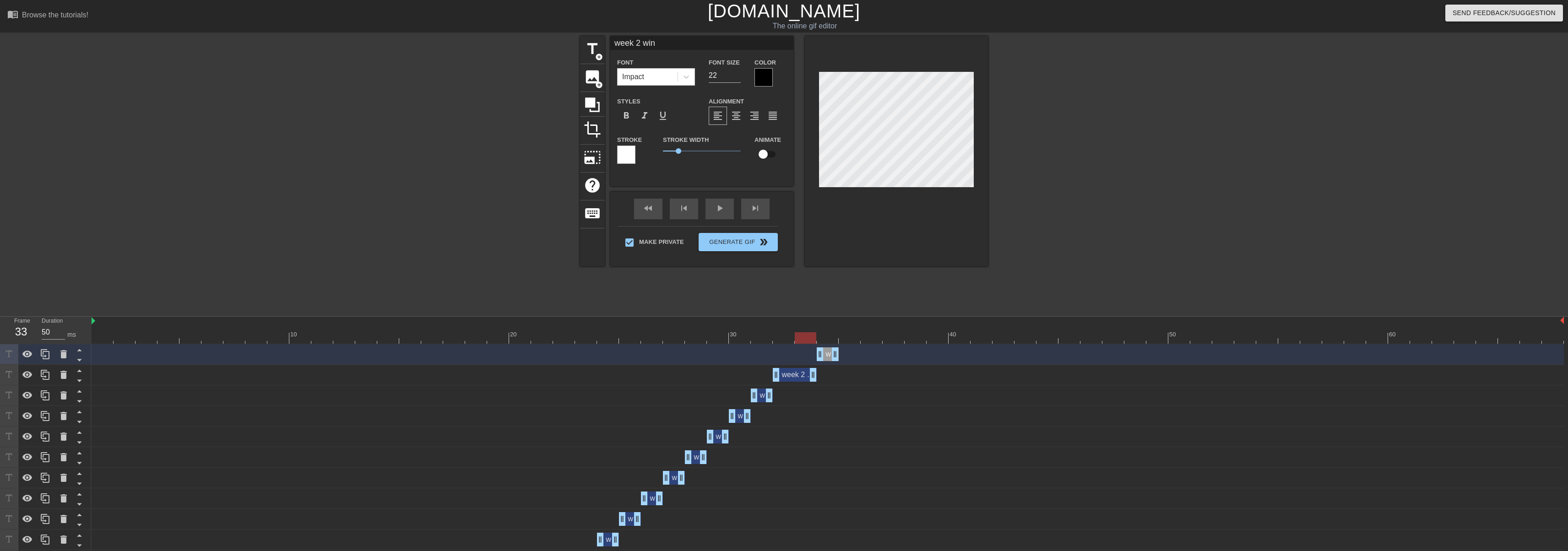
click at [786, 349] on div "week 2 win drag_handle drag_handle" at bounding box center [828, 354] width 22 height 14
drag, startPoint x: 46, startPoint y: 356, endPoint x: 119, endPoint y: 352, distance: 73.1
click at [46, 356] on icon at bounding box center [45, 354] width 11 height 11
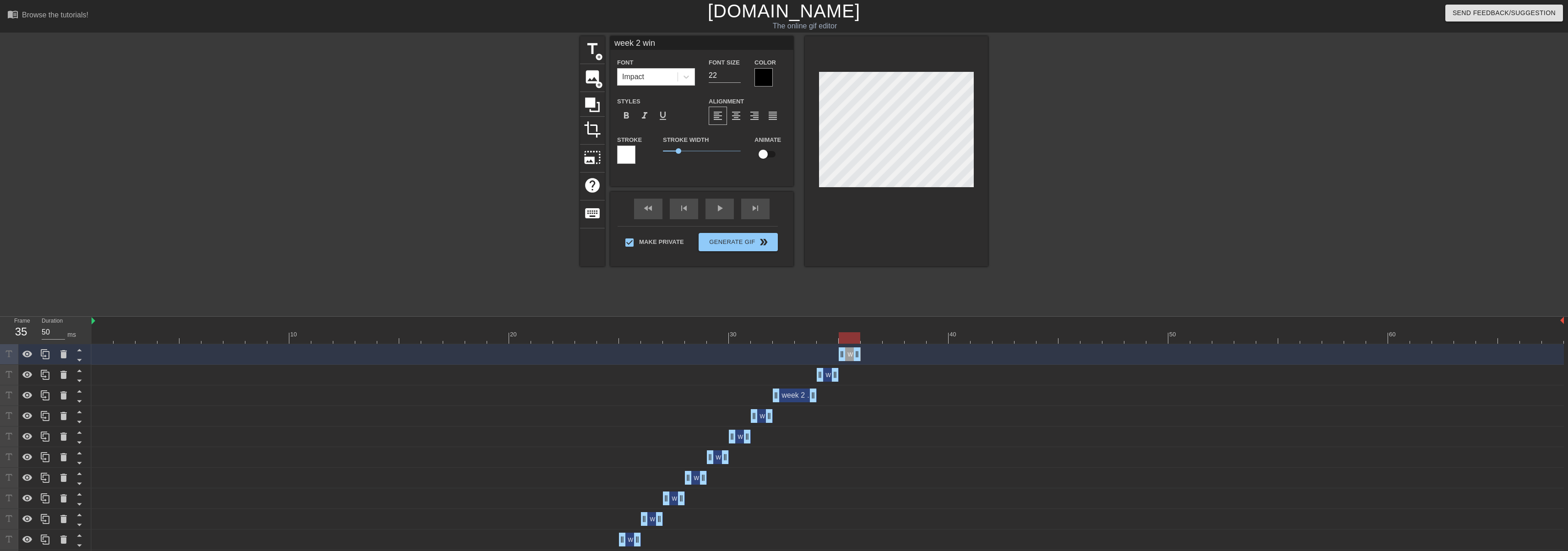
drag, startPoint x: 827, startPoint y: 355, endPoint x: 854, endPoint y: 336, distance: 33.0
click at [786, 353] on div "week 2 win drag_handle drag_handle" at bounding box center [850, 354] width 22 height 14
drag, startPoint x: 852, startPoint y: 336, endPoint x: 859, endPoint y: 333, distance: 7.6
click at [786, 333] on div at bounding box center [850, 338] width 22 height 12
drag, startPoint x: 857, startPoint y: 356, endPoint x: 906, endPoint y: 349, distance: 49.5
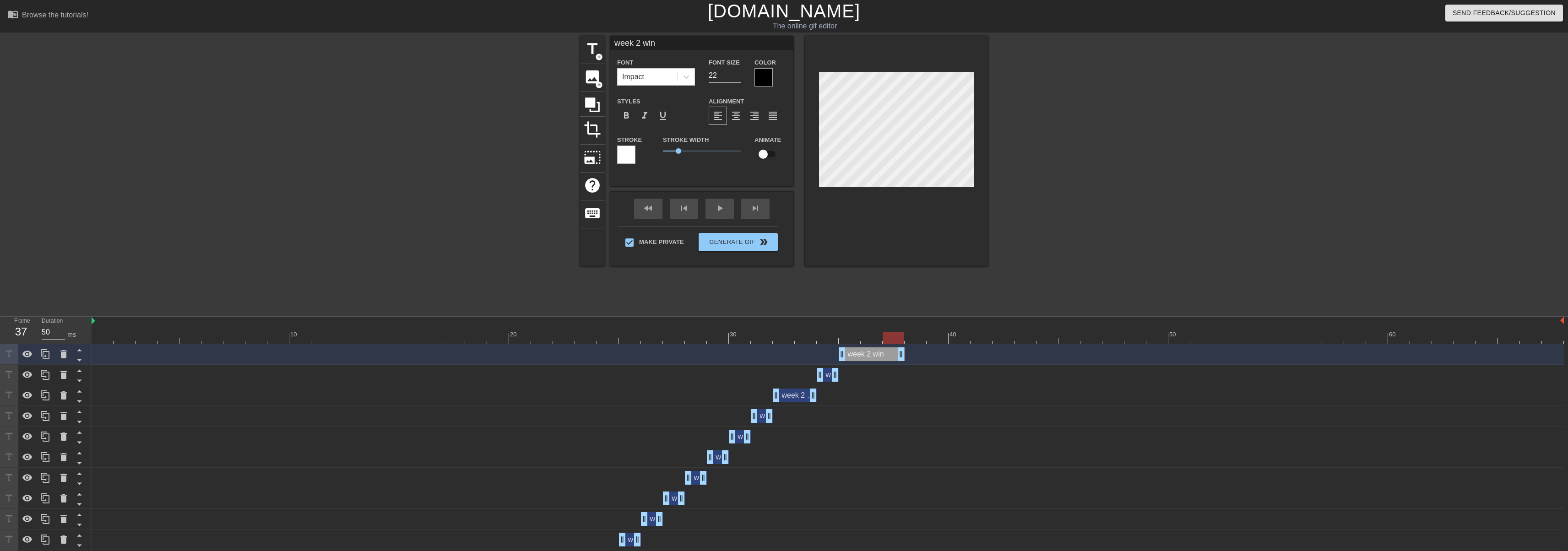
click at [786, 349] on div "week 2 win drag_handle drag_handle" at bounding box center [828, 354] width 1472 height 14
click at [48, 349] on icon at bounding box center [45, 354] width 11 height 11
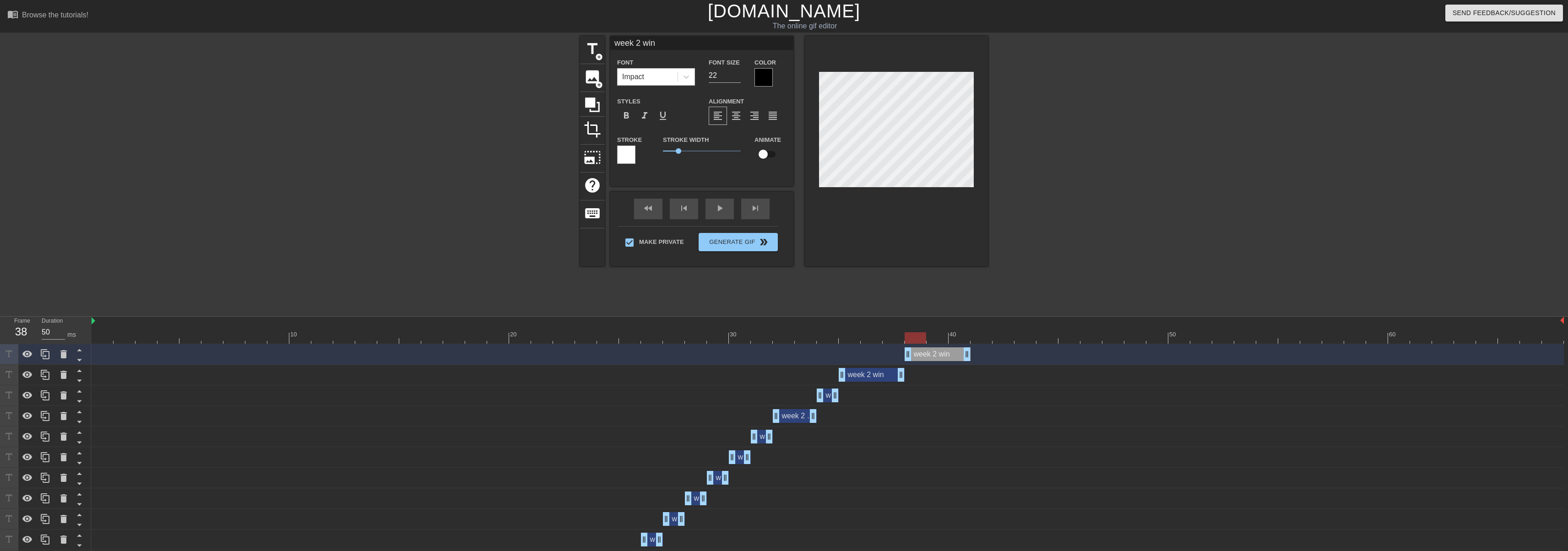
drag, startPoint x: 881, startPoint y: 354, endPoint x: 951, endPoint y: 348, distance: 70.3
click at [786, 348] on div "week 2 win drag_handle drag_handle" at bounding box center [937, 354] width 66 height 14
drag, startPoint x: 927, startPoint y: 334, endPoint x: 946, endPoint y: 335, distance: 19.0
click at [786, 335] on div at bounding box center [937, 338] width 22 height 12
drag, startPoint x: 964, startPoint y: 355, endPoint x: 923, endPoint y: 354, distance: 41.0
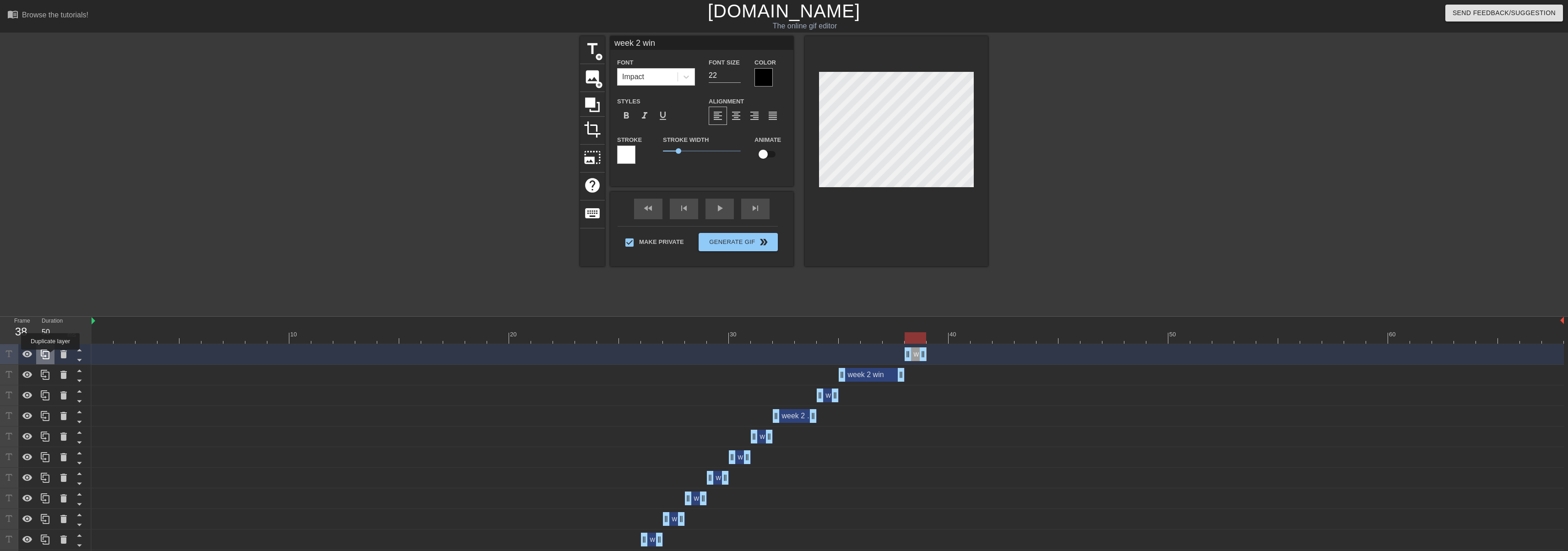
click at [51, 356] on icon at bounding box center [45, 354] width 11 height 11
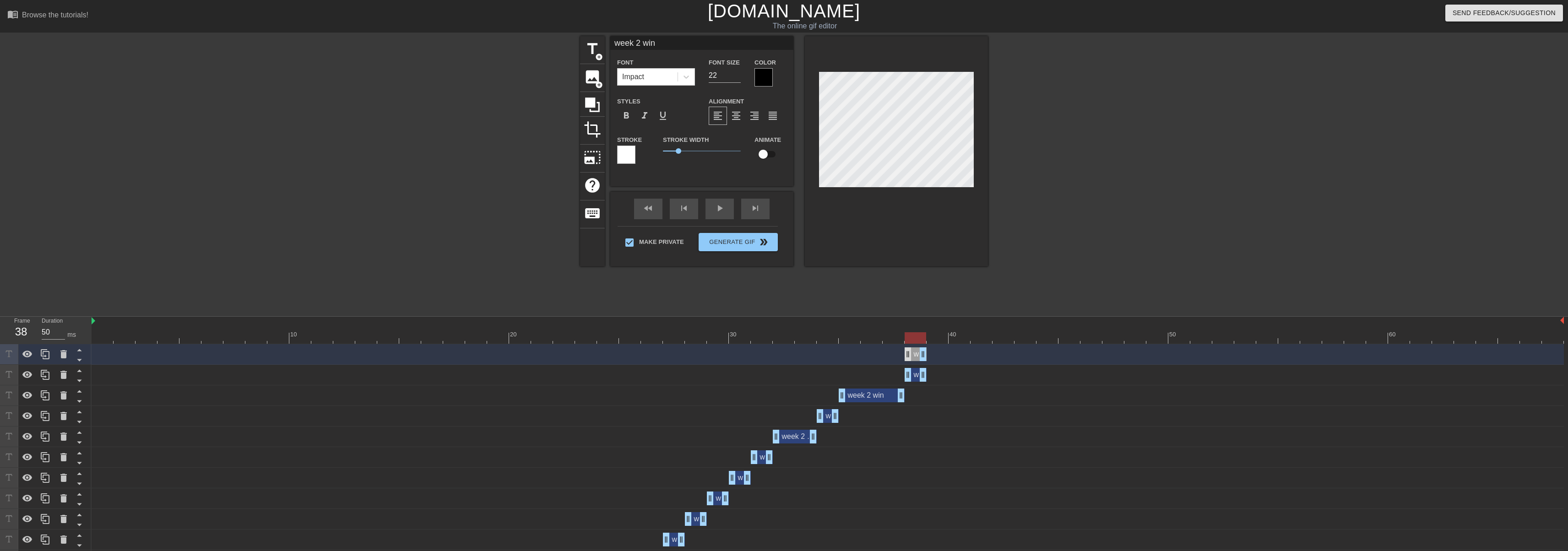
drag, startPoint x: 912, startPoint y: 355, endPoint x: 927, endPoint y: 356, distance: 15.0
click at [786, 356] on div "week 2 win drag_handle drag_handle" at bounding box center [915, 354] width 22 height 14
click at [45, 349] on icon at bounding box center [45, 354] width 11 height 11
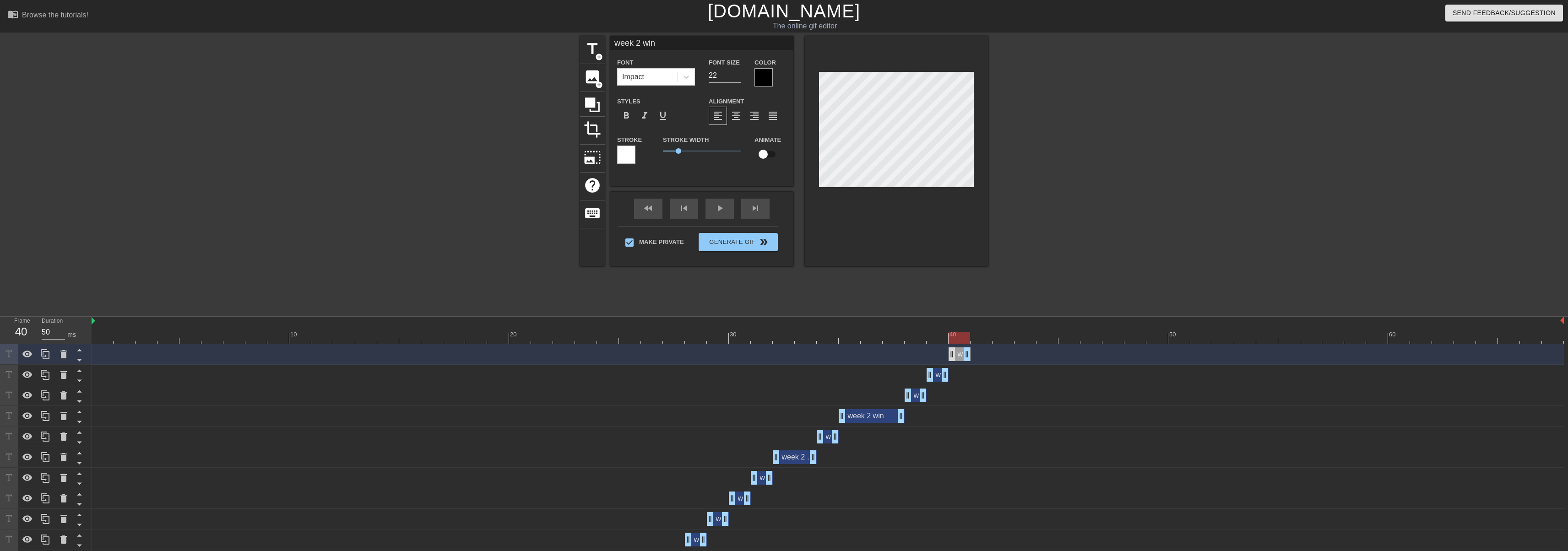
drag, startPoint x: 936, startPoint y: 355, endPoint x: 956, endPoint y: 355, distance: 20.0
click at [786, 355] on div "week 2 win drag_handle drag_handle" at bounding box center [959, 354] width 22 height 14
click at [45, 354] on icon at bounding box center [45, 354] width 11 height 11
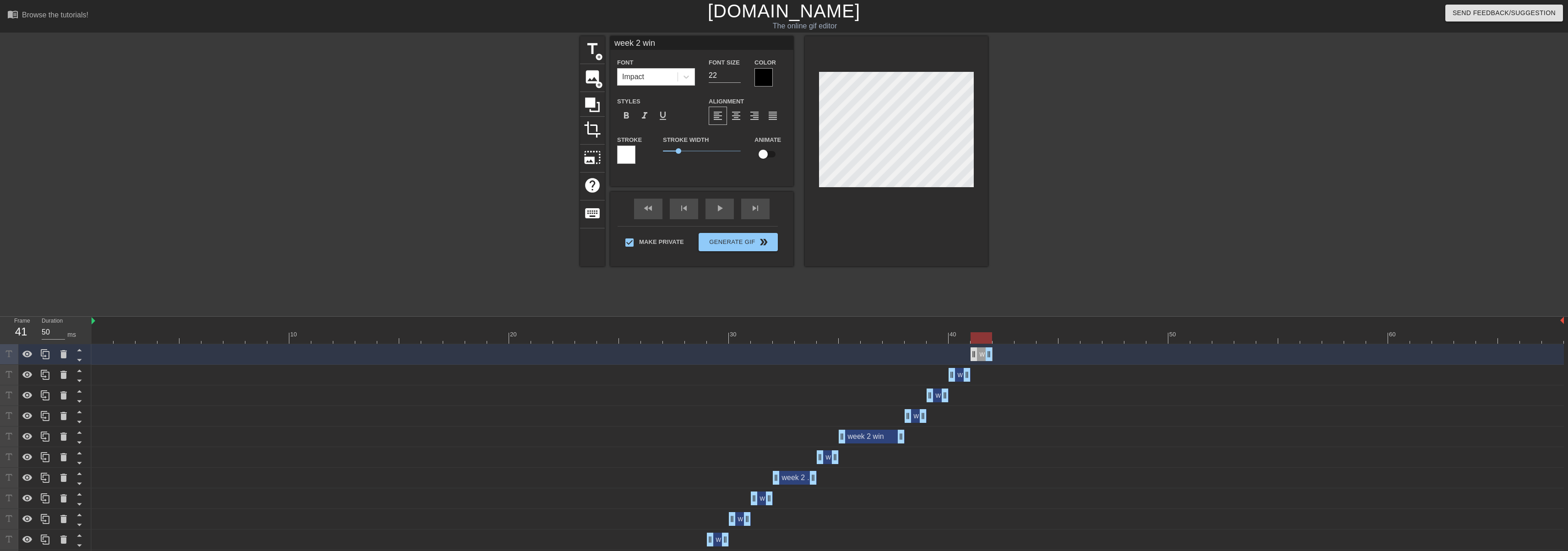
click at [786, 353] on div "week 2 win drag_handle drag_handle" at bounding box center [982, 354] width 22 height 14
drag, startPoint x: 980, startPoint y: 352, endPoint x: 1003, endPoint y: 352, distance: 23.0
click at [786, 352] on div "week 2 win drag_handle drag_handle" at bounding box center [1004, 354] width 22 height 14
drag, startPoint x: 969, startPoint y: 374, endPoint x: 985, endPoint y: 373, distance: 16.0
click at [786, 354] on div "week 2 win drag_handle drag_handle" at bounding box center [1004, 354] width 22 height 14
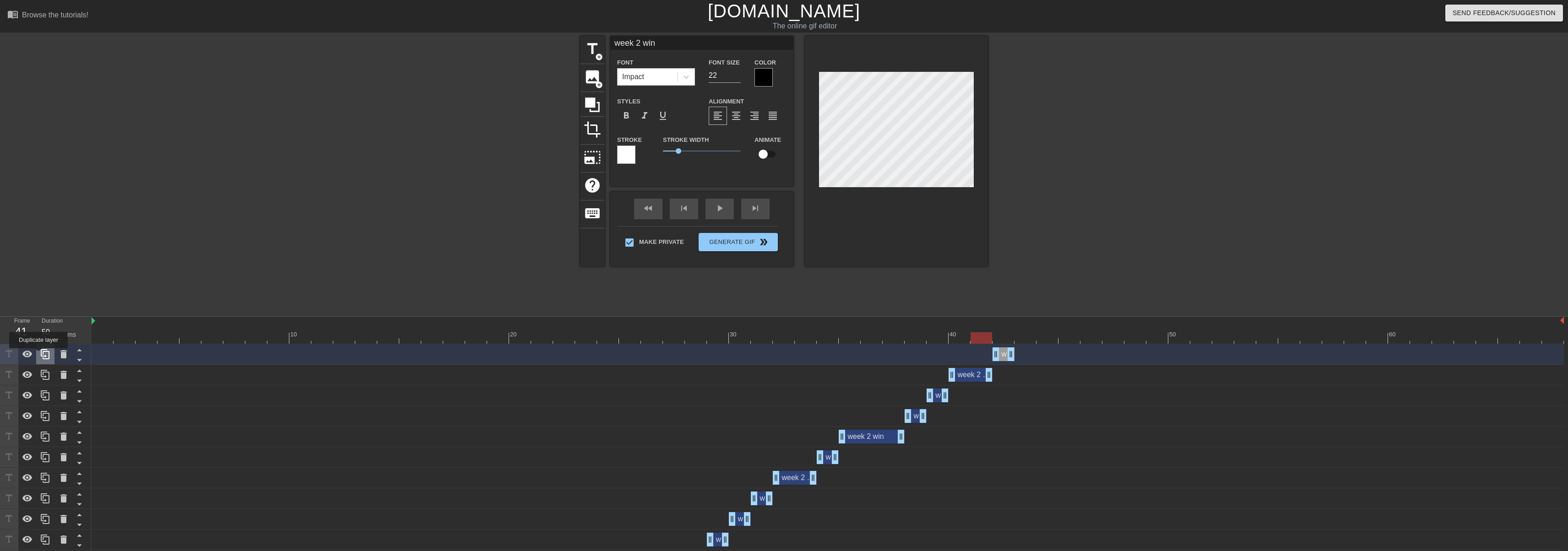
click at [46, 356] on icon at bounding box center [45, 354] width 9 height 10
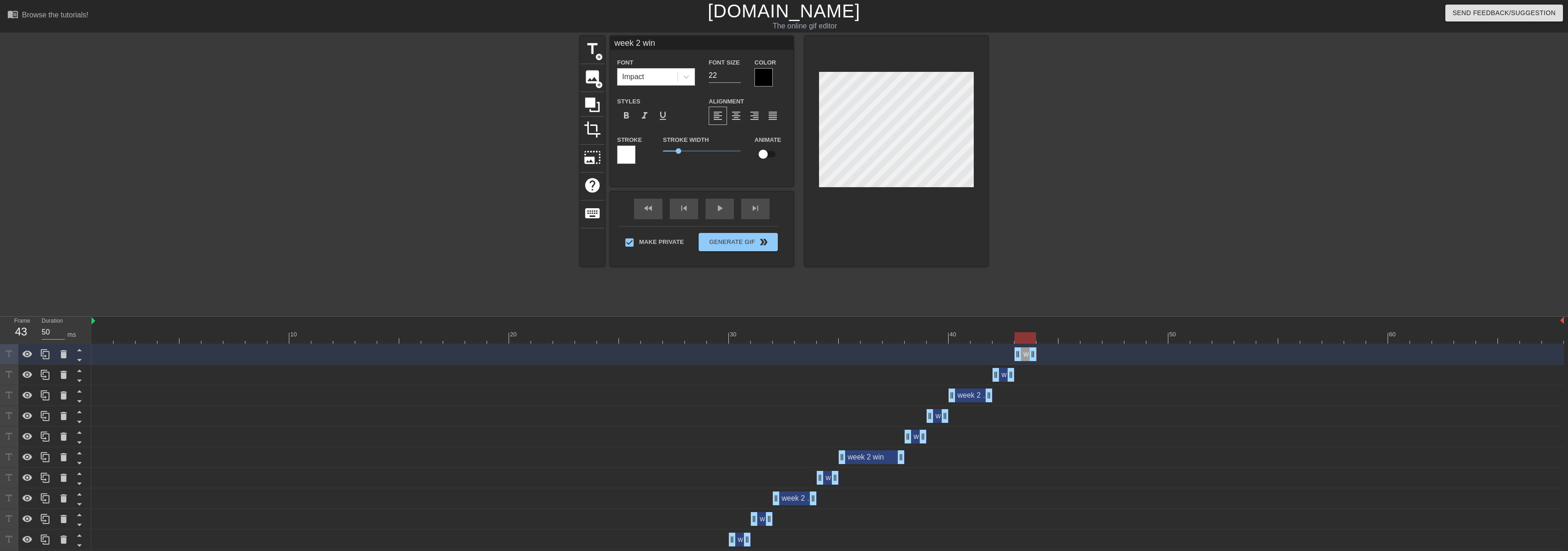
drag, startPoint x: 1003, startPoint y: 355, endPoint x: 1023, endPoint y: 355, distance: 20.0
click at [786, 355] on div "week 2 win drag_handle drag_handle" at bounding box center [1026, 354] width 22 height 14
drag, startPoint x: 1035, startPoint y: 355, endPoint x: 1071, endPoint y: 352, distance: 36.1
click at [48, 355] on icon at bounding box center [45, 354] width 11 height 11
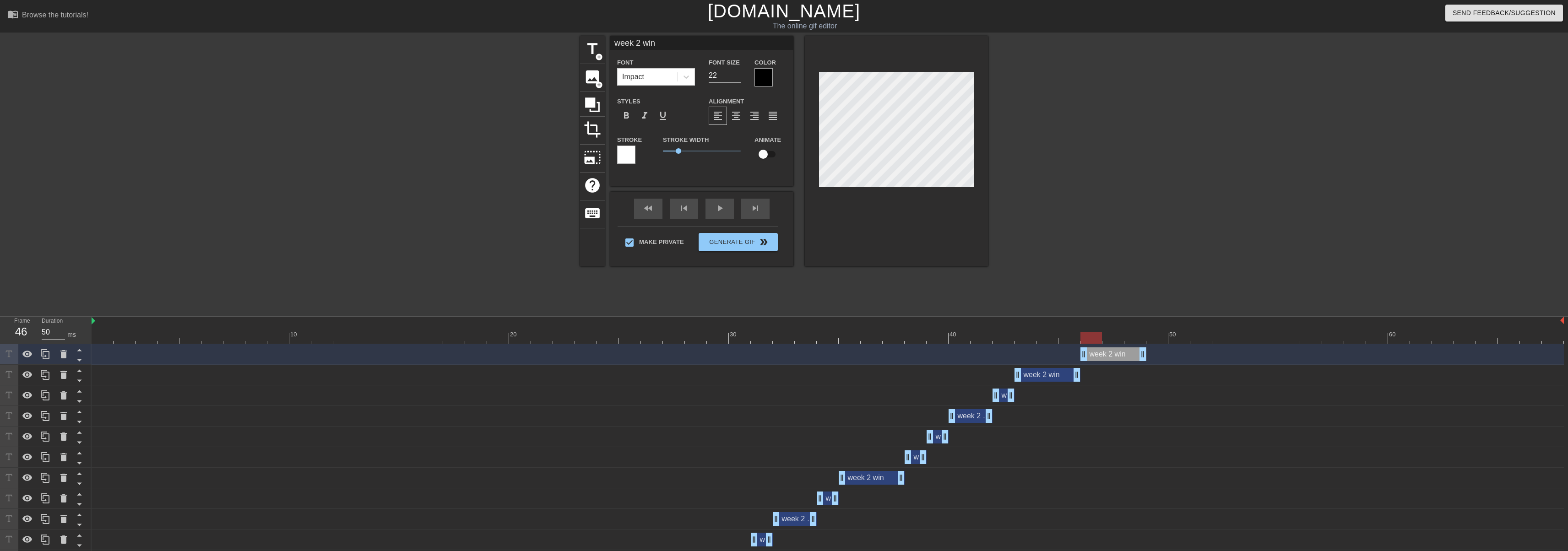
drag, startPoint x: 1061, startPoint y: 352, endPoint x: 1123, endPoint y: 354, distance: 62.0
click at [786, 354] on div "week 2 win drag_handle drag_handle" at bounding box center [1113, 354] width 66 height 14
drag, startPoint x: 1088, startPoint y: 337, endPoint x: 1140, endPoint y: 335, distance: 52.0
click at [786, 335] on div at bounding box center [1135, 338] width 22 height 12
drag, startPoint x: 1143, startPoint y: 355, endPoint x: 1120, endPoint y: 353, distance: 23.1
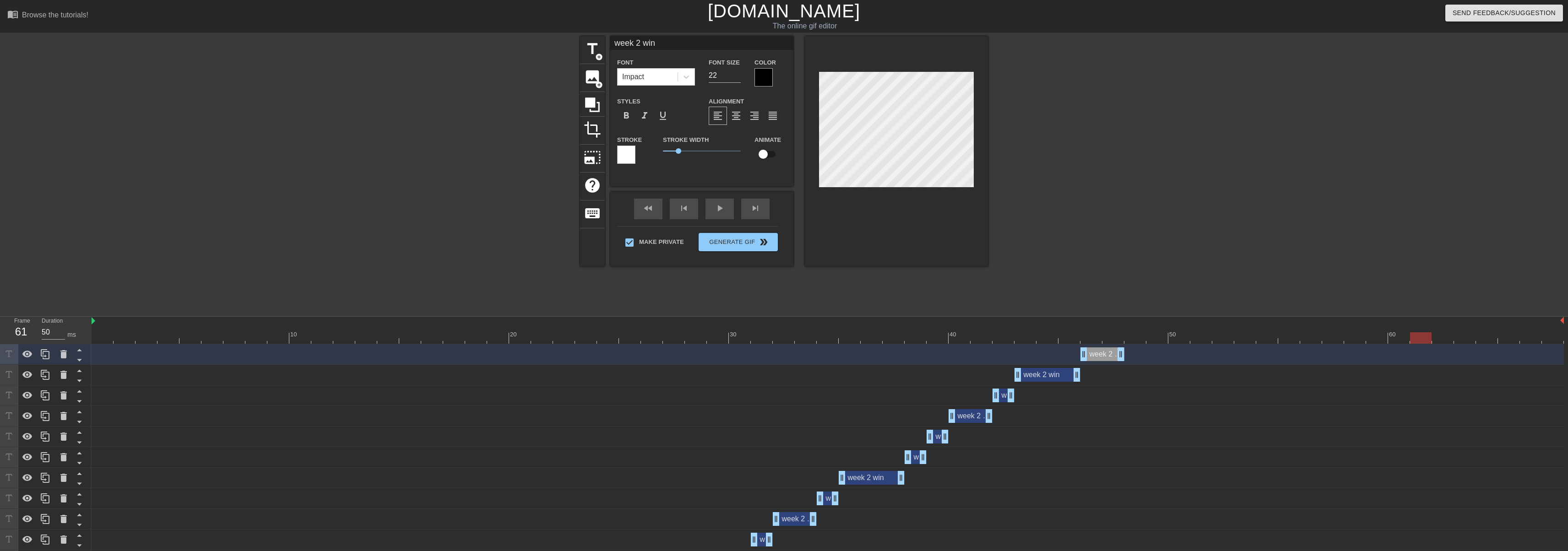
drag, startPoint x: 1114, startPoint y: 338, endPoint x: 1414, endPoint y: 345, distance: 300.1
click at [47, 353] on icon at bounding box center [45, 354] width 11 height 11
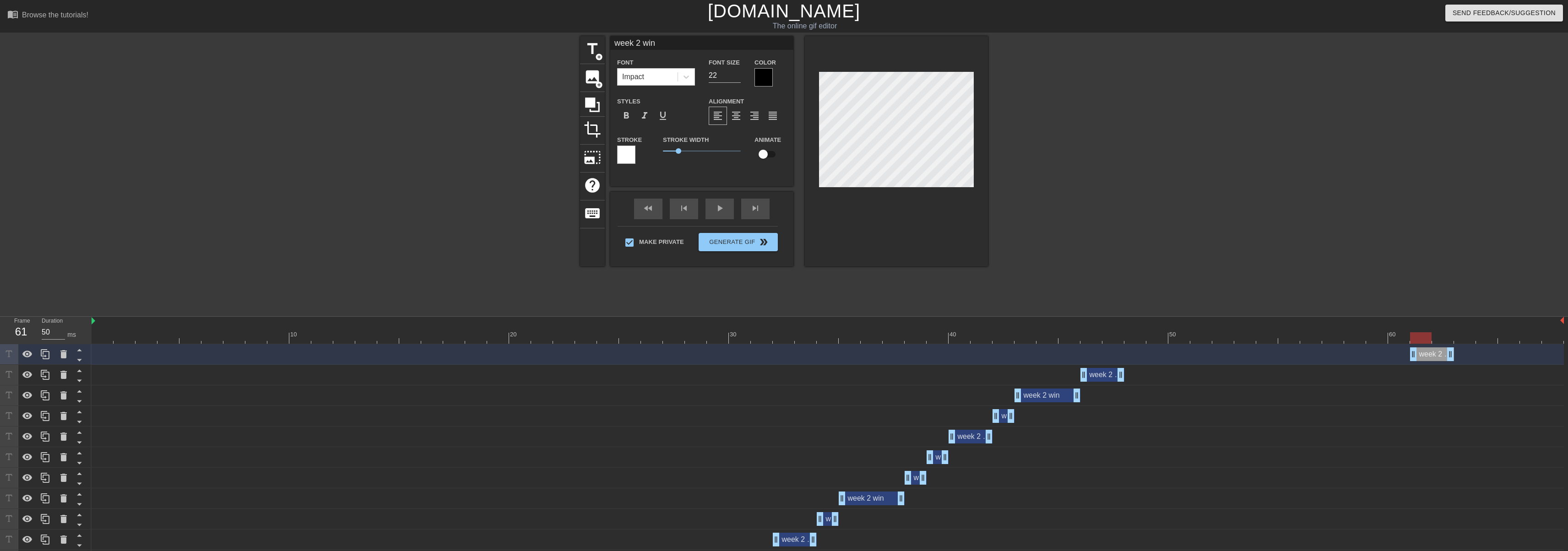
drag, startPoint x: 1102, startPoint y: 356, endPoint x: 1431, endPoint y: 348, distance: 329.1
click at [786, 348] on div "week 2 win drag_handle drag_handle" at bounding box center [1432, 354] width 44 height 14
drag, startPoint x: 1424, startPoint y: 336, endPoint x: 1449, endPoint y: 337, distance: 25.0
click at [786, 337] on div at bounding box center [1443, 338] width 22 height 12
drag, startPoint x: 1453, startPoint y: 355, endPoint x: 1470, endPoint y: 350, distance: 17.7
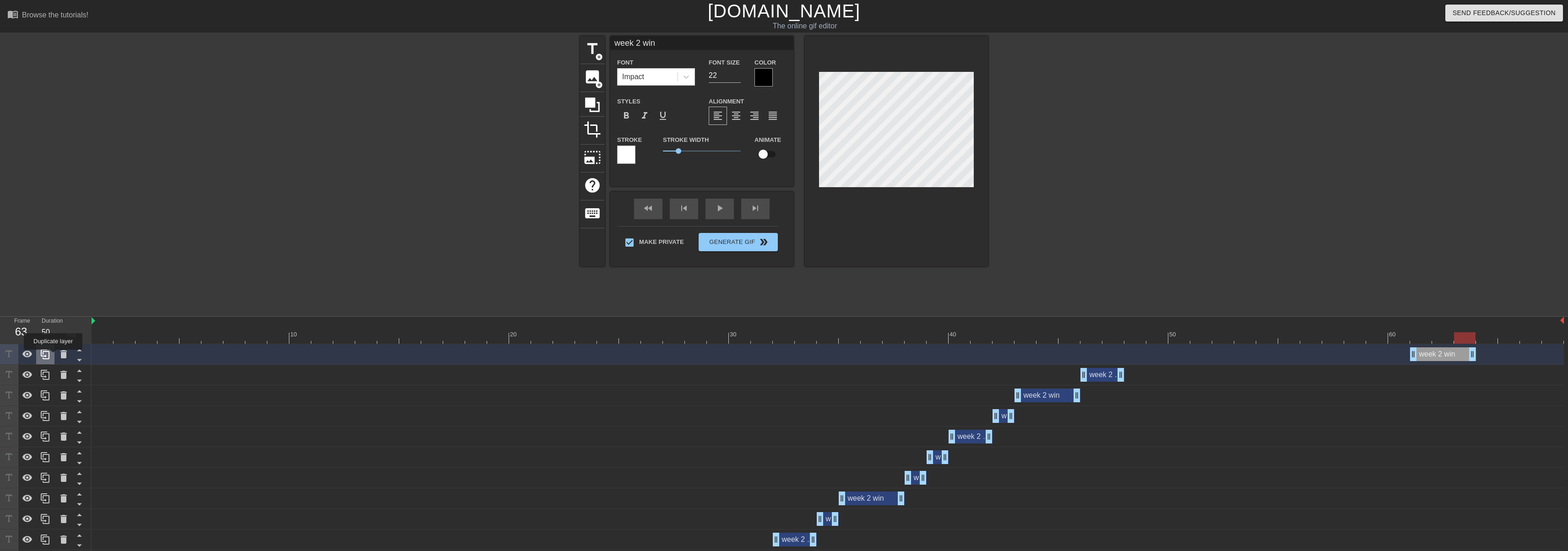
click at [53, 356] on div at bounding box center [45, 354] width 18 height 20
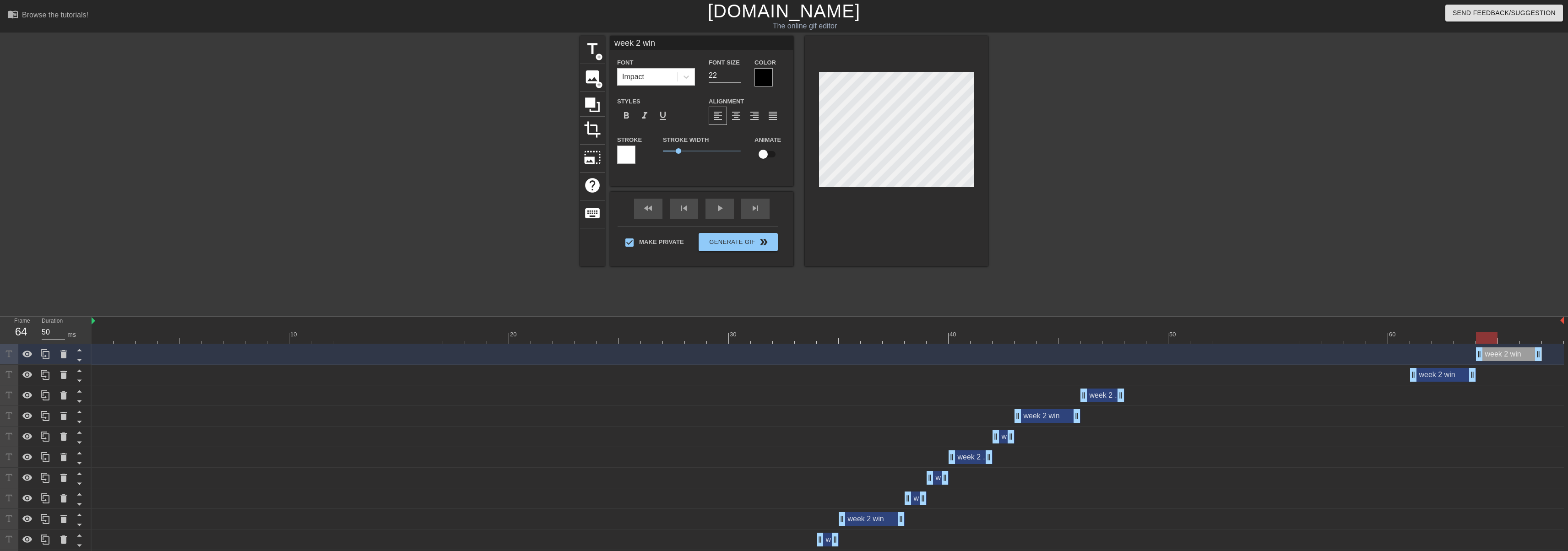
drag, startPoint x: 1457, startPoint y: 354, endPoint x: 1520, endPoint y: 353, distance: 63.0
click at [786, 353] on div "week 2 win drag_handle drag_handle" at bounding box center [1509, 354] width 66 height 14
drag, startPoint x: 1490, startPoint y: 338, endPoint x: 1527, endPoint y: 334, distance: 37.2
click at [786, 334] on div at bounding box center [1531, 338] width 22 height 12
drag, startPoint x: 1545, startPoint y: 356, endPoint x: 1540, endPoint y: 361, distance: 7.1
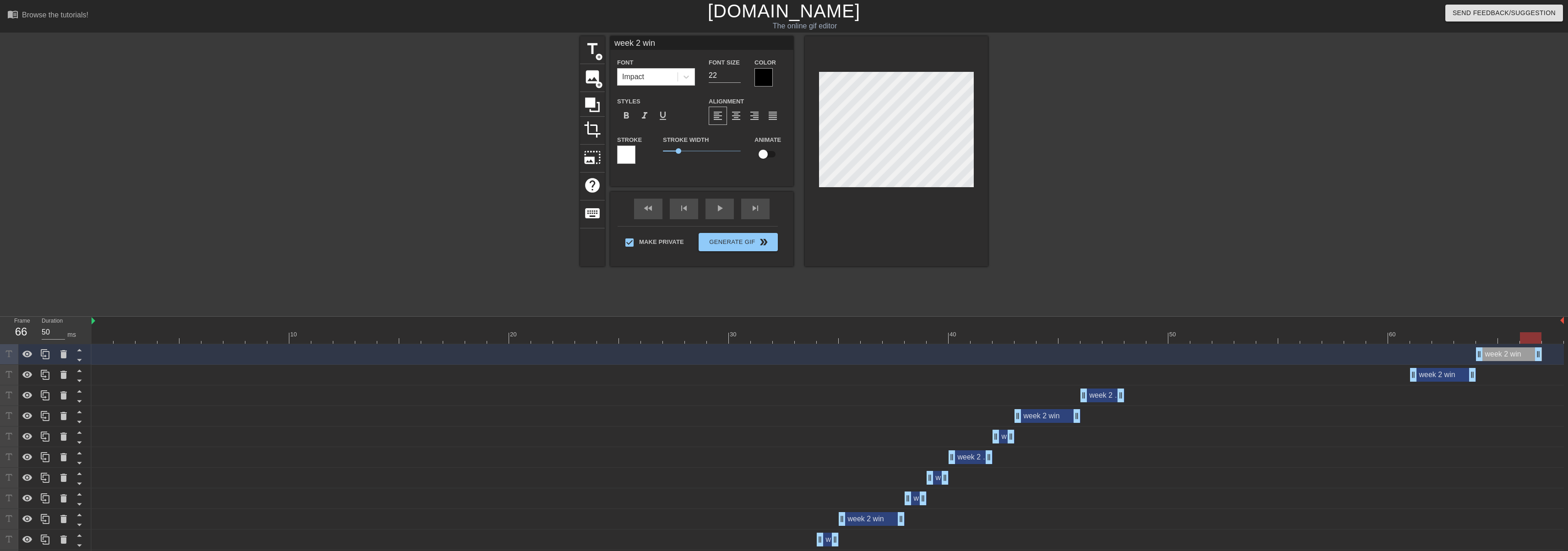
click at [786, 361] on div "week 2 win drag_handle drag_handle" at bounding box center [828, 354] width 1472 height 21
drag, startPoint x: 42, startPoint y: 358, endPoint x: 835, endPoint y: 331, distance: 793.5
click at [44, 358] on icon at bounding box center [45, 354] width 11 height 11
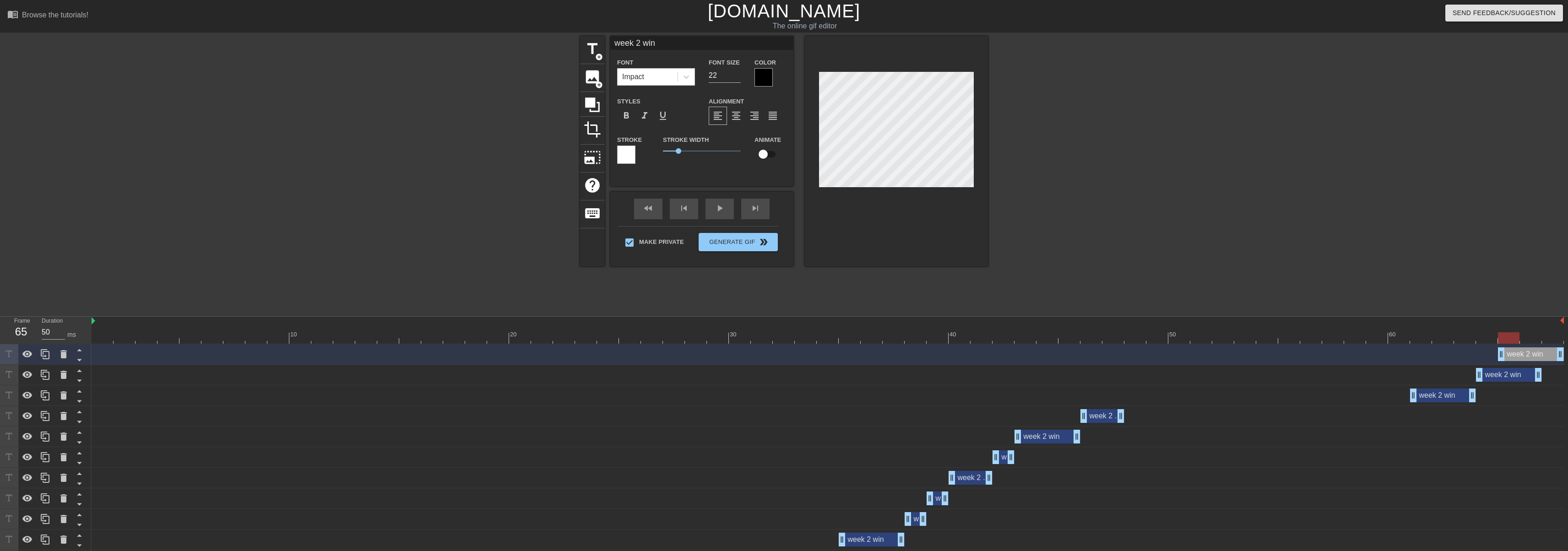
drag, startPoint x: 1516, startPoint y: 353, endPoint x: 1525, endPoint y: 353, distance: 9.0
click at [786, 353] on div "week 2 win drag_handle drag_handle" at bounding box center [1531, 354] width 66 height 14
drag, startPoint x: 1501, startPoint y: 355, endPoint x: 1550, endPoint y: 354, distance: 49.0
click at [721, 206] on div "fast_rewind skip_previous play_arrow skip_next" at bounding box center [701, 209] width 149 height 35
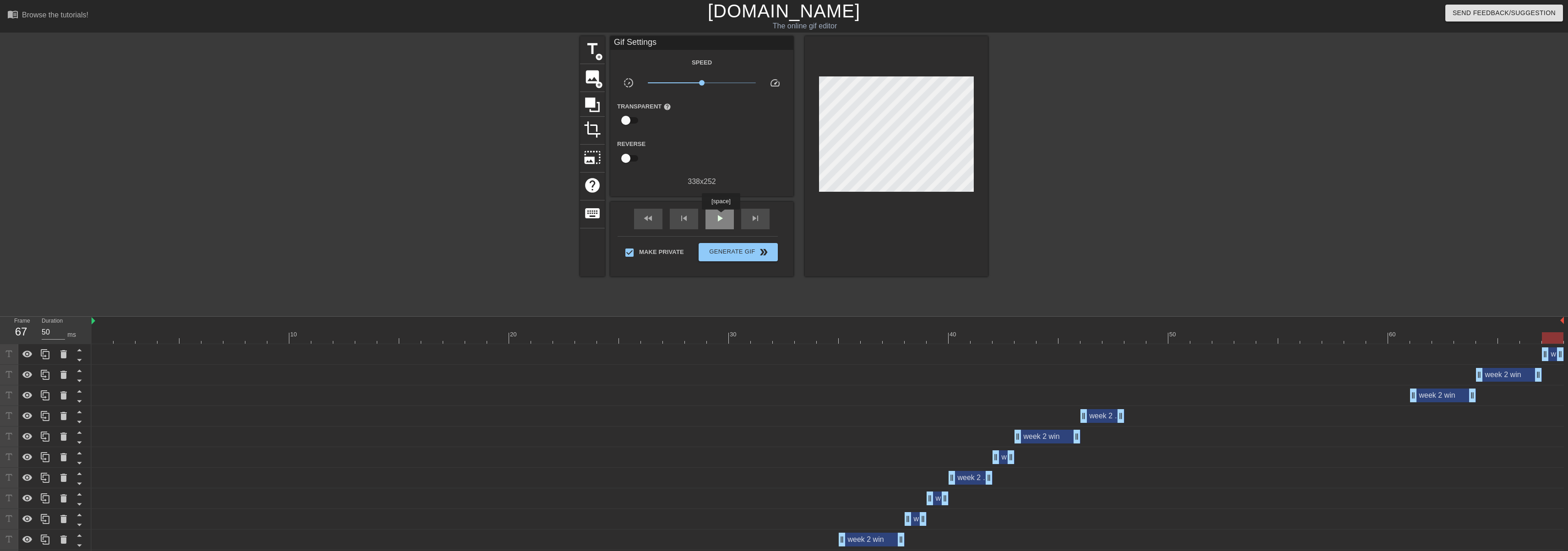
click at [720, 216] on span "play_arrow" at bounding box center [719, 218] width 11 height 11
click at [732, 249] on span "Generate Gif double_arrow" at bounding box center [738, 252] width 72 height 11
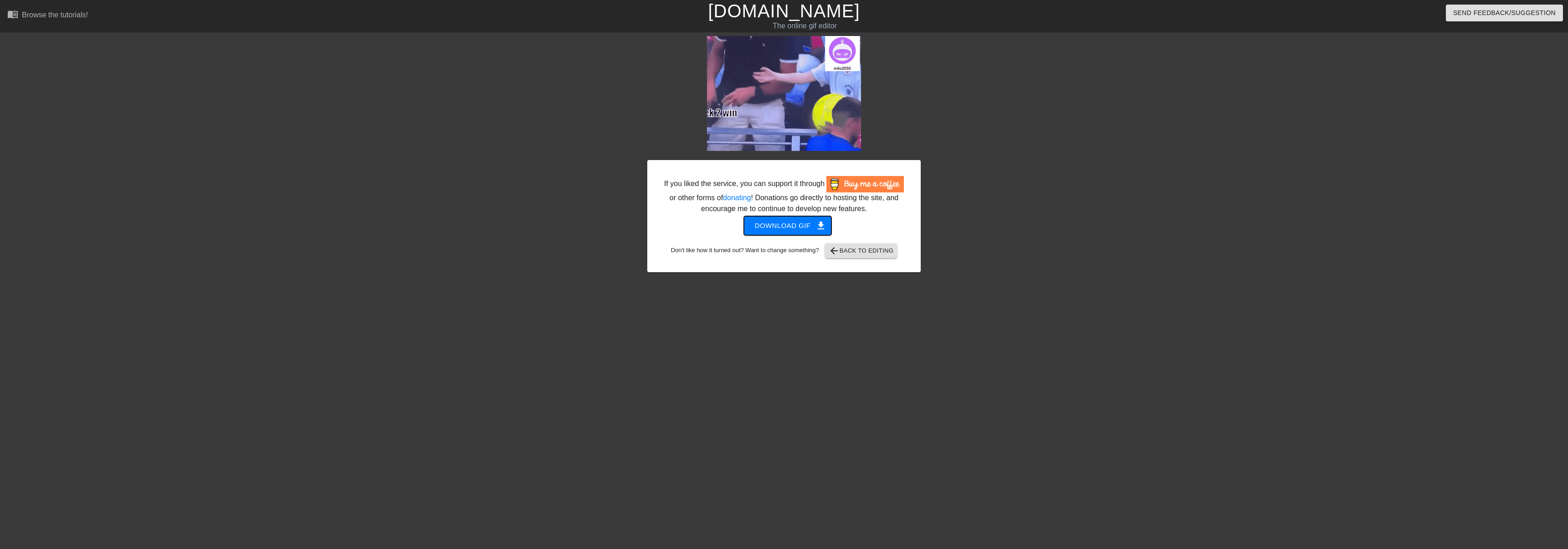
click at [783, 225] on span "Download gif get_app" at bounding box center [787, 226] width 66 height 12
